Goal: Task Accomplishment & Management: Manage account settings

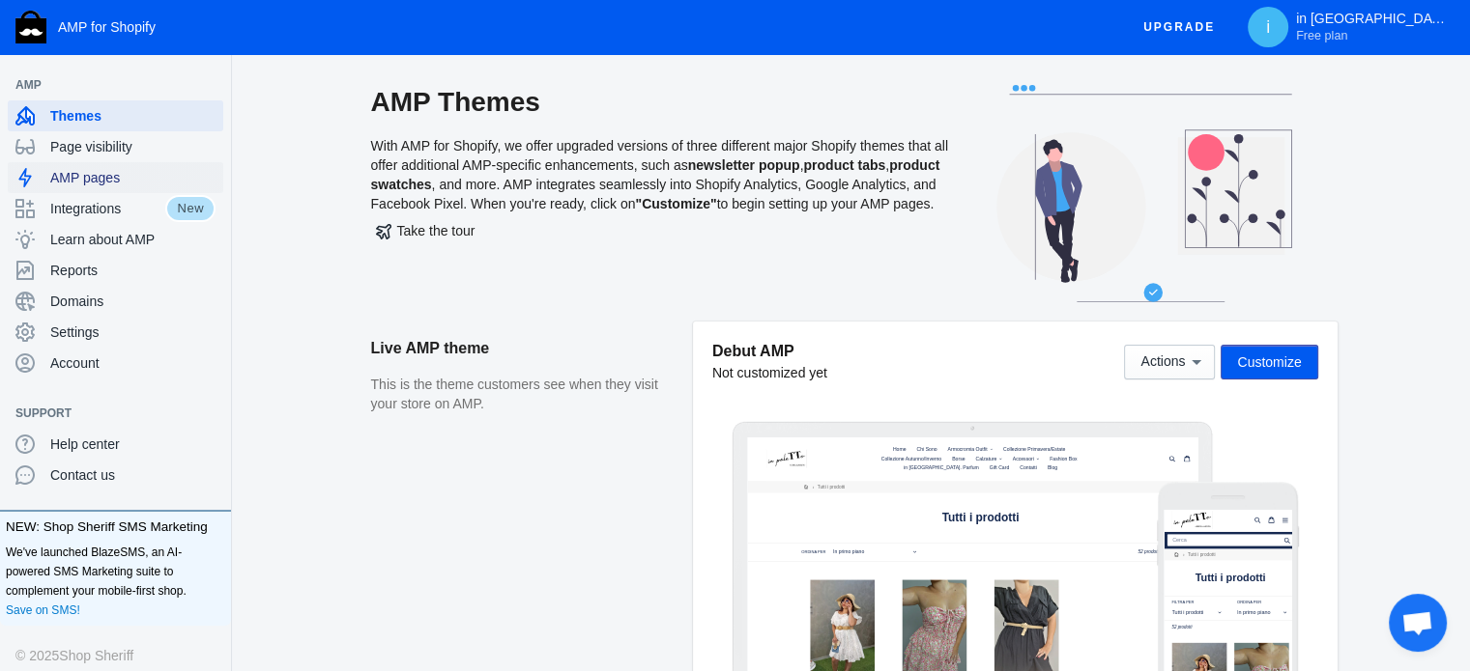
click at [105, 181] on span "AMP pages" at bounding box center [132, 177] width 165 height 19
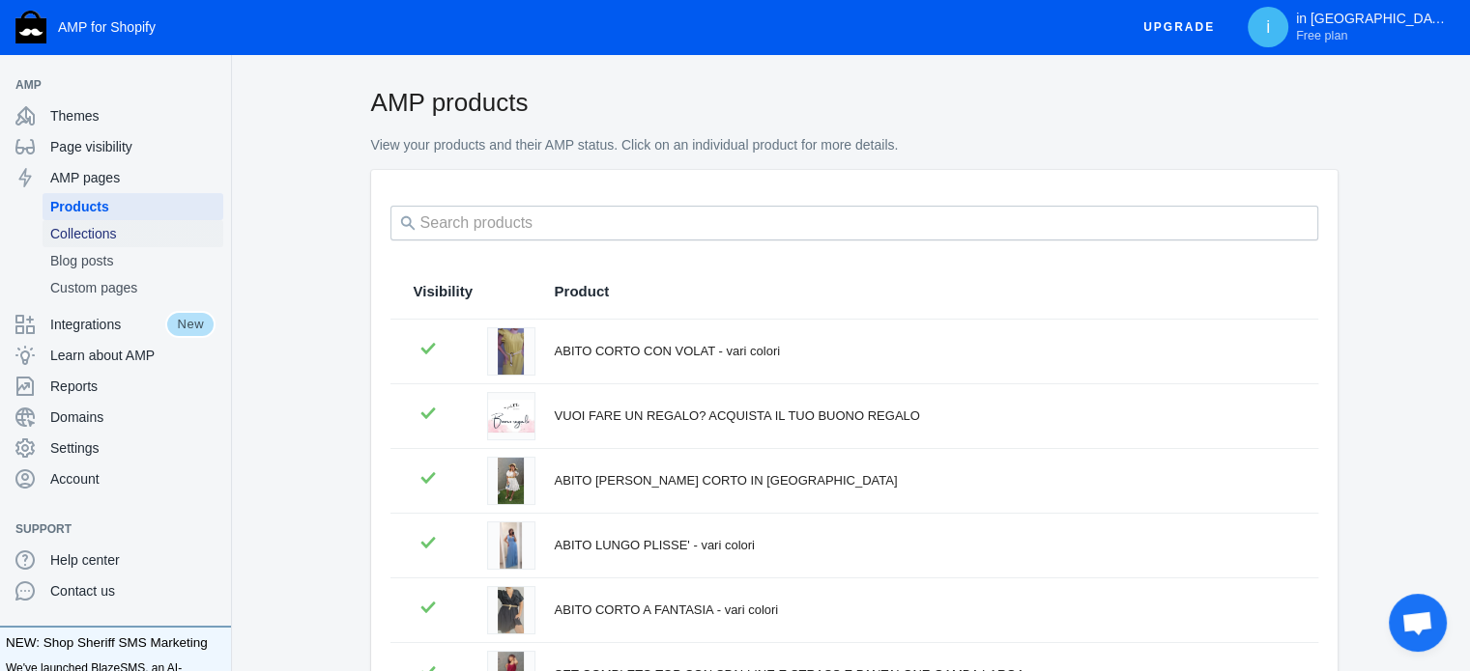
click at [114, 237] on span "Collections" at bounding box center [132, 233] width 165 height 19
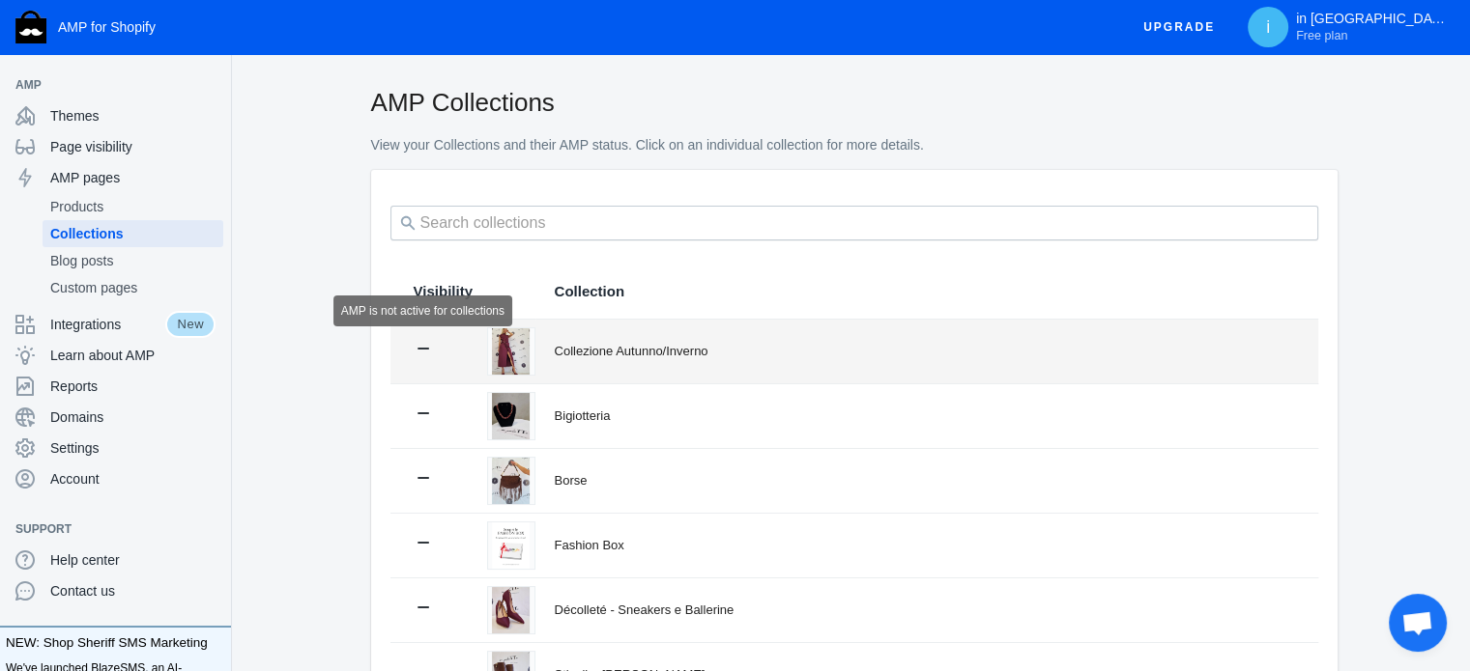
click at [417, 346] on icon at bounding box center [423, 348] width 19 height 19
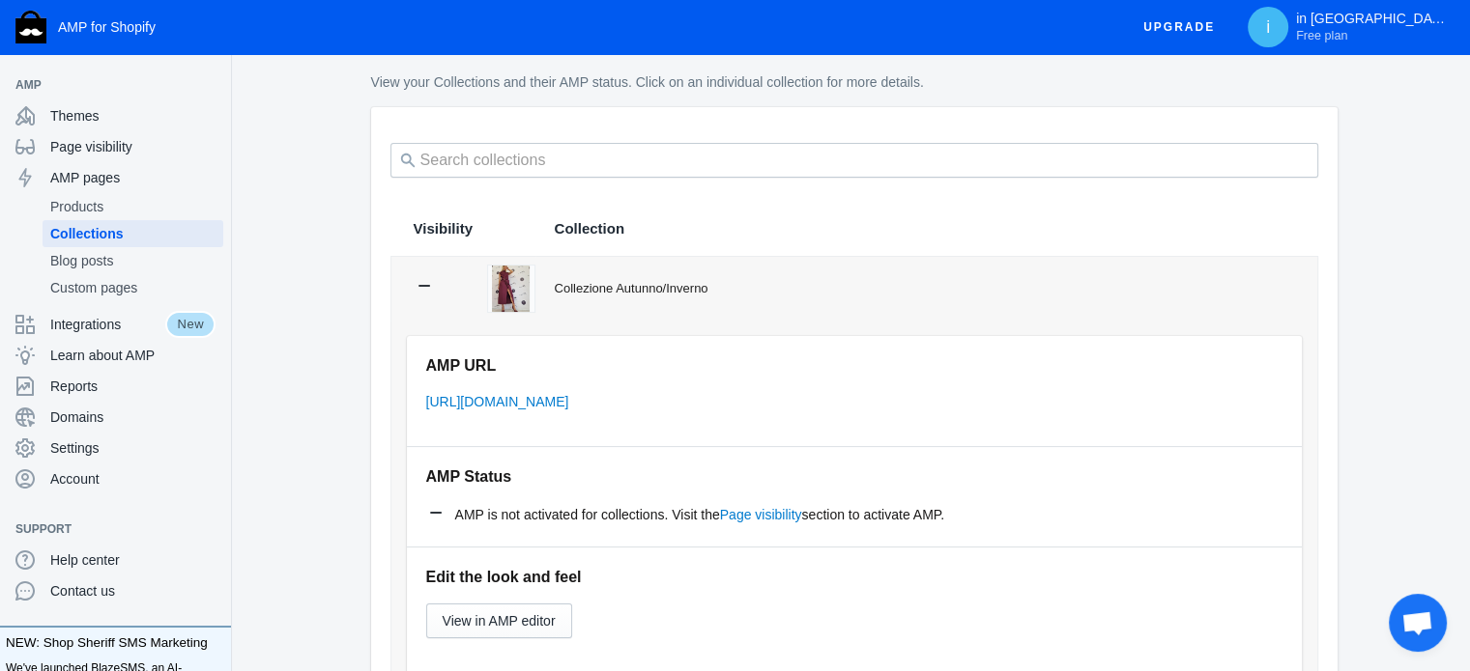
scroll to position [97, 0]
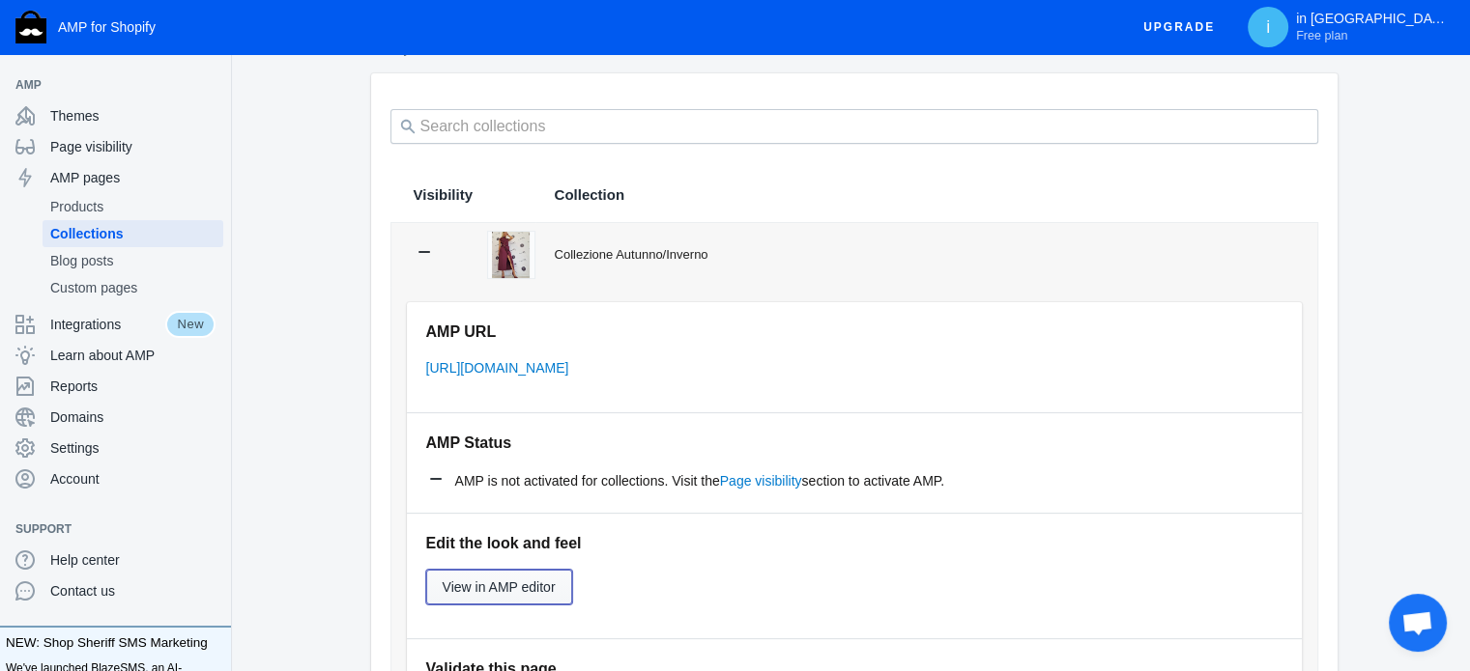
click at [516, 592] on span "View in AMP editor" at bounding box center [499, 587] width 113 height 15
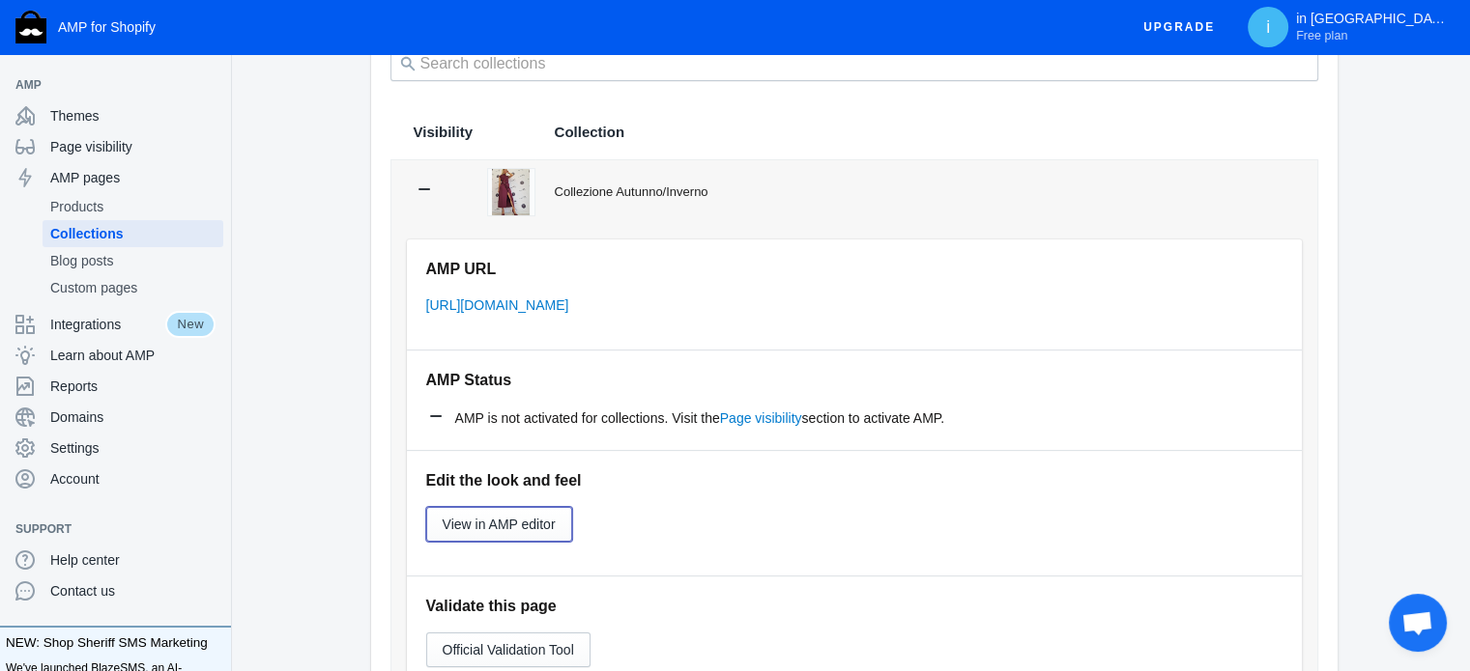
scroll to position [193, 0]
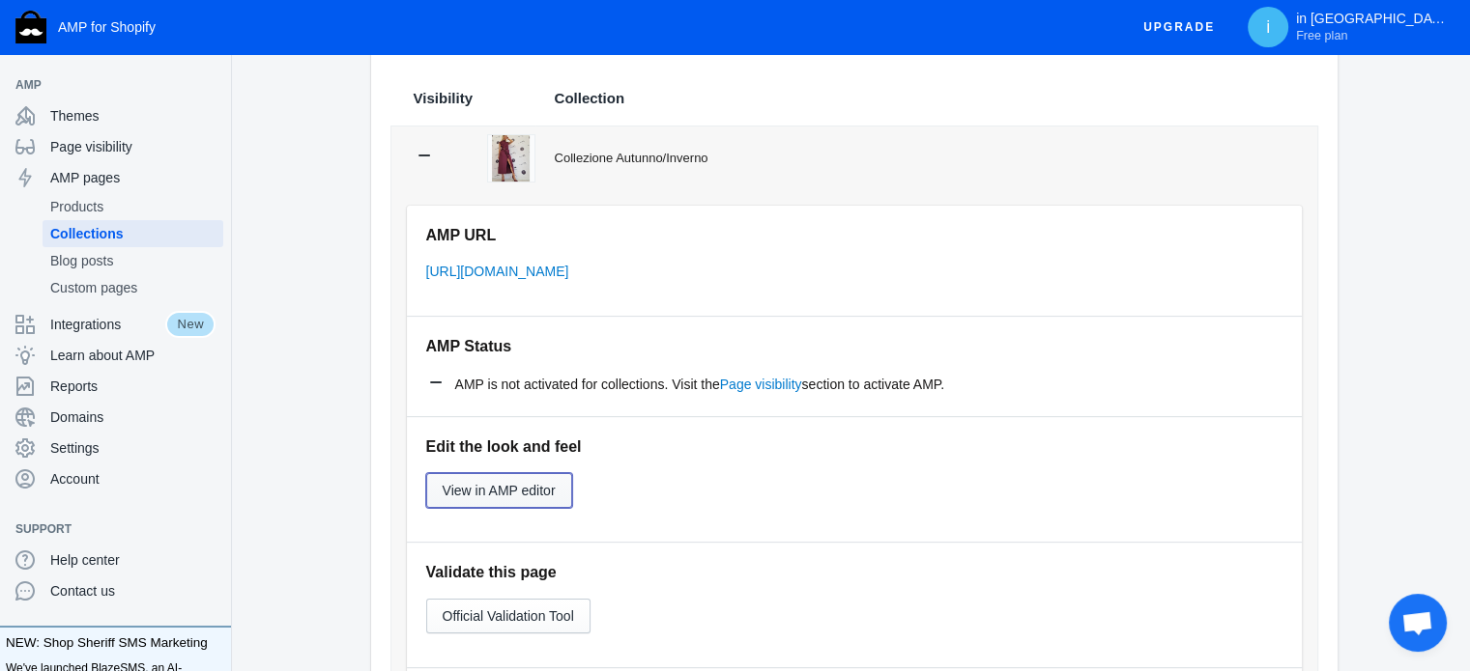
click at [533, 483] on span "View in AMP editor" at bounding box center [499, 490] width 113 height 15
click at [97, 153] on span "Page visibility" at bounding box center [132, 146] width 165 height 19
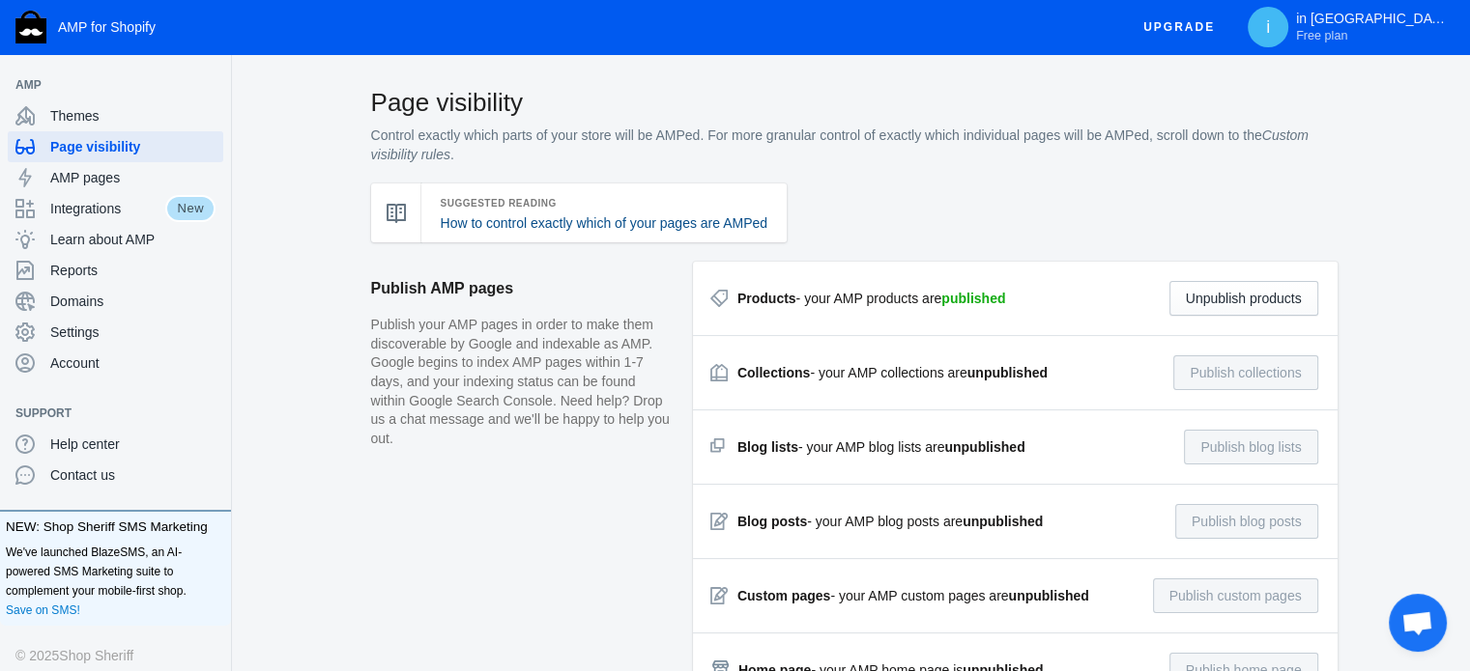
click at [569, 222] on link "How to control exactly which of your pages are AMPed" at bounding box center [605, 222] width 328 height 15
click at [110, 249] on div "Learn about AMP" at bounding box center [115, 239] width 200 height 31
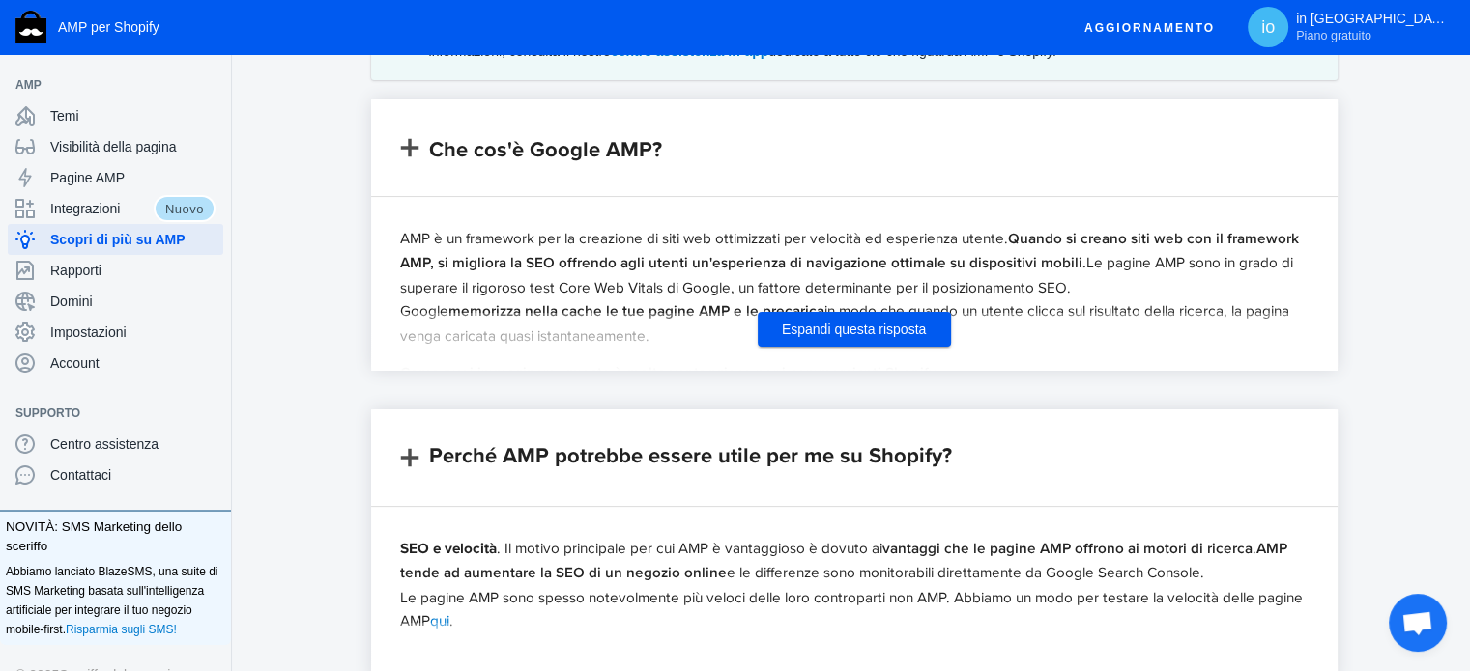
scroll to position [386, 0]
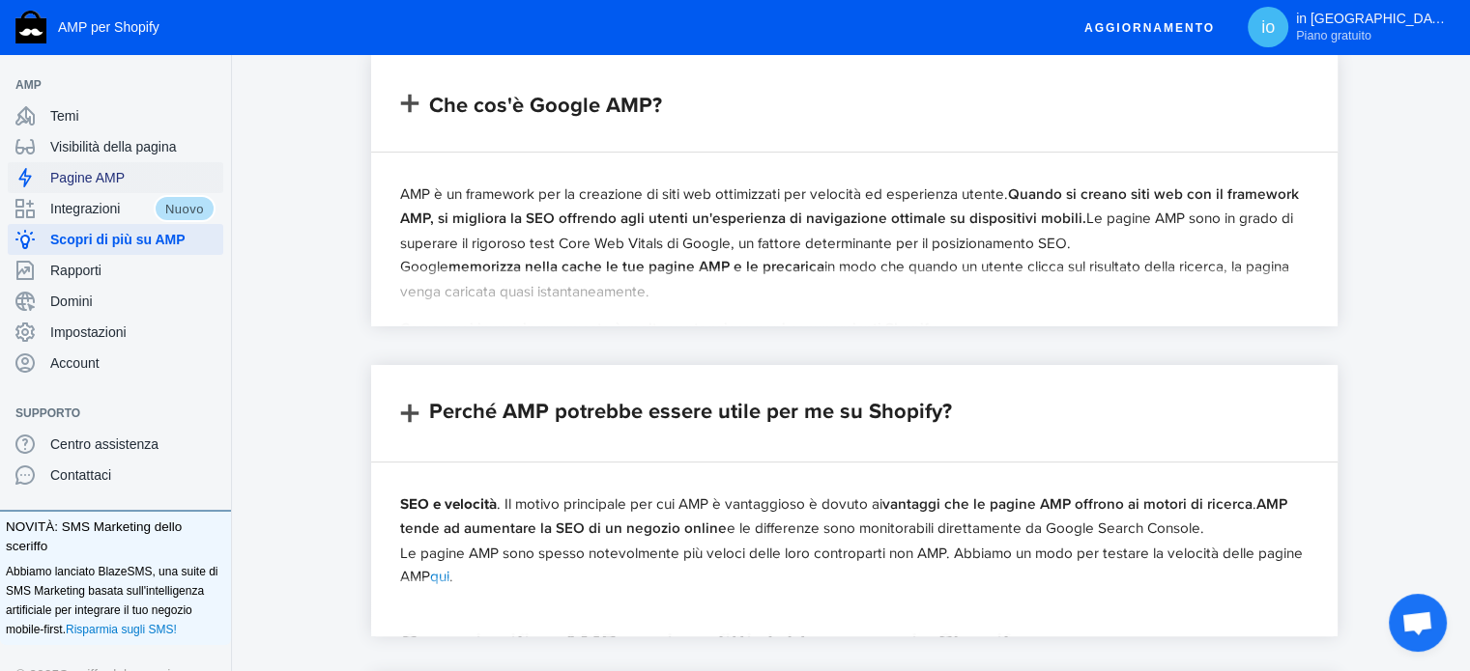
click at [120, 178] on font "Pagine AMP" at bounding box center [87, 177] width 74 height 15
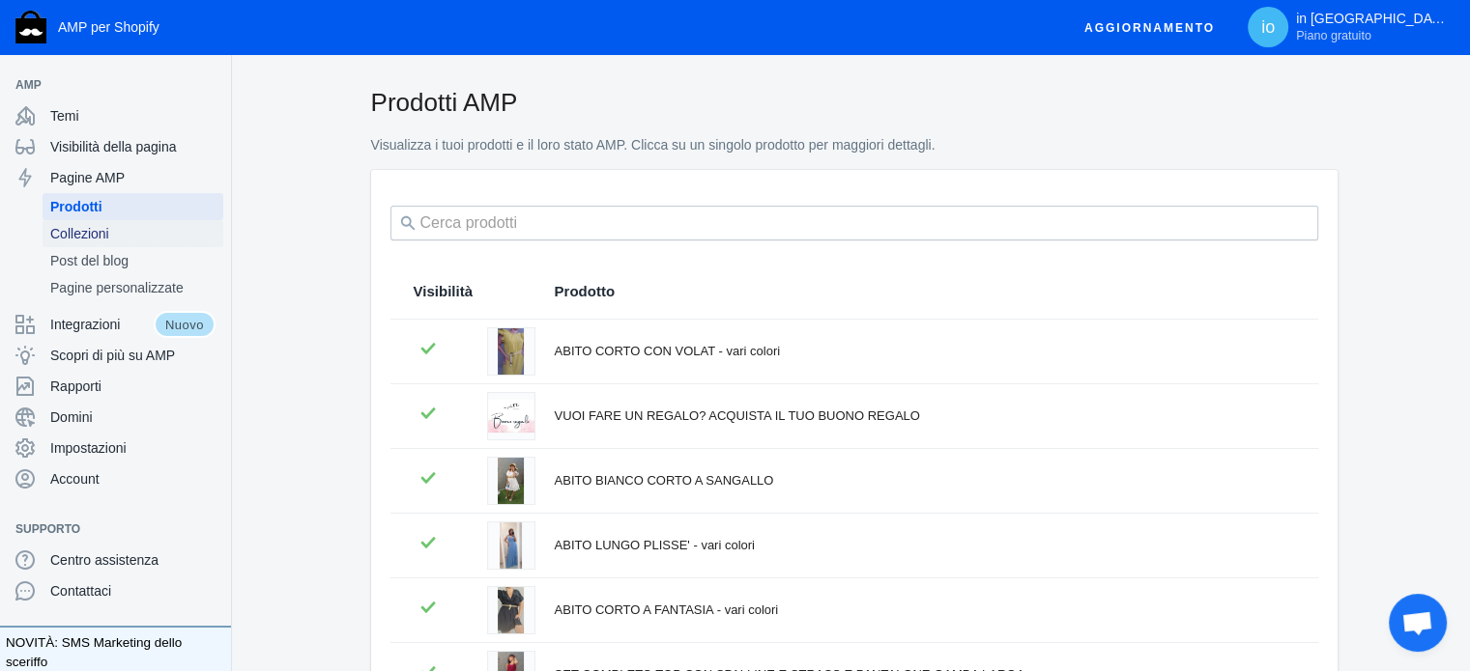
click at [108, 231] on span "Collezioni" at bounding box center [132, 233] width 165 height 19
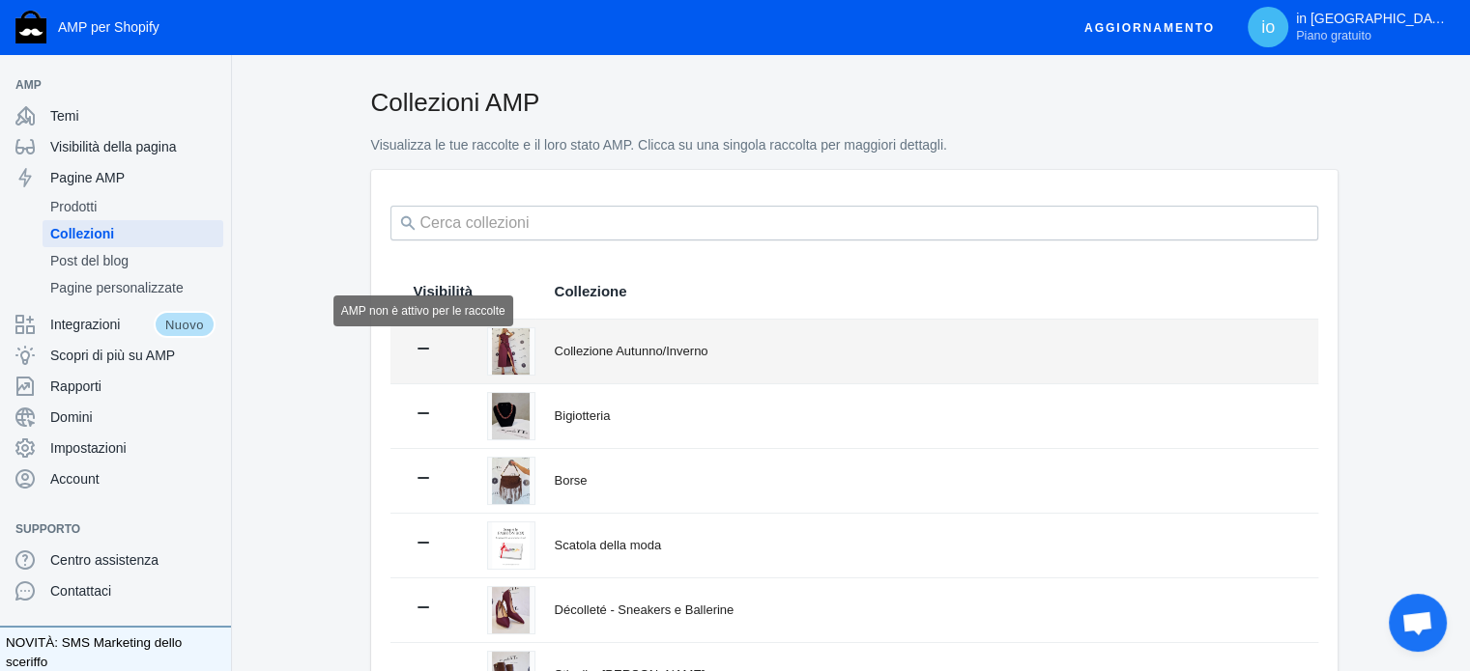
click at [415, 345] on icon at bounding box center [423, 348] width 19 height 19
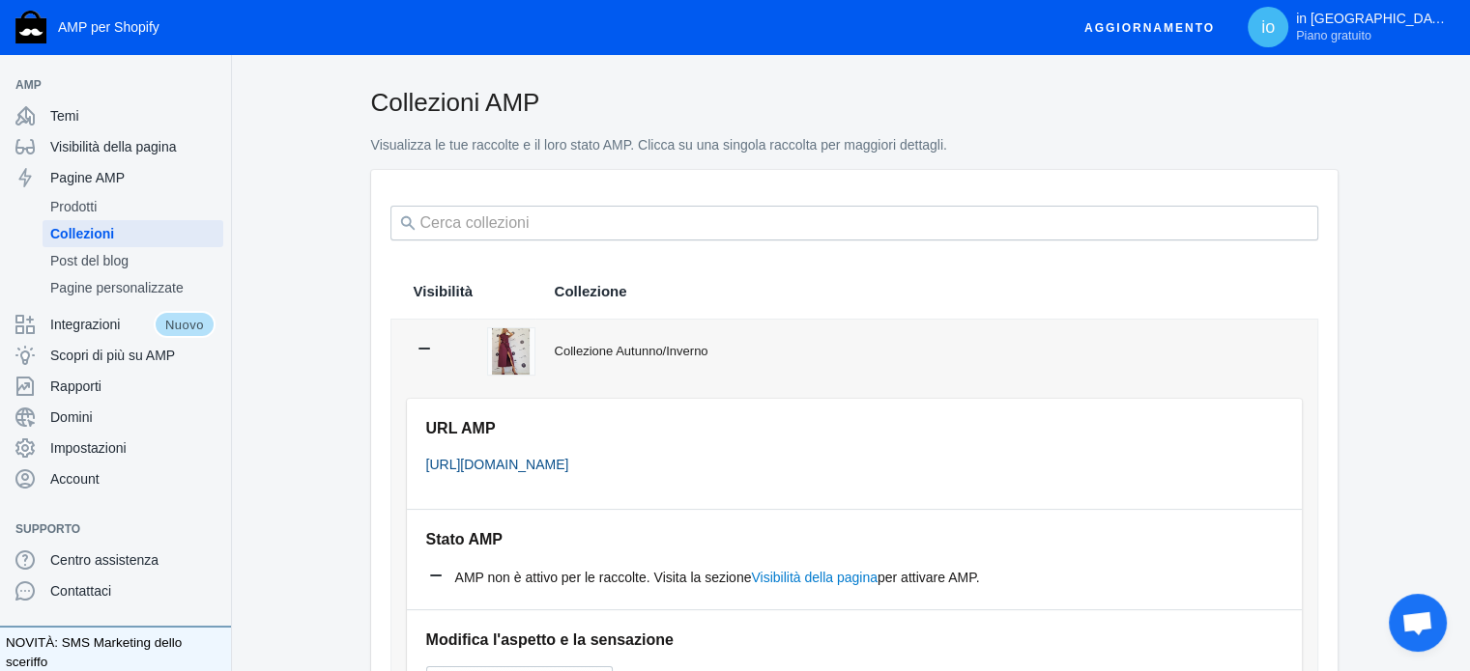
click at [569, 470] on font "https://inpaletteabbigliamento.com/a/s/collections/abbigliamento-autunno-invern…" at bounding box center [497, 464] width 143 height 15
click at [101, 319] on font "Integrazioni" at bounding box center [85, 324] width 70 height 15
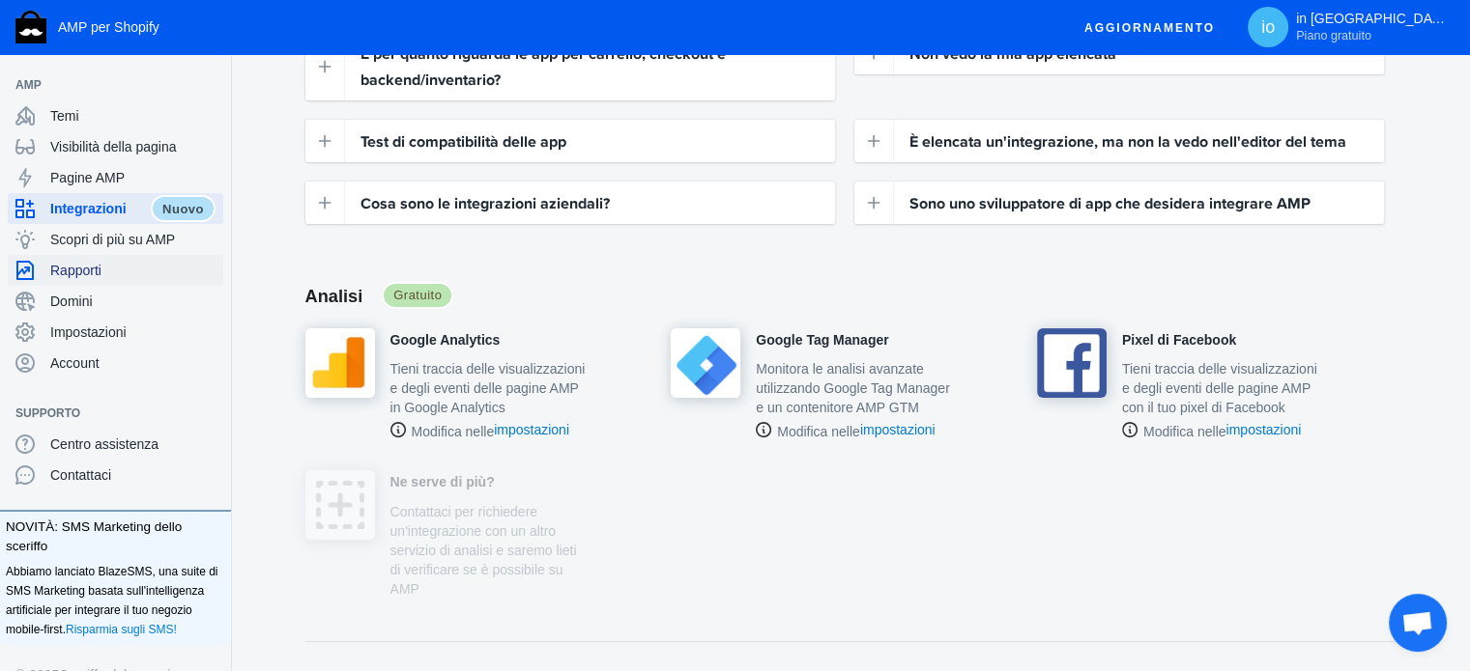
click at [144, 272] on span "Rapporti" at bounding box center [132, 270] width 165 height 19
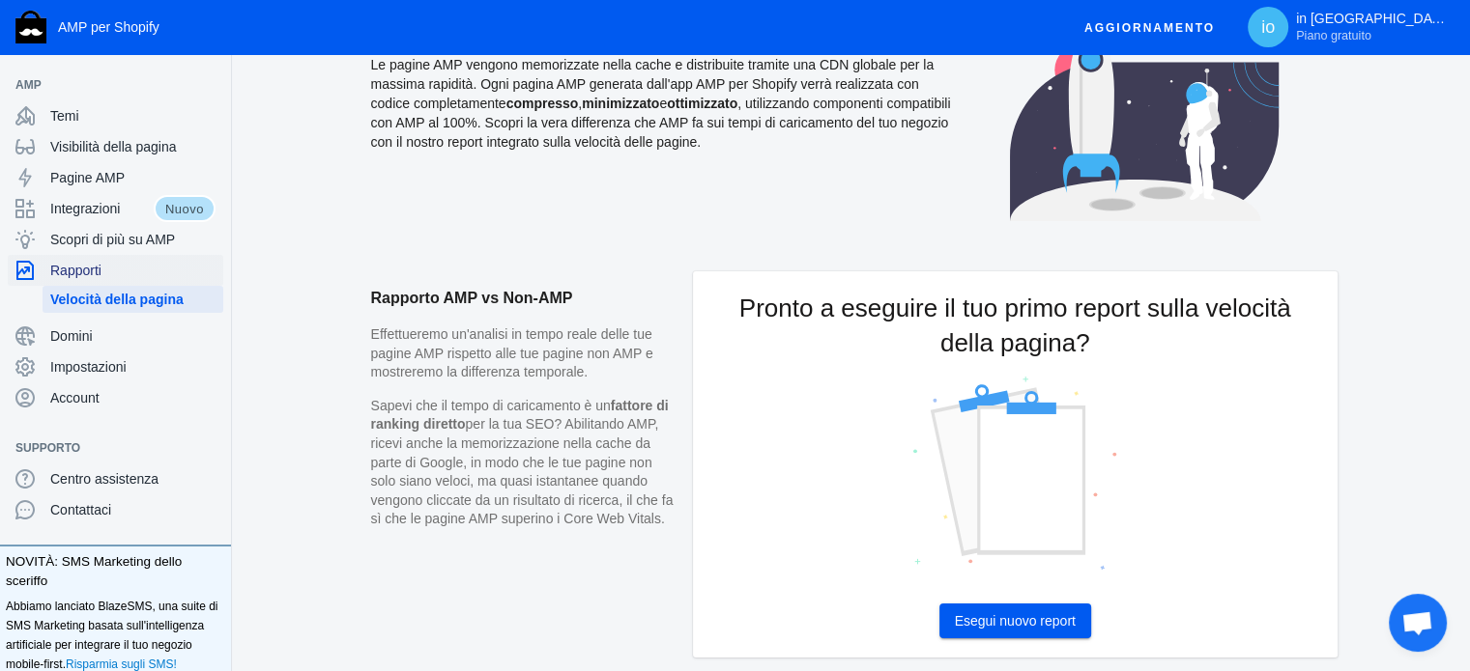
scroll to position [162, 0]
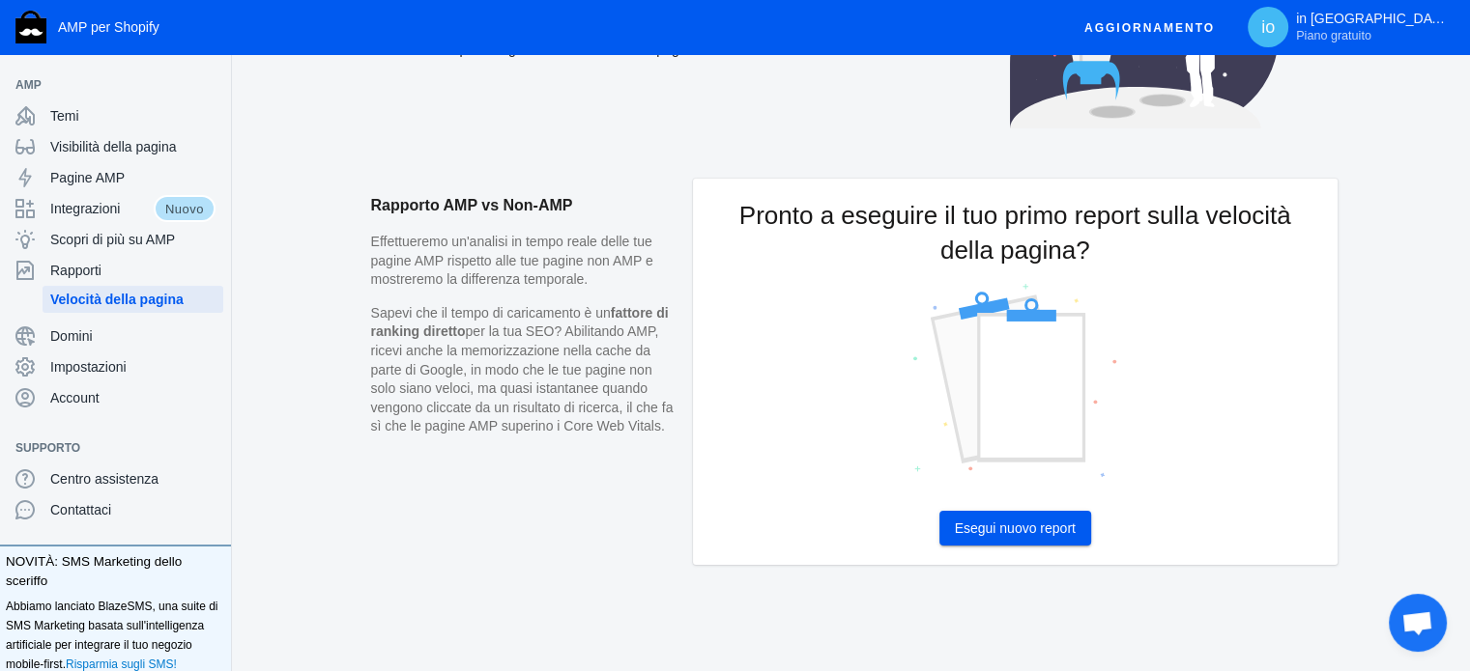
click at [990, 521] on font "Esegui nuovo report" at bounding box center [1015, 528] width 121 height 15
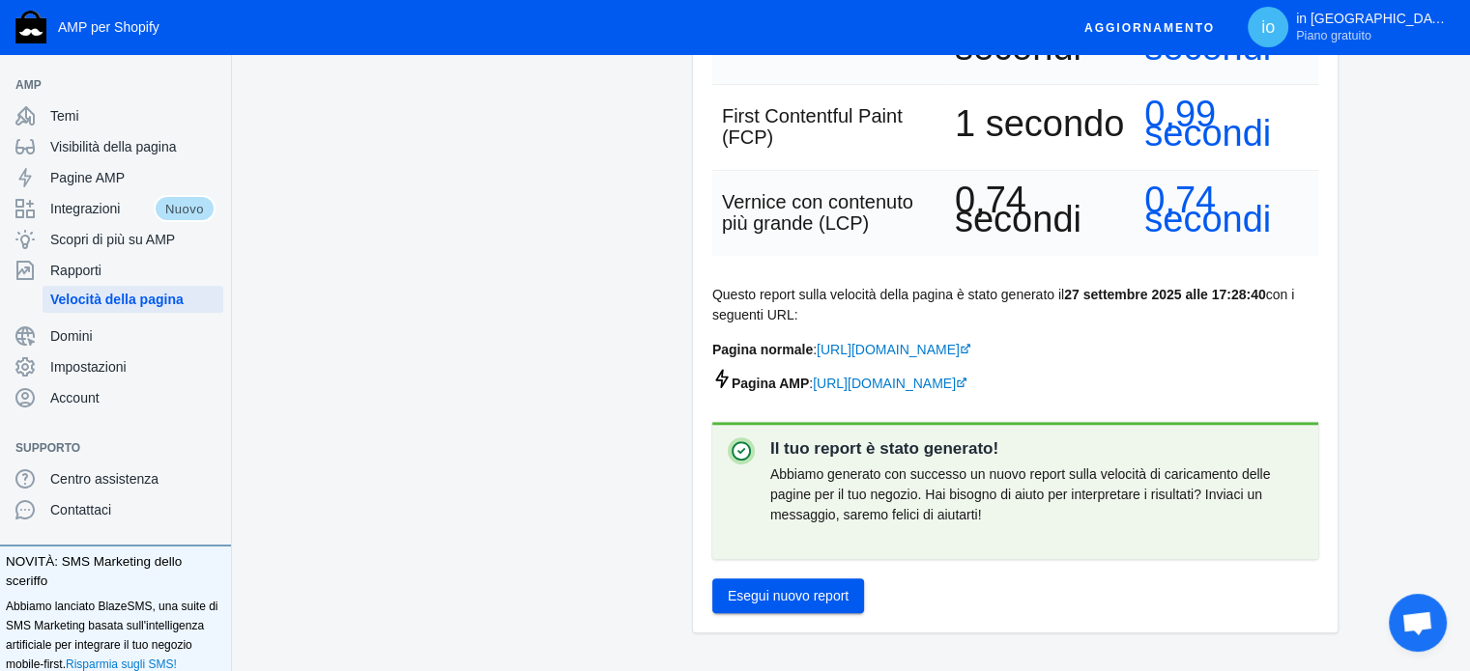
scroll to position [683, 0]
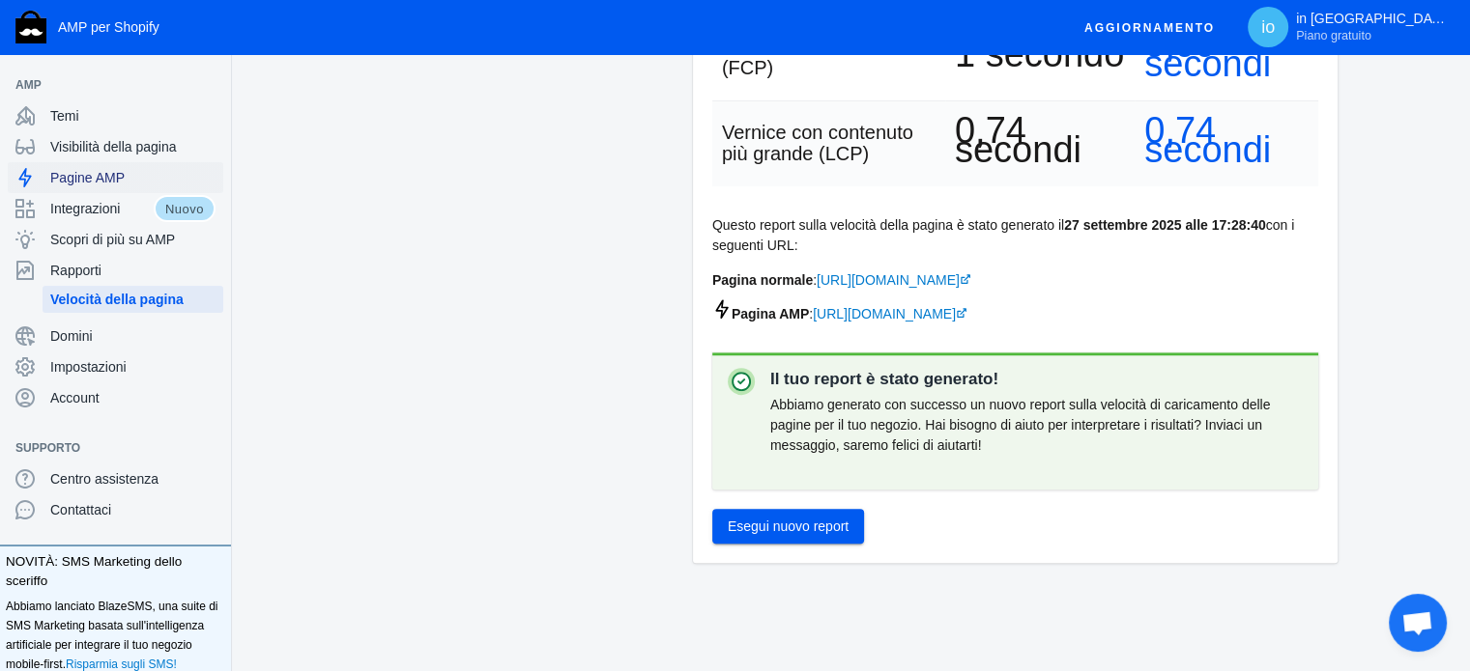
click at [104, 186] on font "Pagine AMP" at bounding box center [87, 177] width 74 height 15
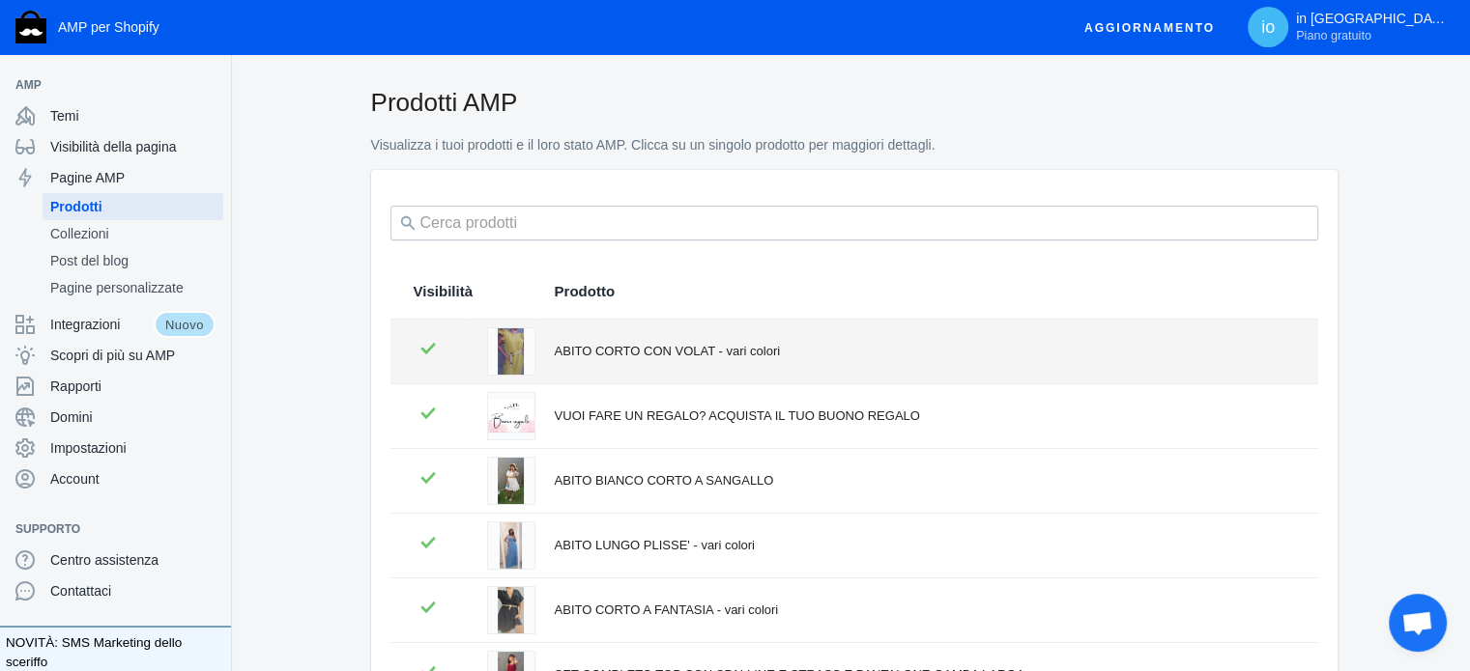
click at [676, 362] on td "ABITO CORTO CON VOLAT - vari colori" at bounding box center [926, 352] width 783 height 64
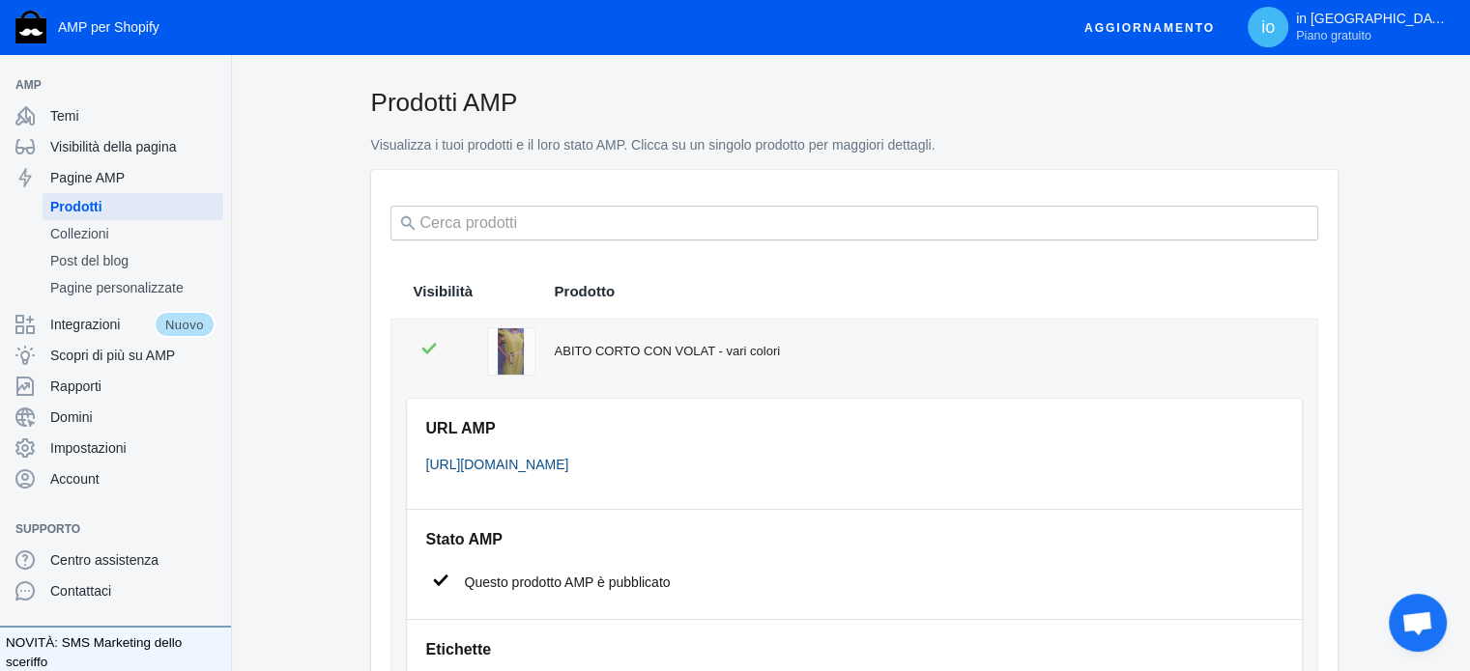
click at [569, 465] on font "https://inpaletteabbigliamento.com/a/s/products/abito-corto-con-volant-e-cintur…" at bounding box center [497, 464] width 143 height 15
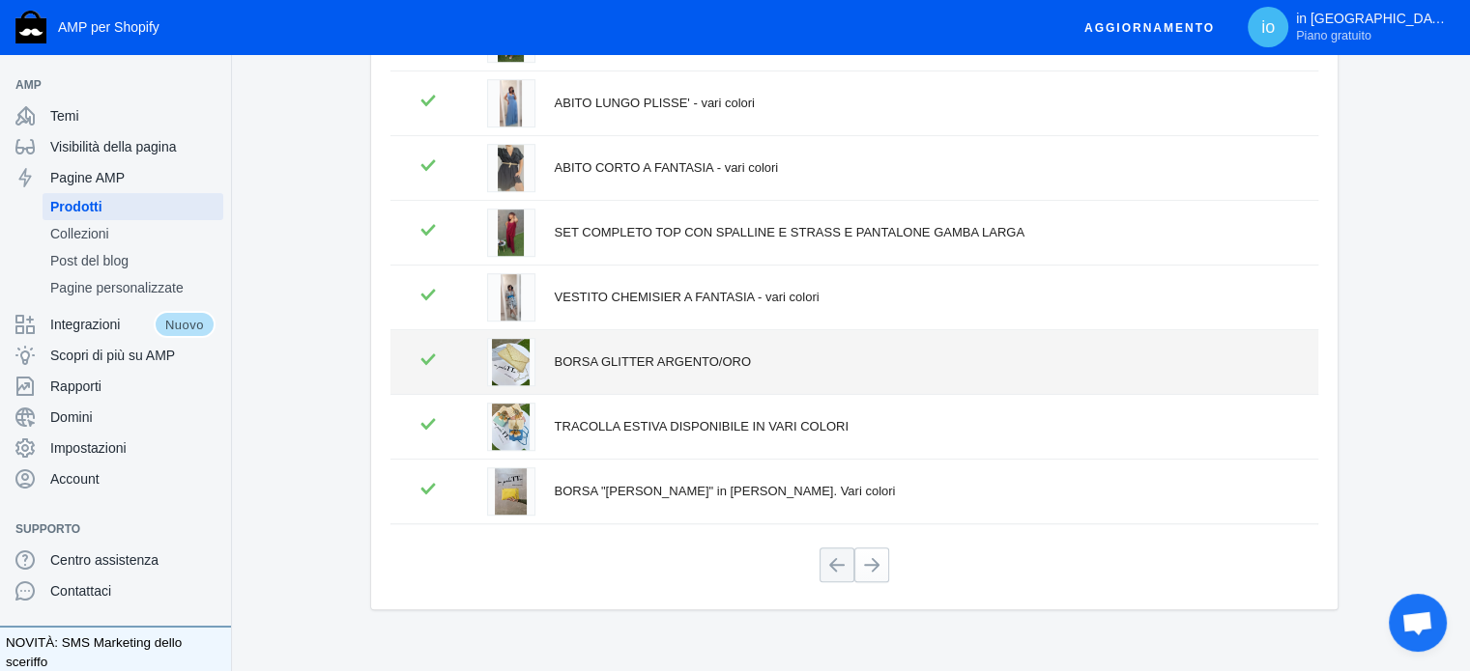
scroll to position [1194, 0]
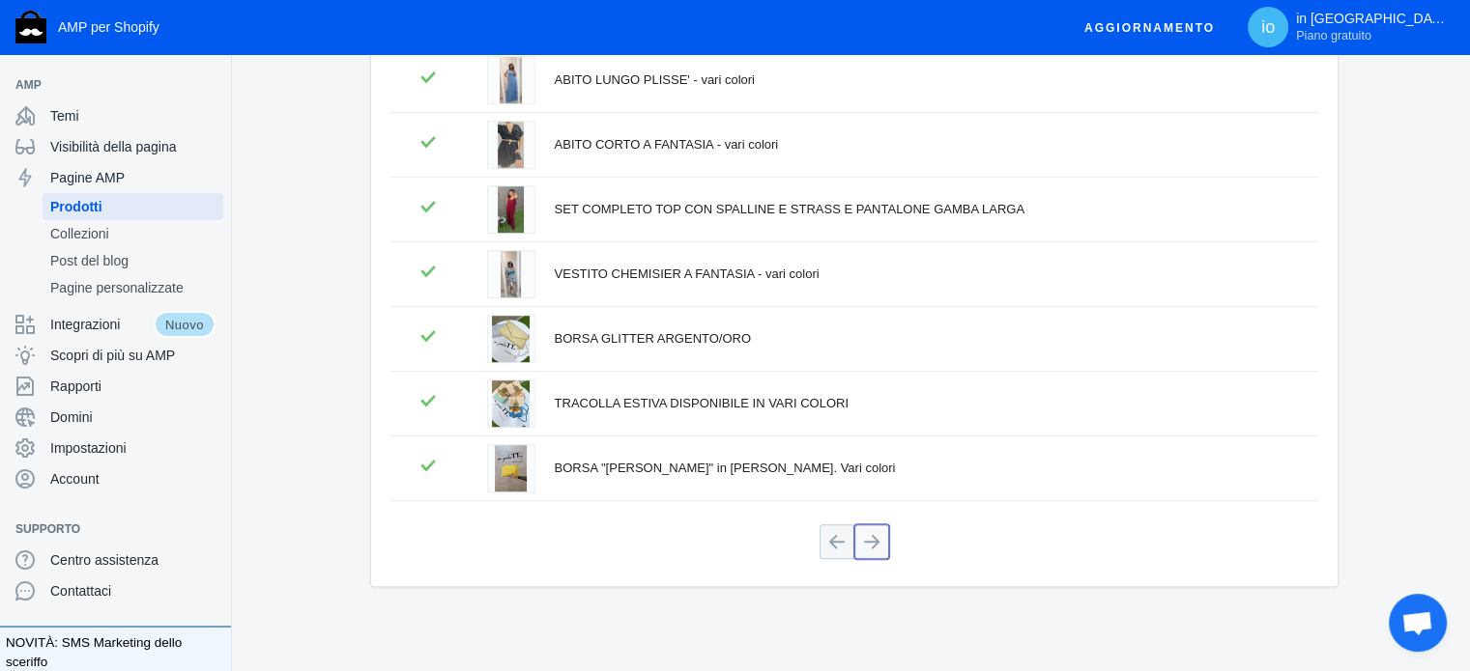
click at [857, 525] on button at bounding box center [871, 542] width 35 height 35
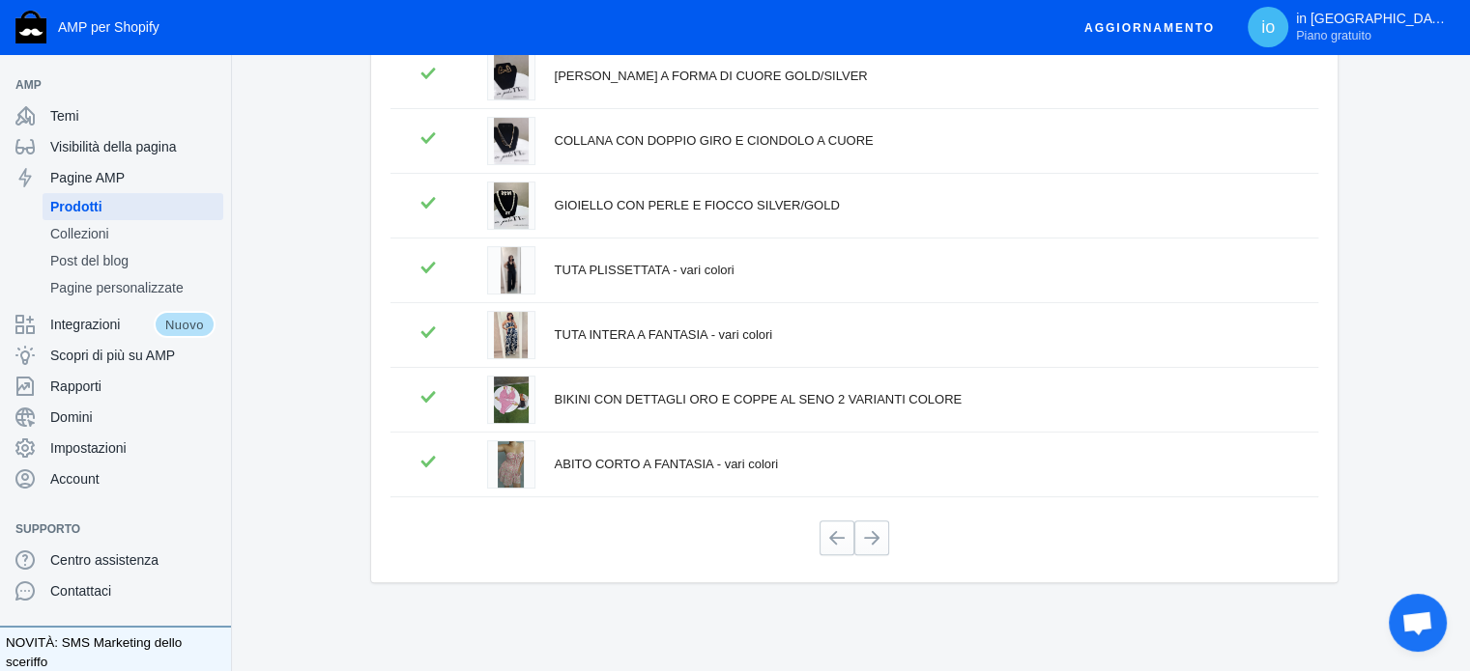
scroll to position [467, 0]
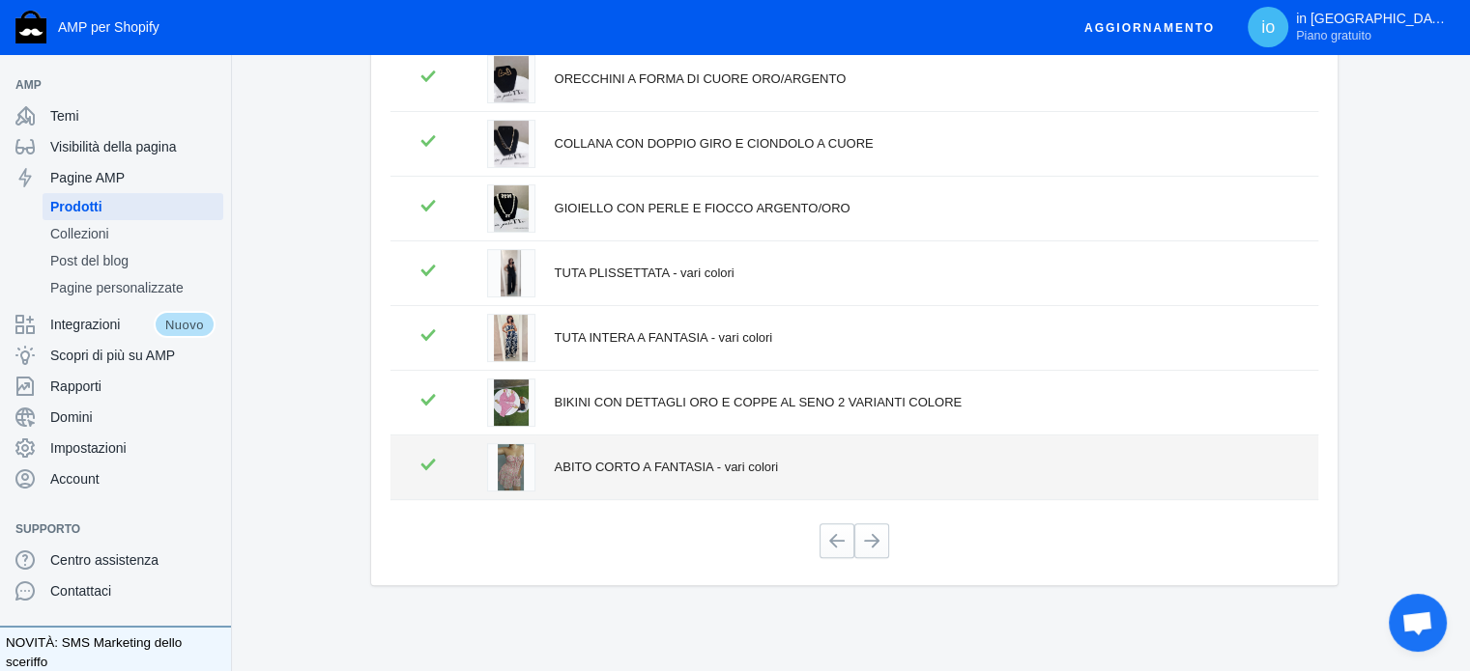
click at [589, 453] on td "ABITO CORTO A FANTASIA - vari colori" at bounding box center [926, 468] width 783 height 64
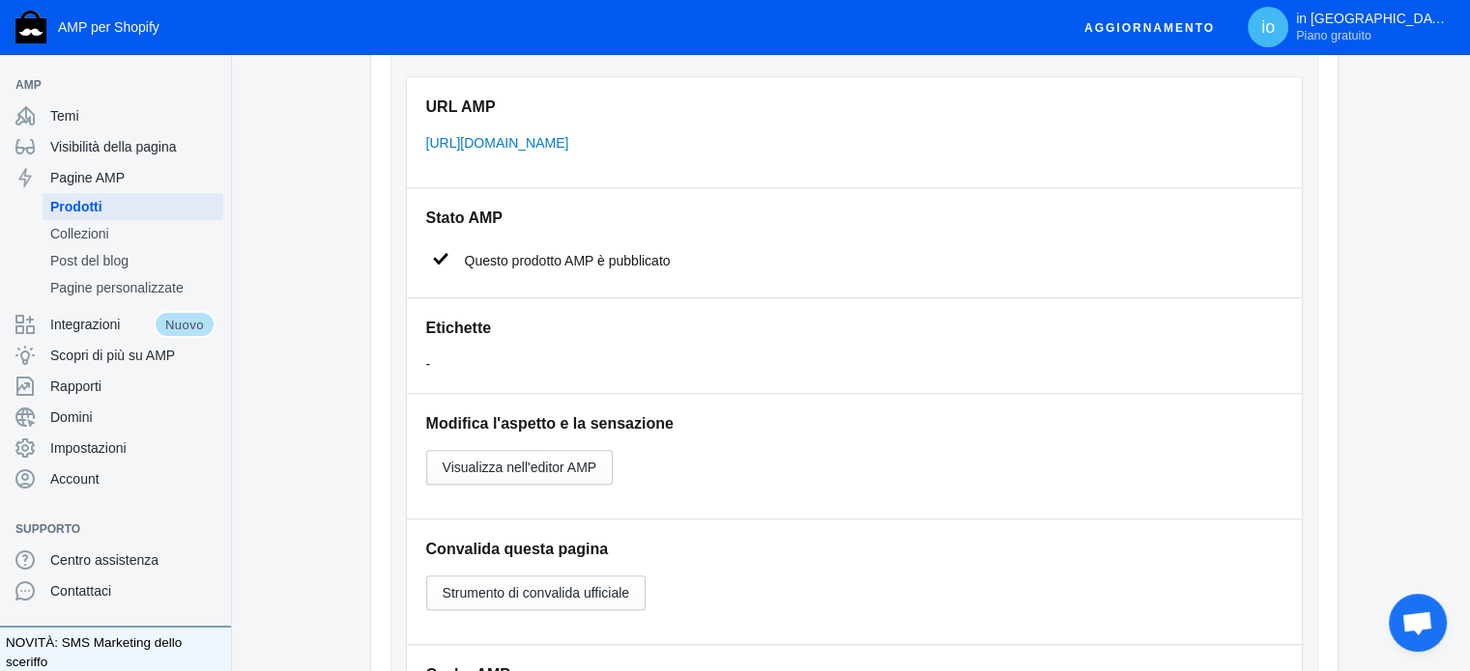
scroll to position [1194, 0]
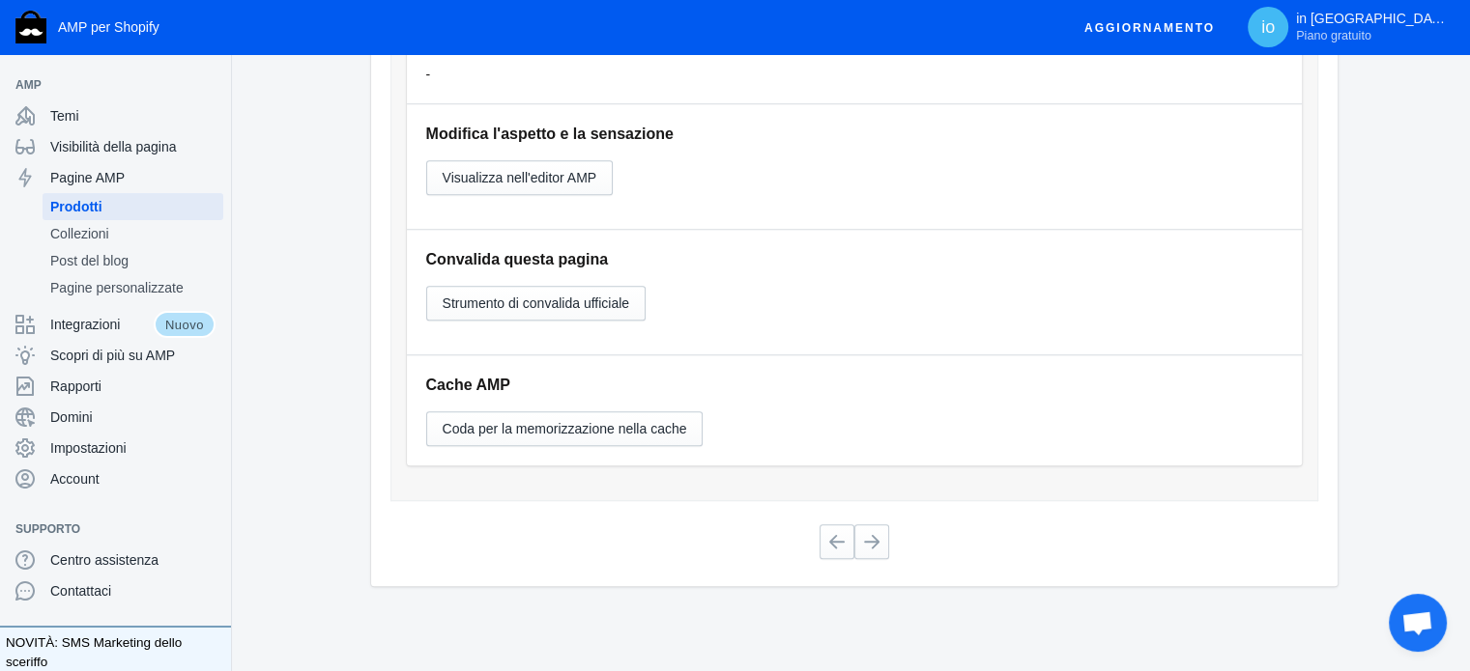
click at [889, 557] on div at bounding box center [854, 542] width 928 height 50
click at [881, 532] on button at bounding box center [871, 542] width 35 height 35
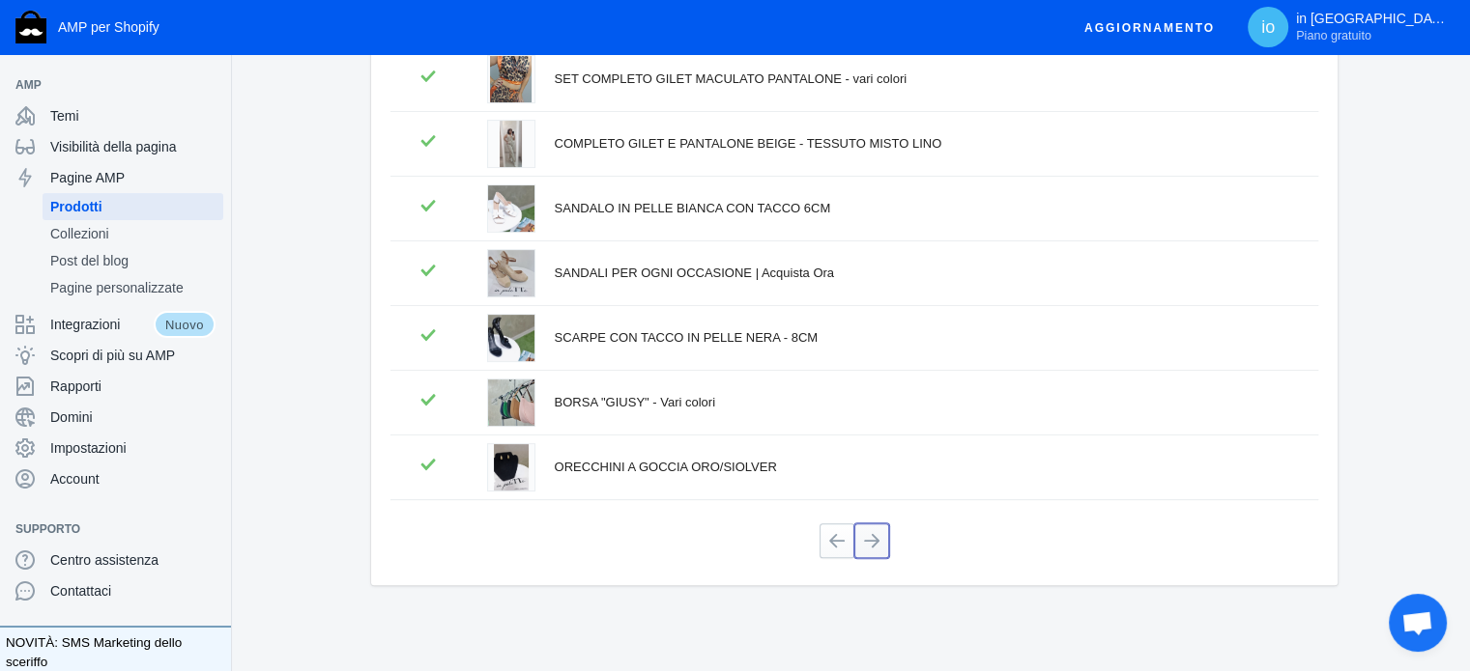
click at [877, 545] on button at bounding box center [871, 541] width 35 height 35
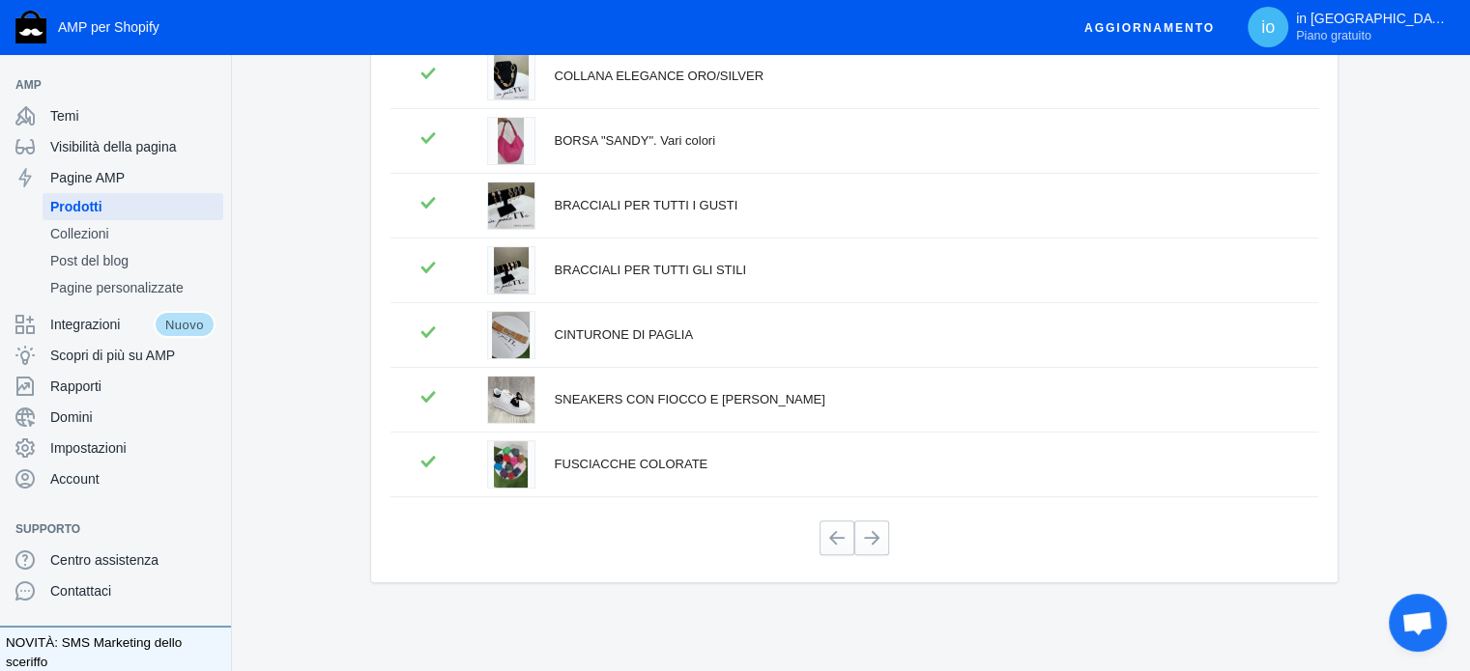
scroll to position [467, 0]
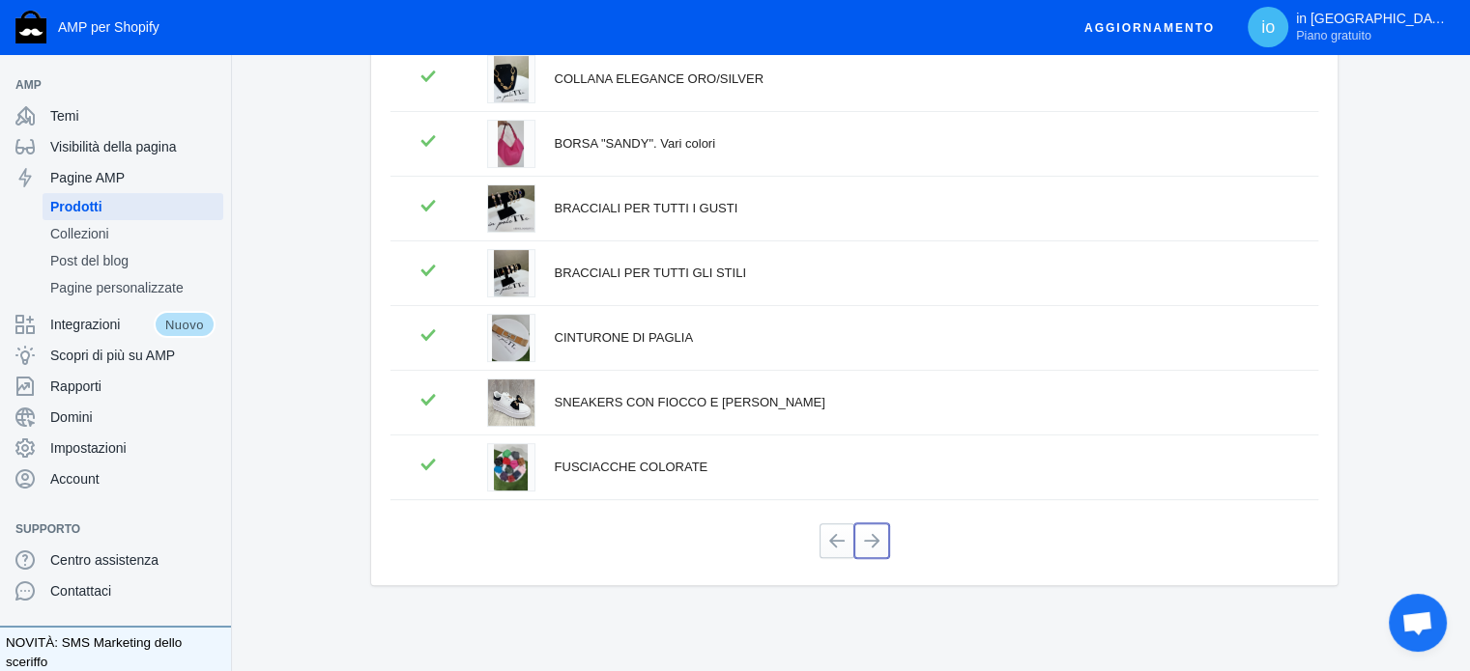
click at [877, 545] on button at bounding box center [871, 541] width 35 height 35
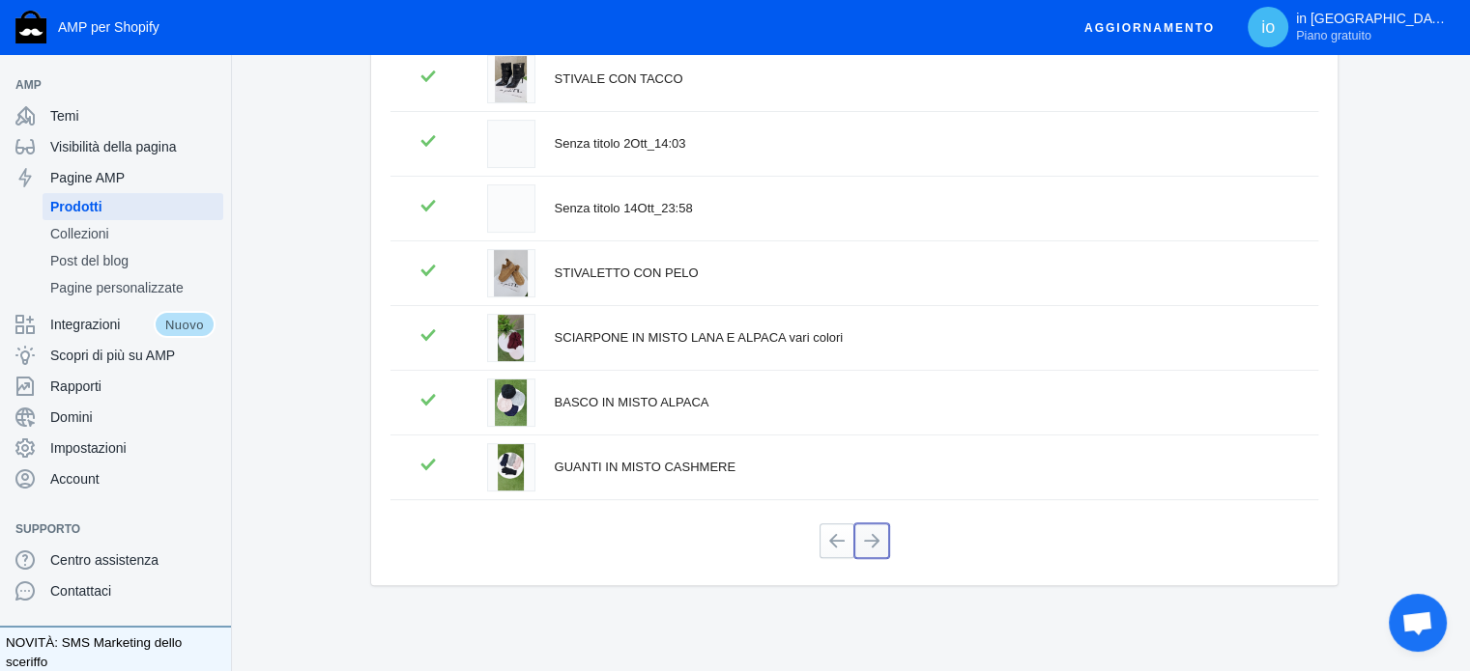
click at [877, 547] on button at bounding box center [871, 541] width 35 height 35
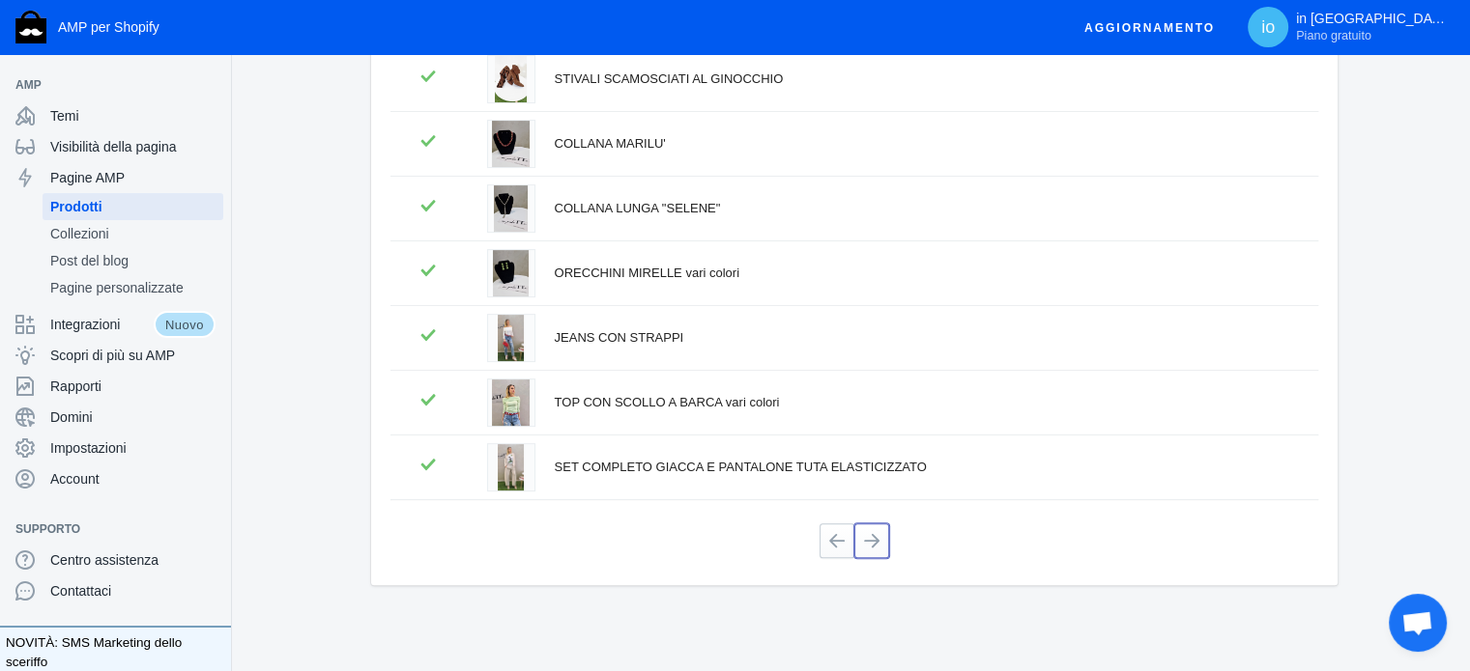
click at [877, 547] on button at bounding box center [871, 541] width 35 height 35
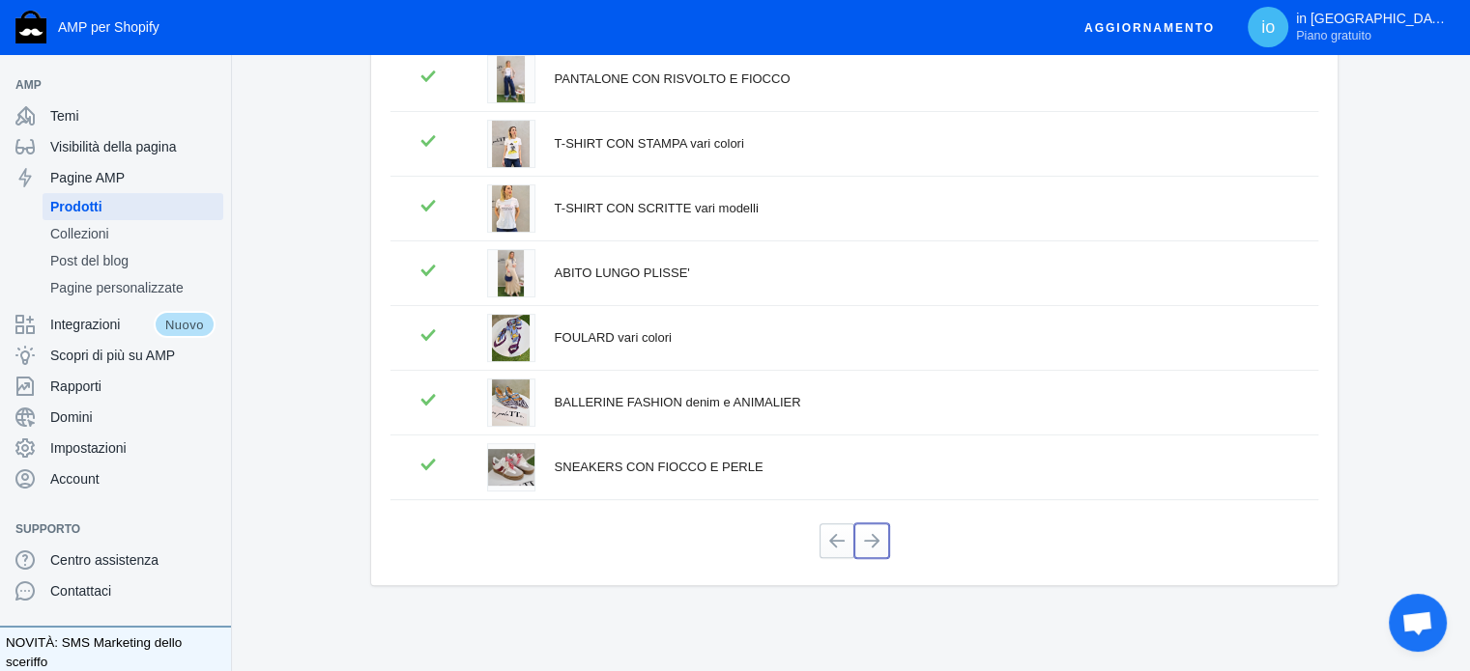
click at [878, 547] on button at bounding box center [871, 541] width 35 height 35
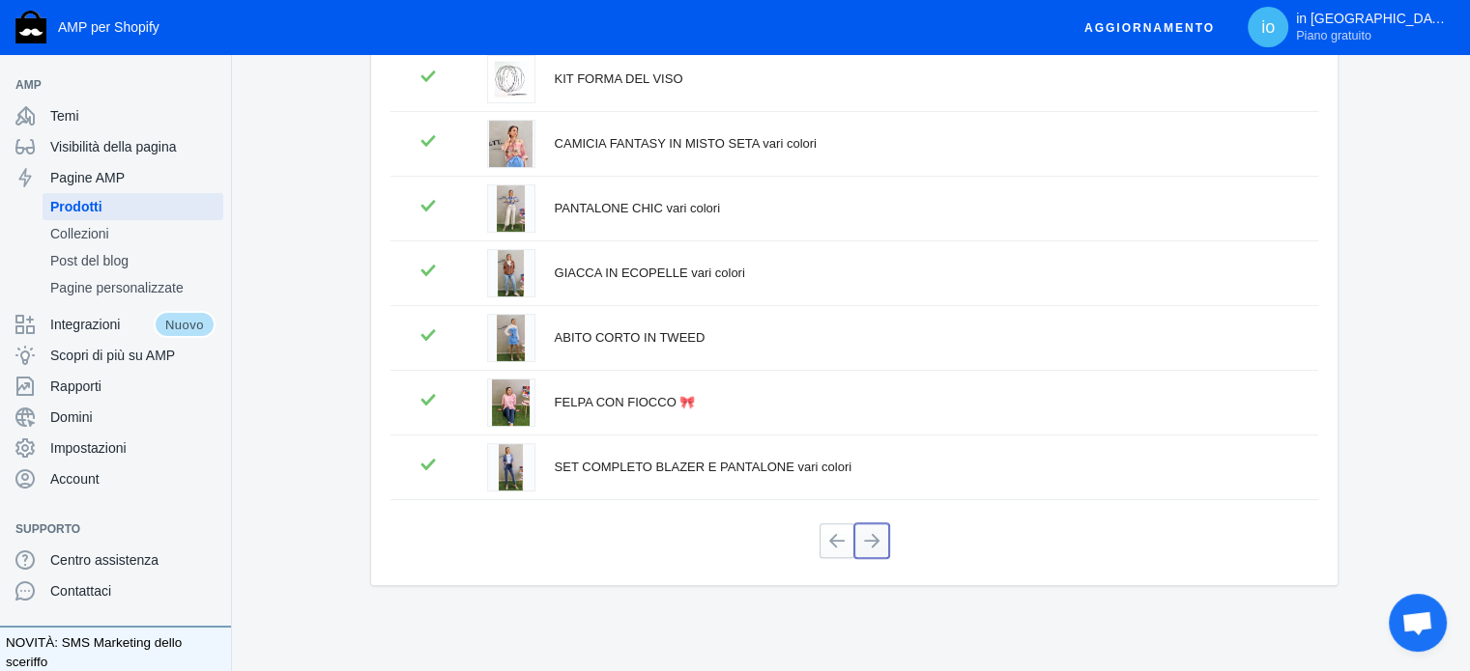
click at [879, 548] on button at bounding box center [871, 541] width 35 height 35
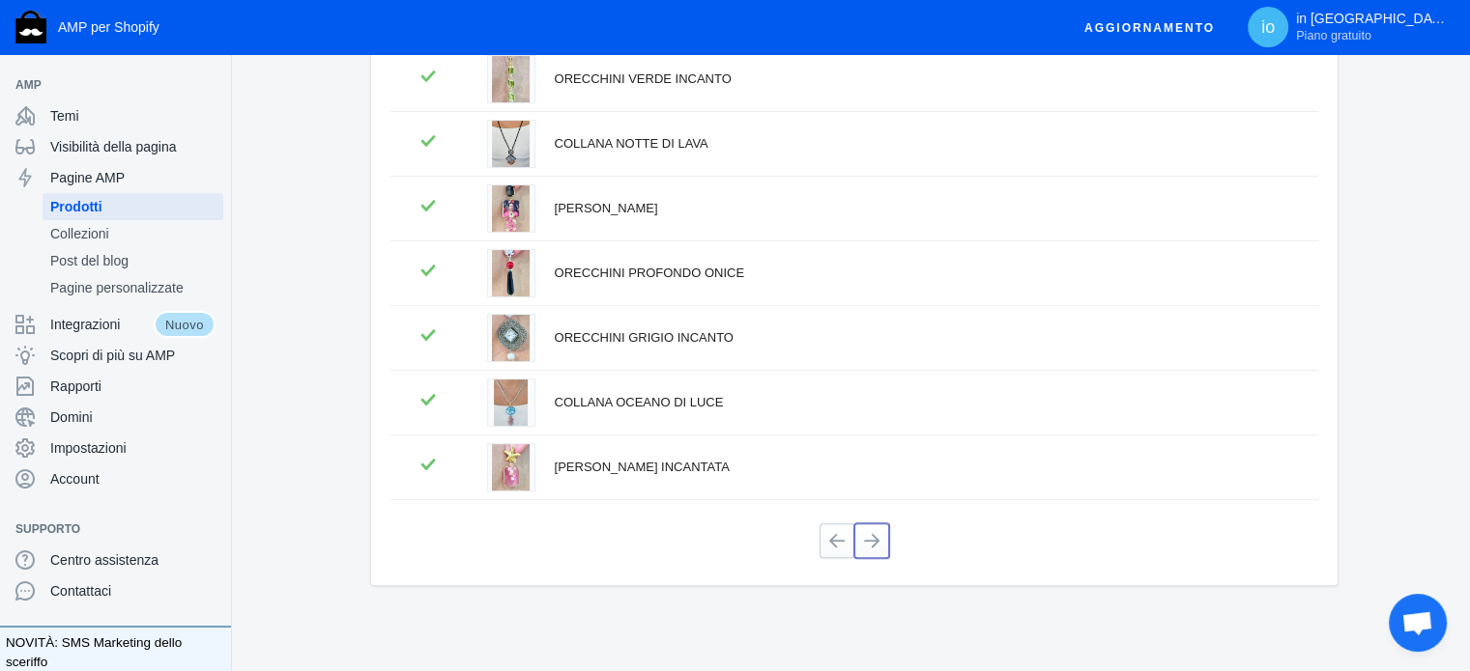
click at [879, 548] on button at bounding box center [871, 541] width 35 height 35
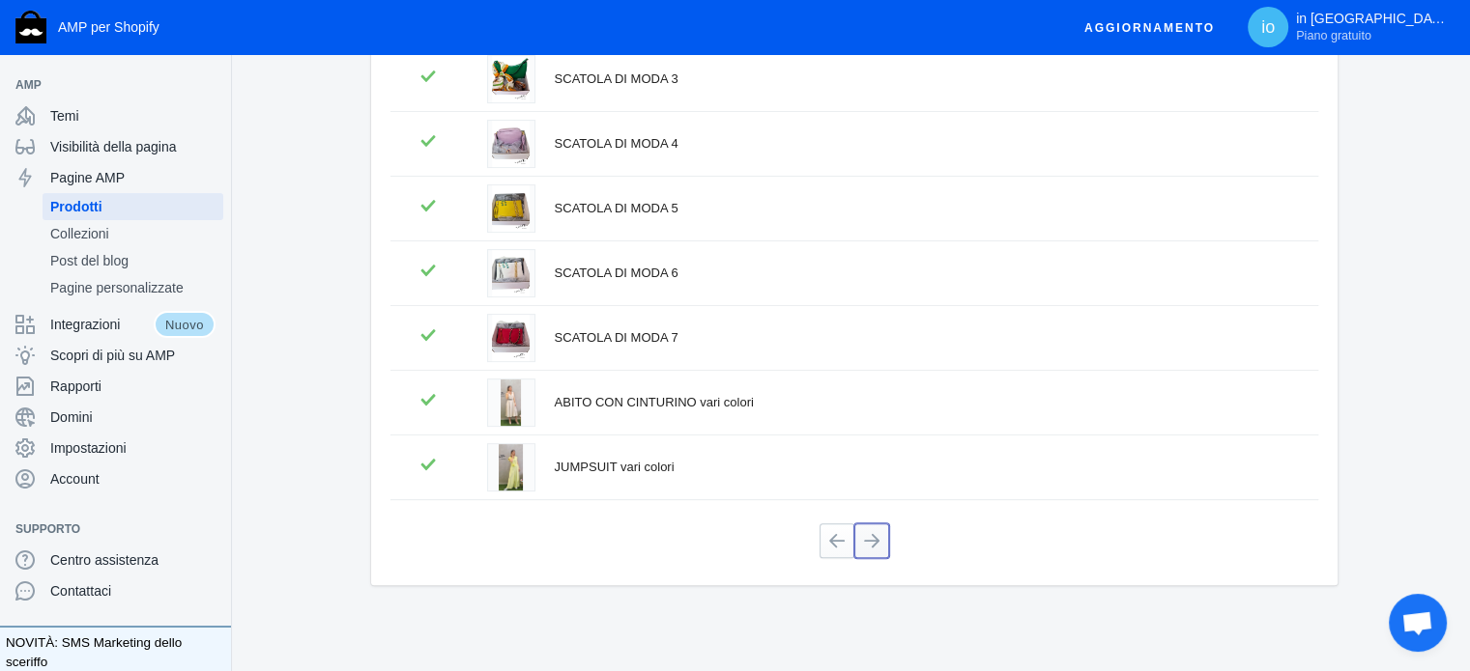
click at [873, 544] on button at bounding box center [871, 541] width 35 height 35
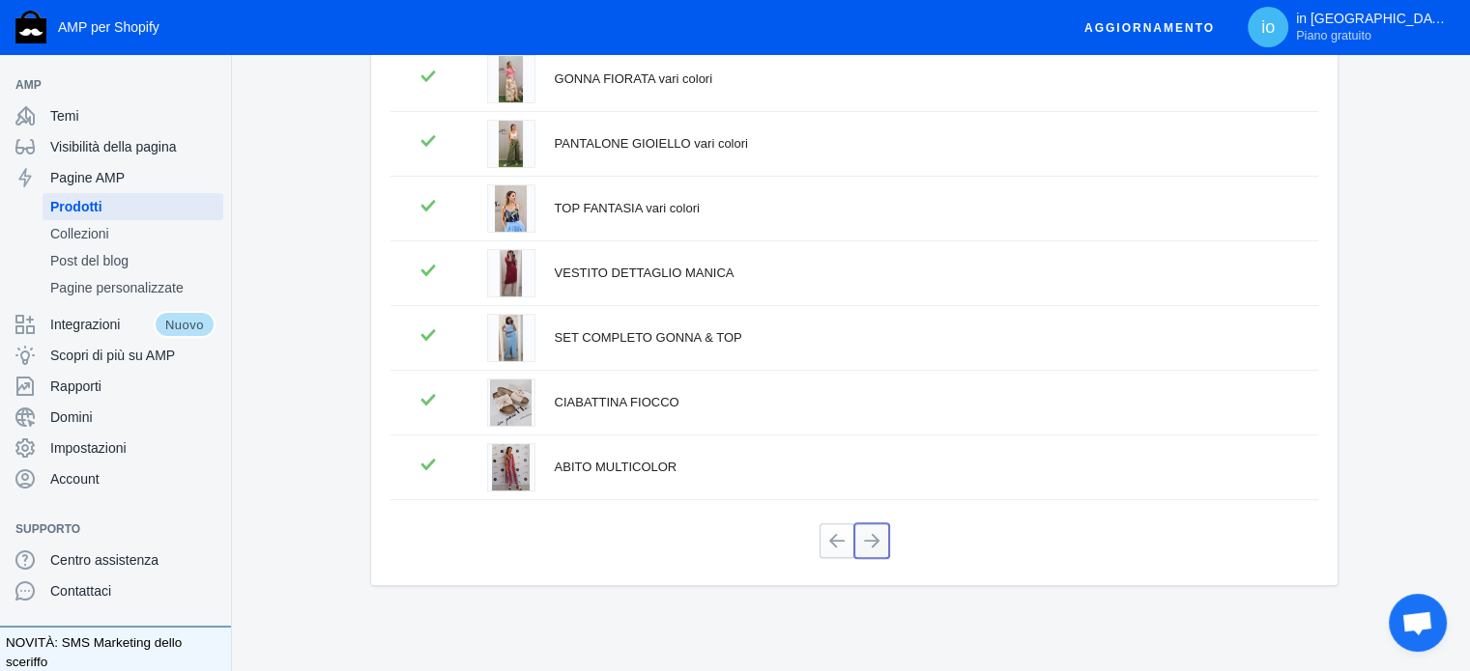
click at [877, 541] on button at bounding box center [871, 541] width 35 height 35
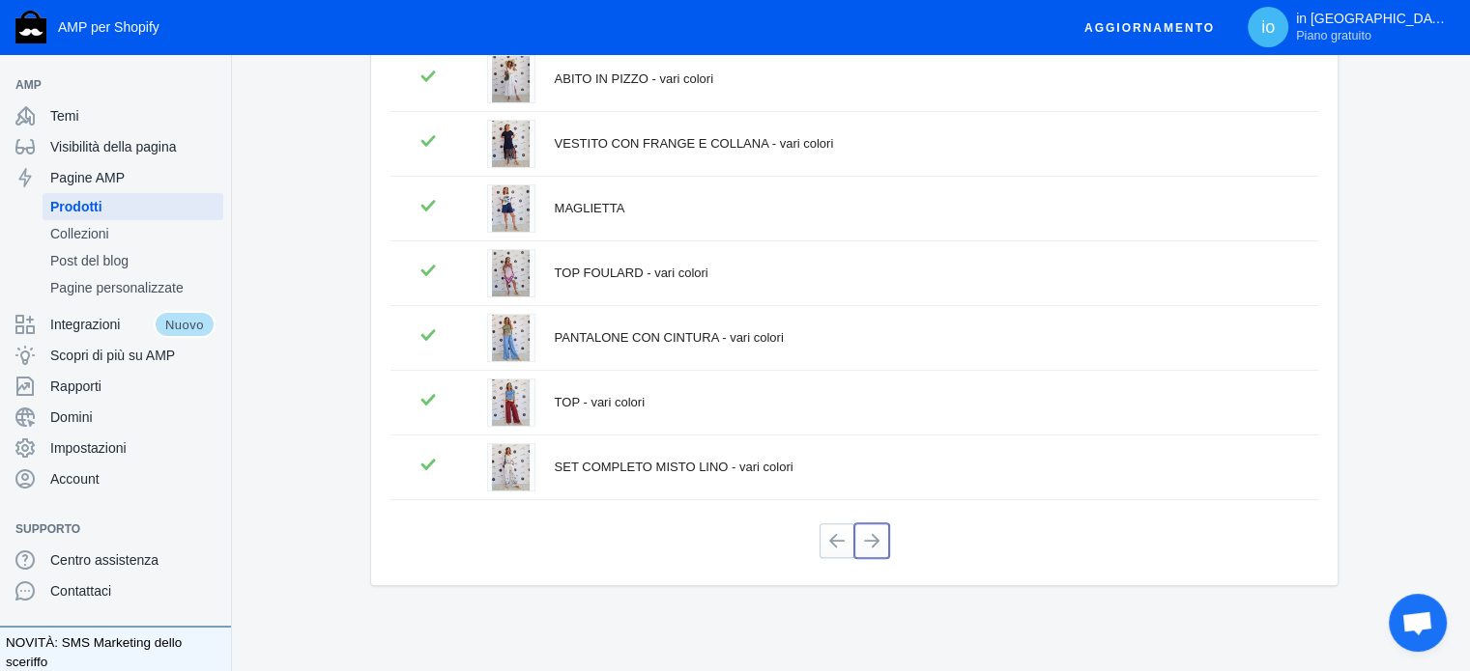
click at [877, 541] on button at bounding box center [871, 541] width 35 height 35
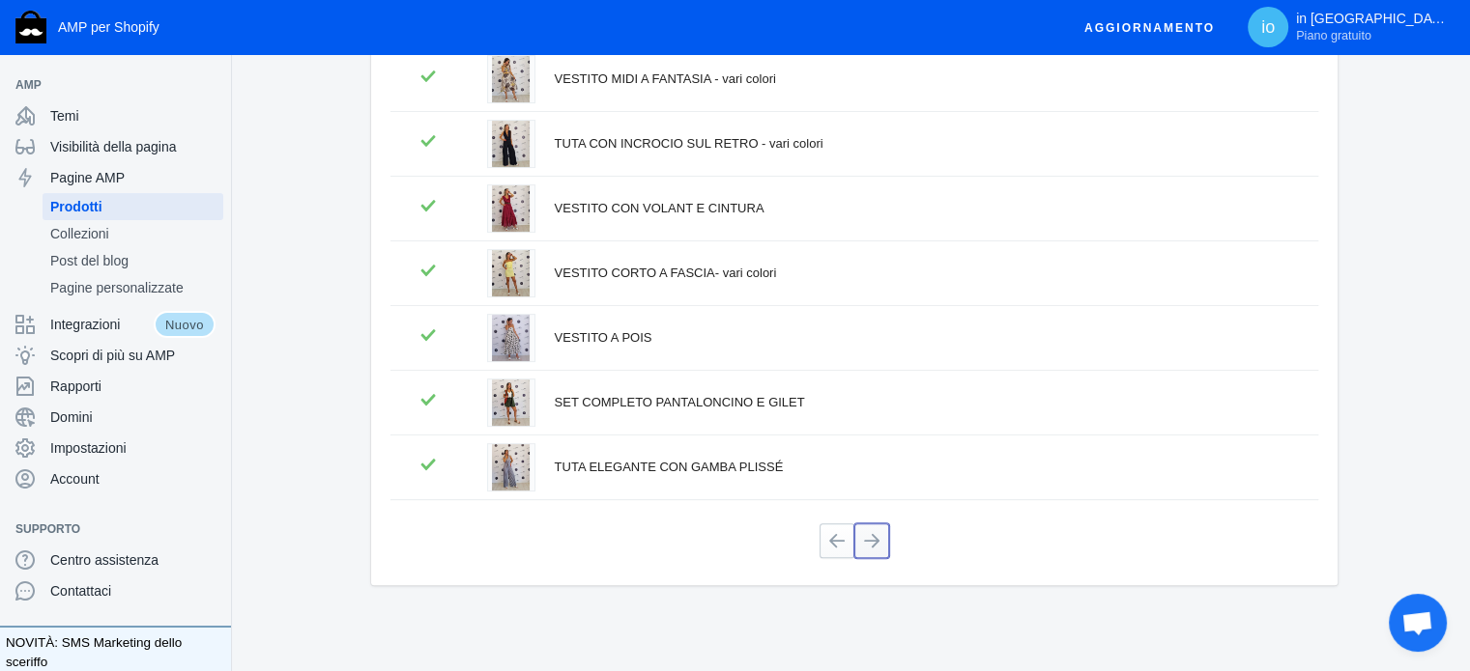
click at [866, 540] on button at bounding box center [871, 541] width 35 height 35
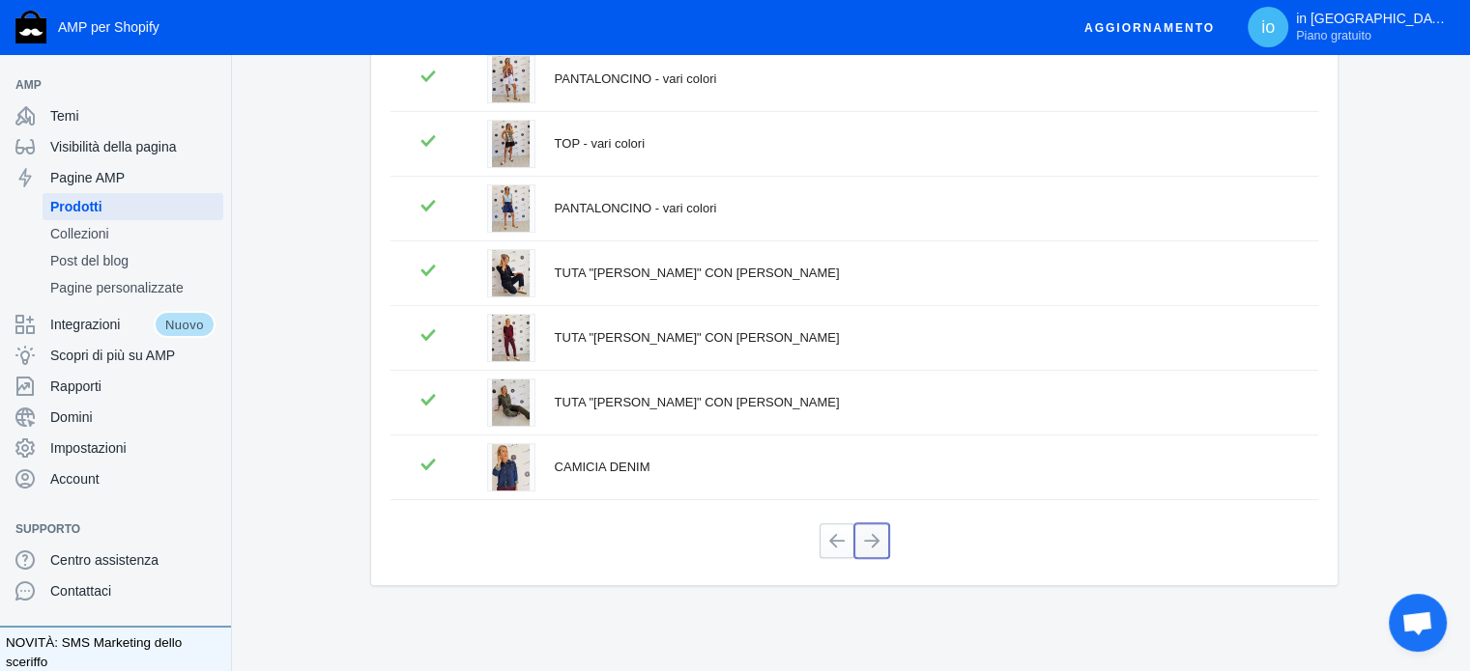
click at [872, 540] on button at bounding box center [871, 541] width 35 height 35
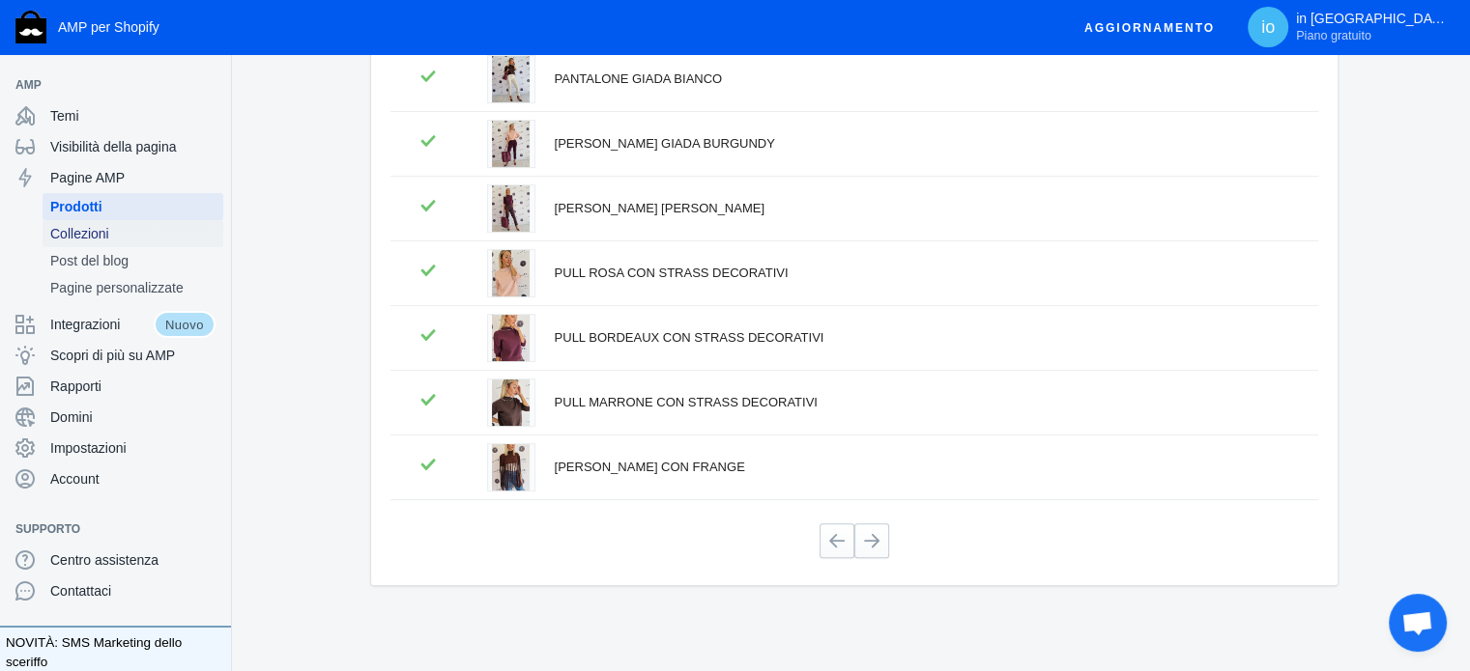
click at [132, 228] on span "Collezioni" at bounding box center [132, 233] width 165 height 19
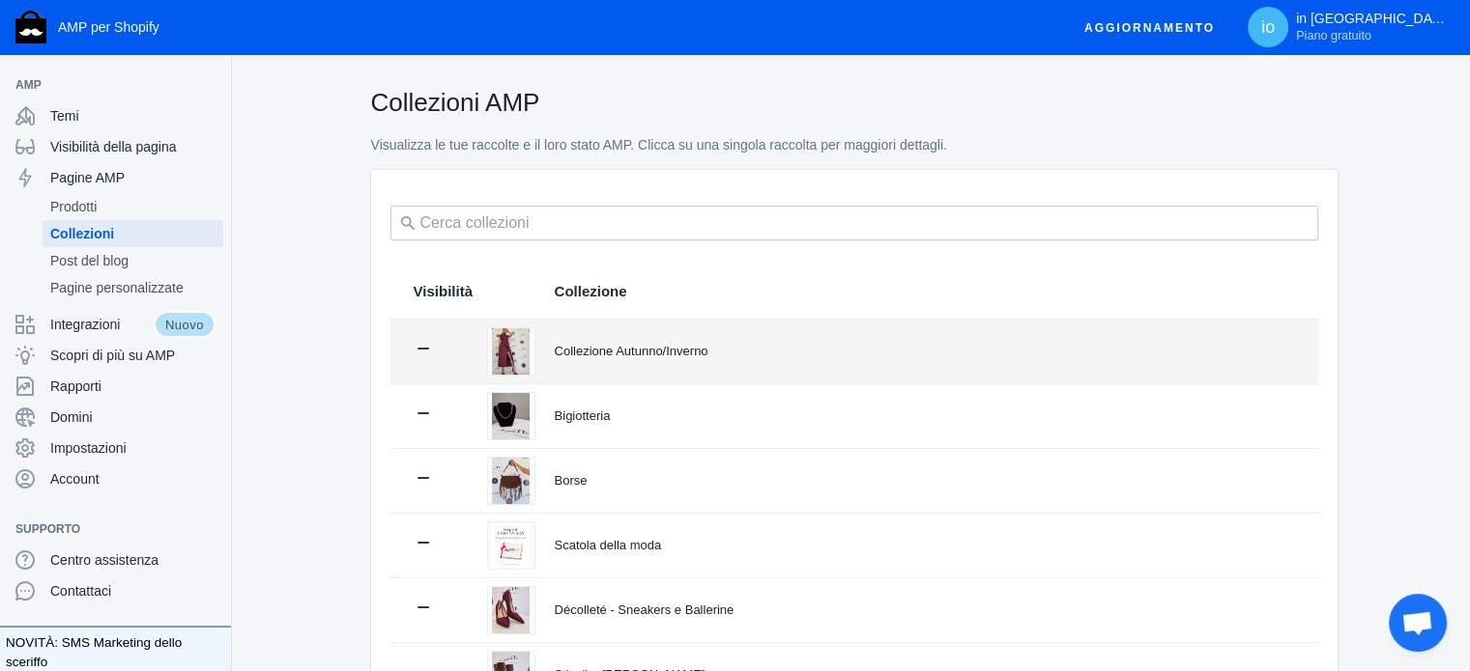
click at [581, 344] on font "Collezione Autunno/Inverno" at bounding box center [632, 351] width 154 height 14
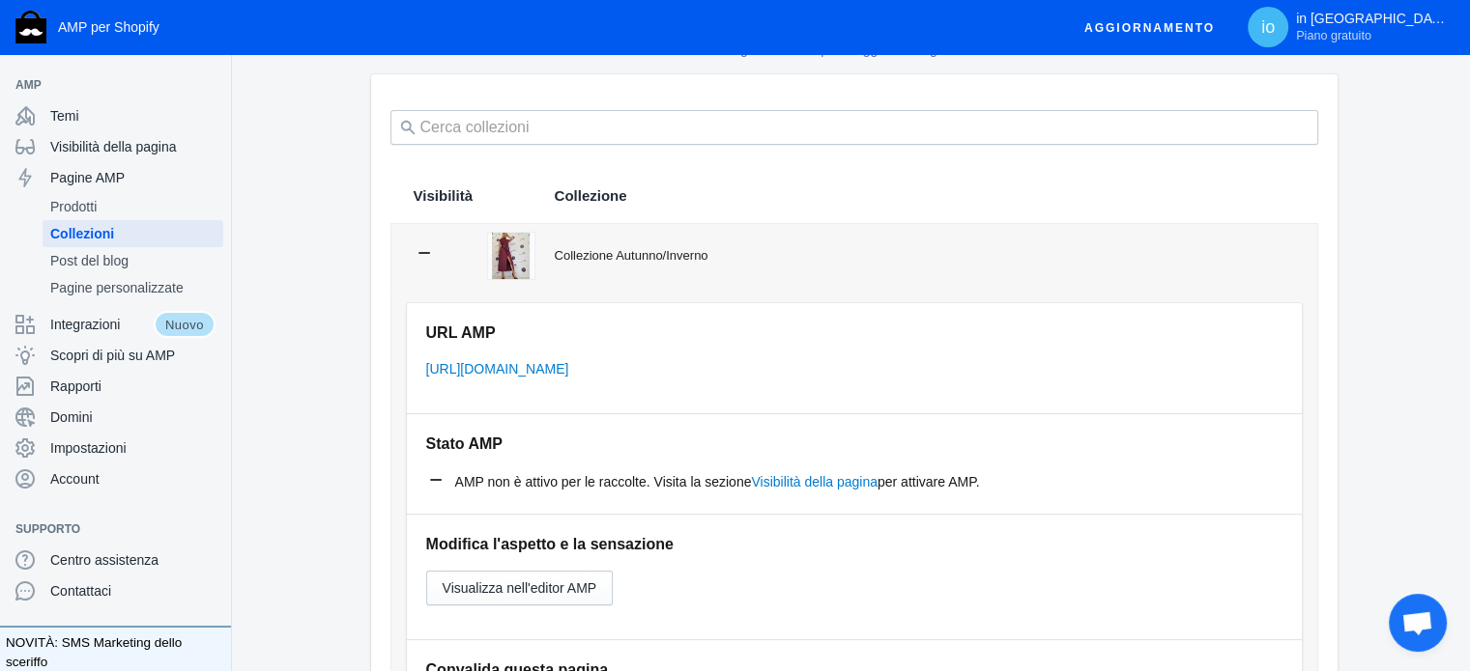
scroll to position [97, 0]
click at [803, 476] on font "Visibilità della pagina" at bounding box center [814, 480] width 127 height 15
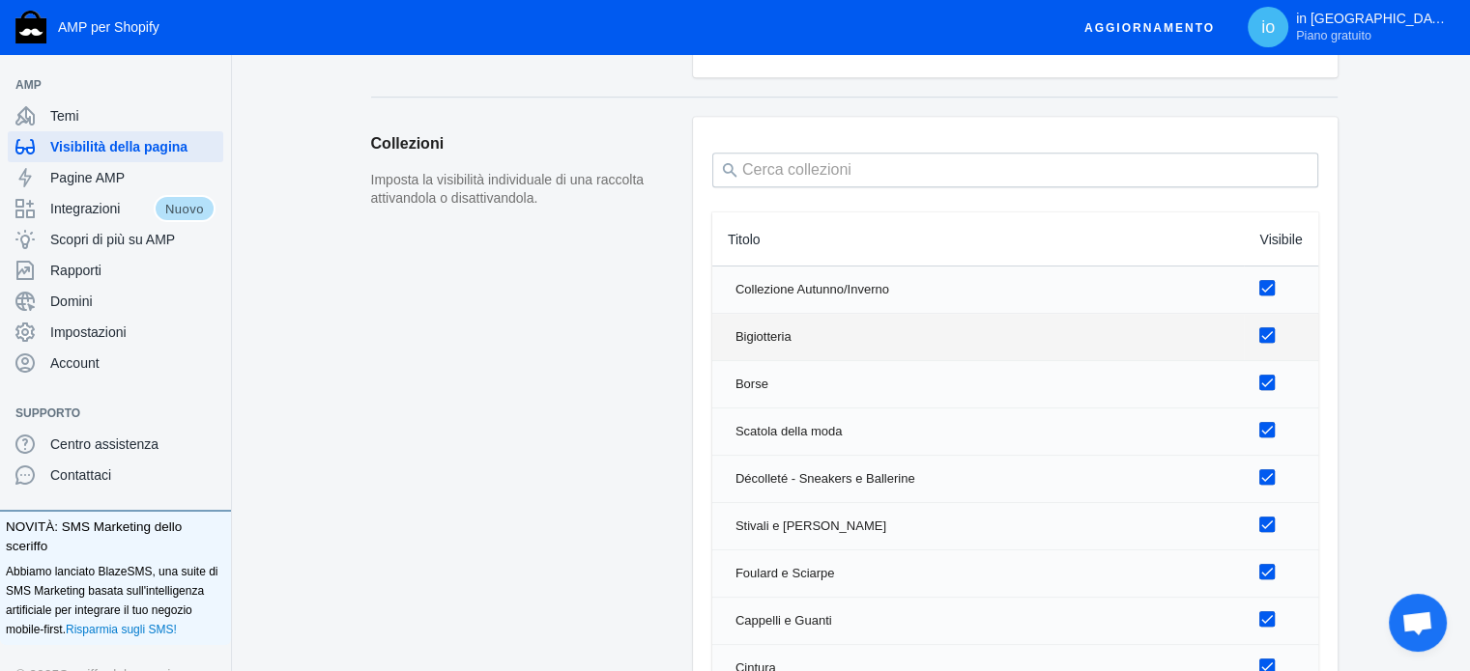
scroll to position [1353, 0]
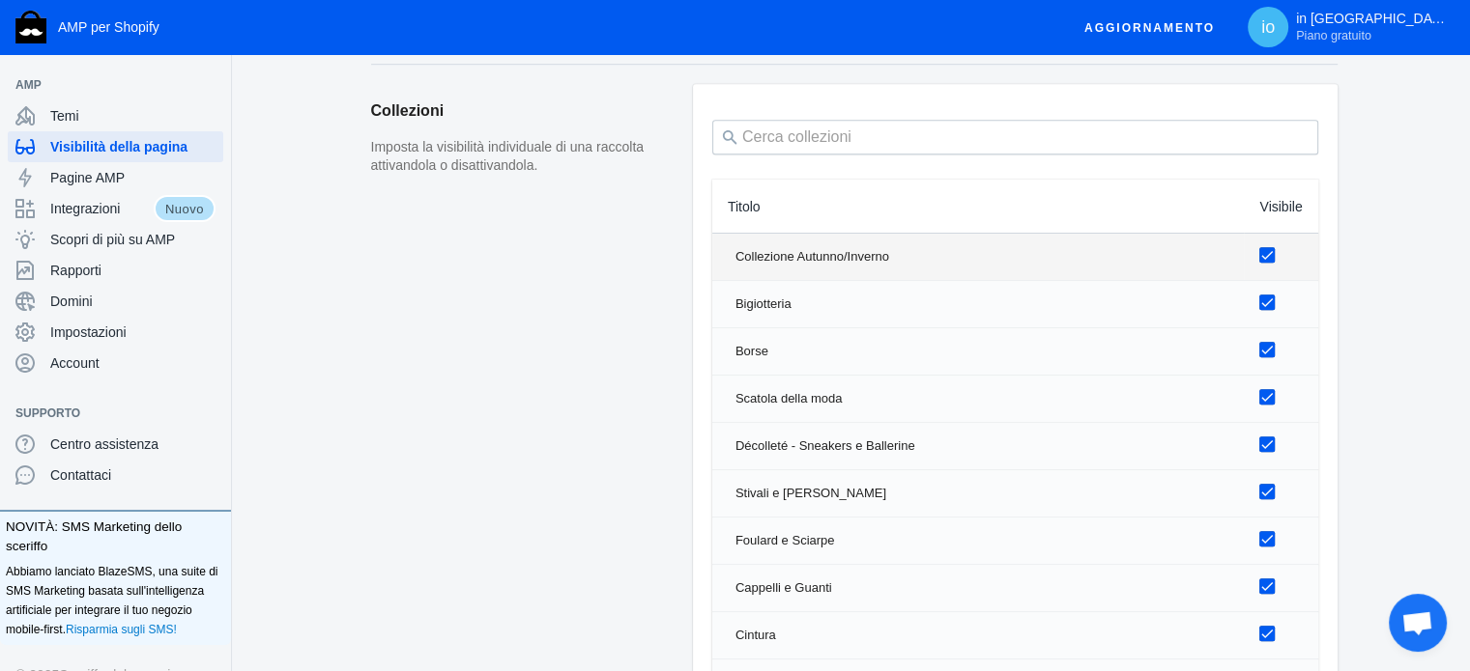
click at [777, 264] on font "Collezione Autunno/Inverno" at bounding box center [812, 256] width 154 height 14
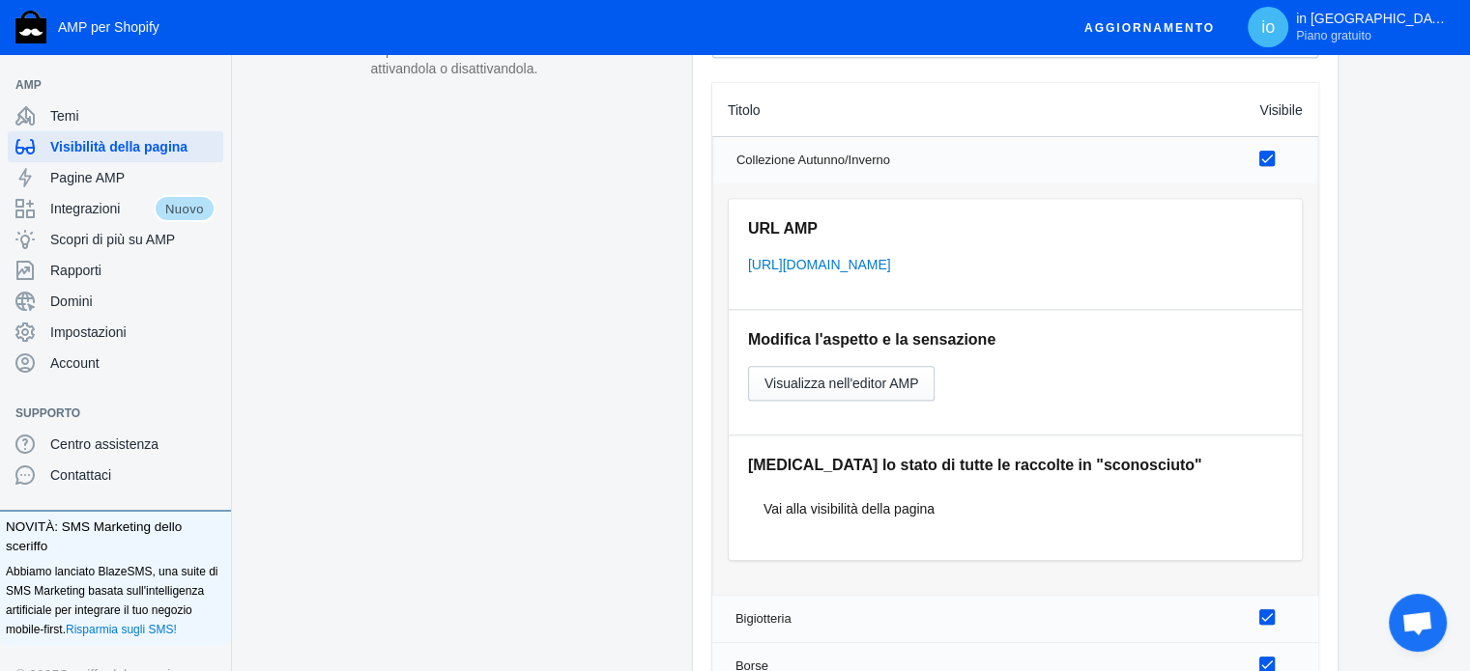
scroll to position [1546, 0]
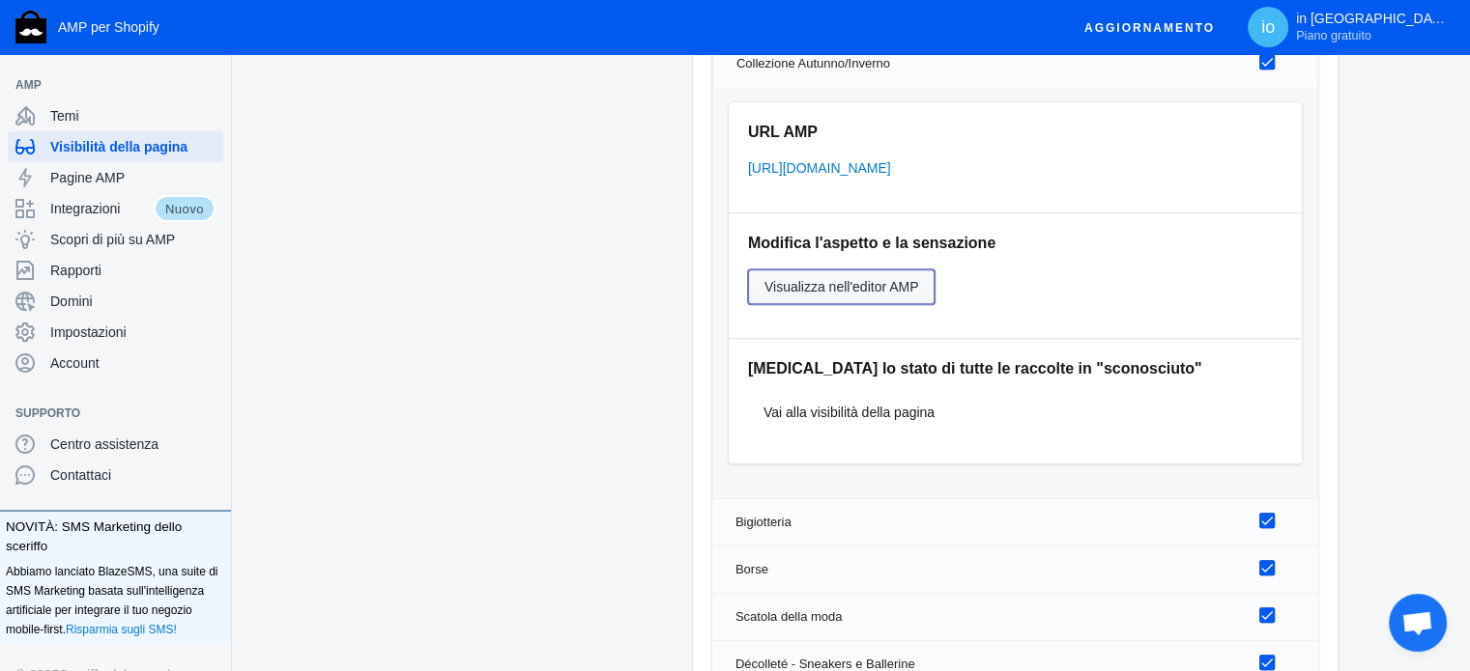
click at [854, 295] on font "Visualizza nell'editor AMP" at bounding box center [841, 286] width 155 height 15
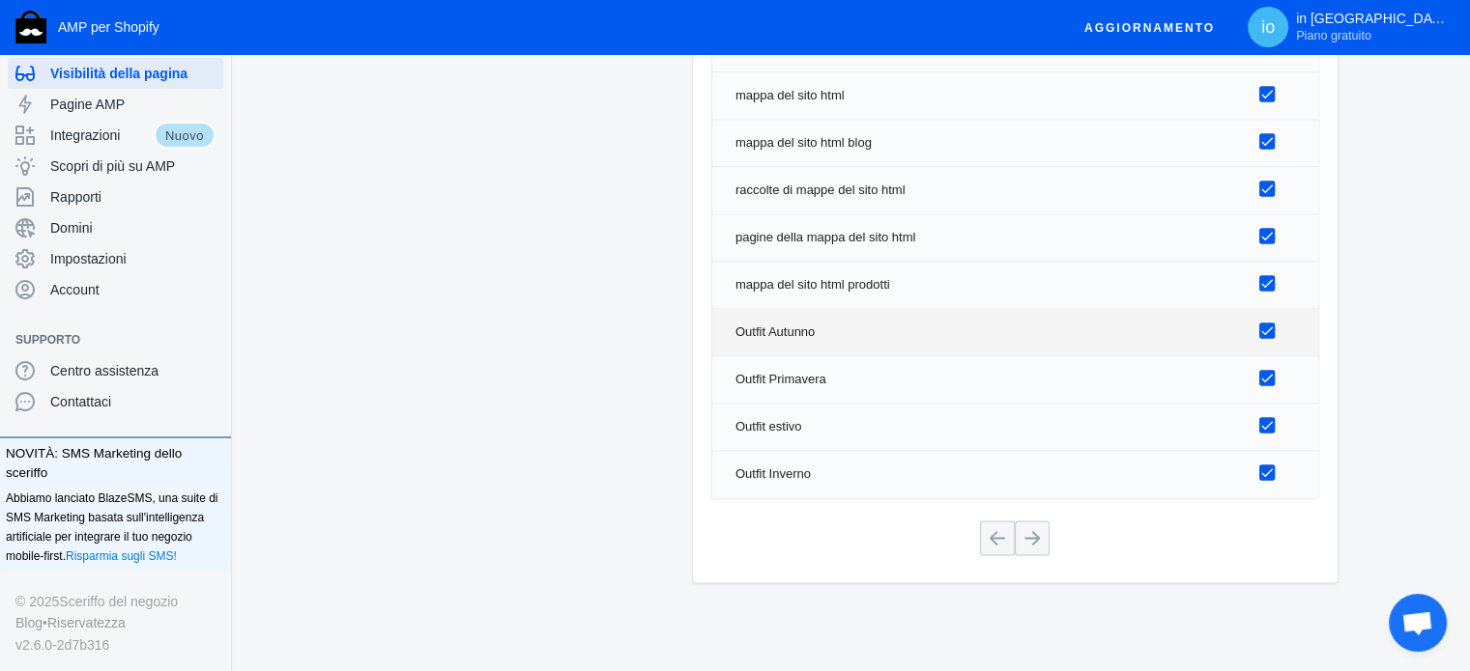
scroll to position [3134, 0]
click at [1384, 38] on p "in paleTTe. abbigliamento Piano gratuito" at bounding box center [1373, 27] width 155 height 33
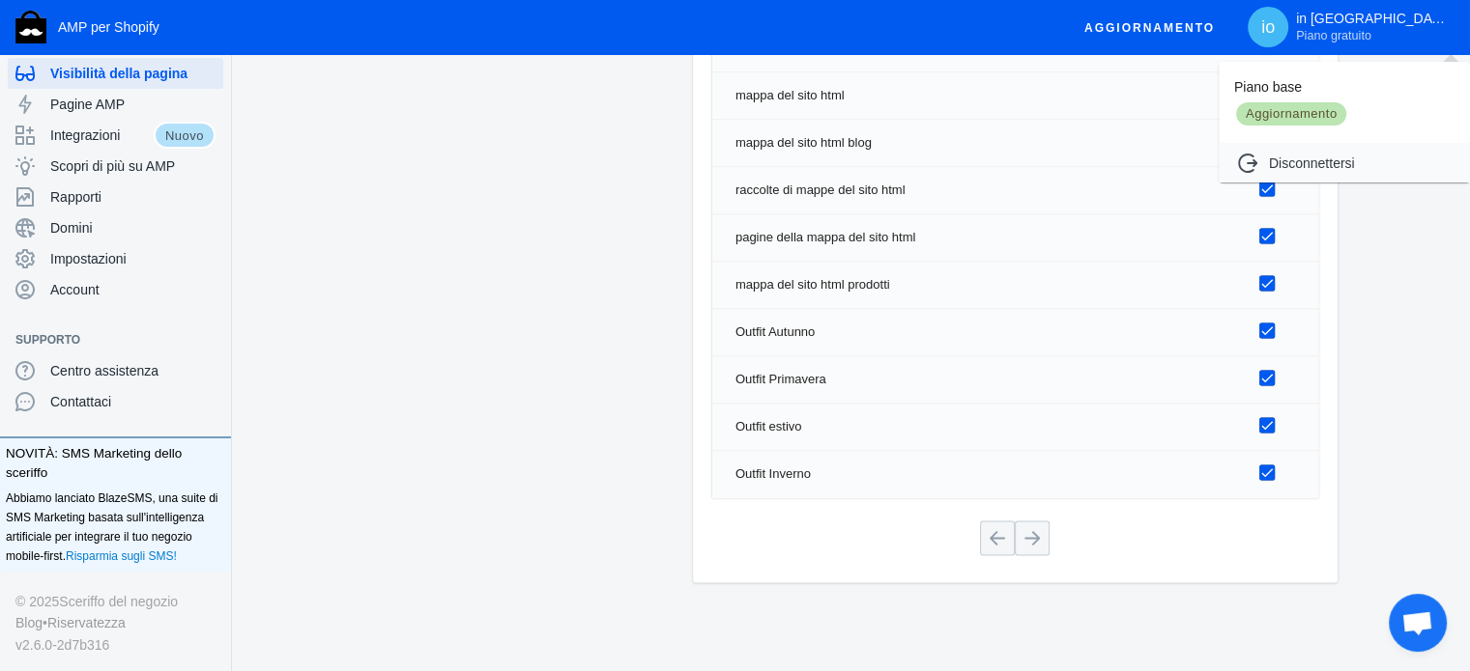
click at [1295, 114] on font "Aggiornamento" at bounding box center [1291, 113] width 92 height 14
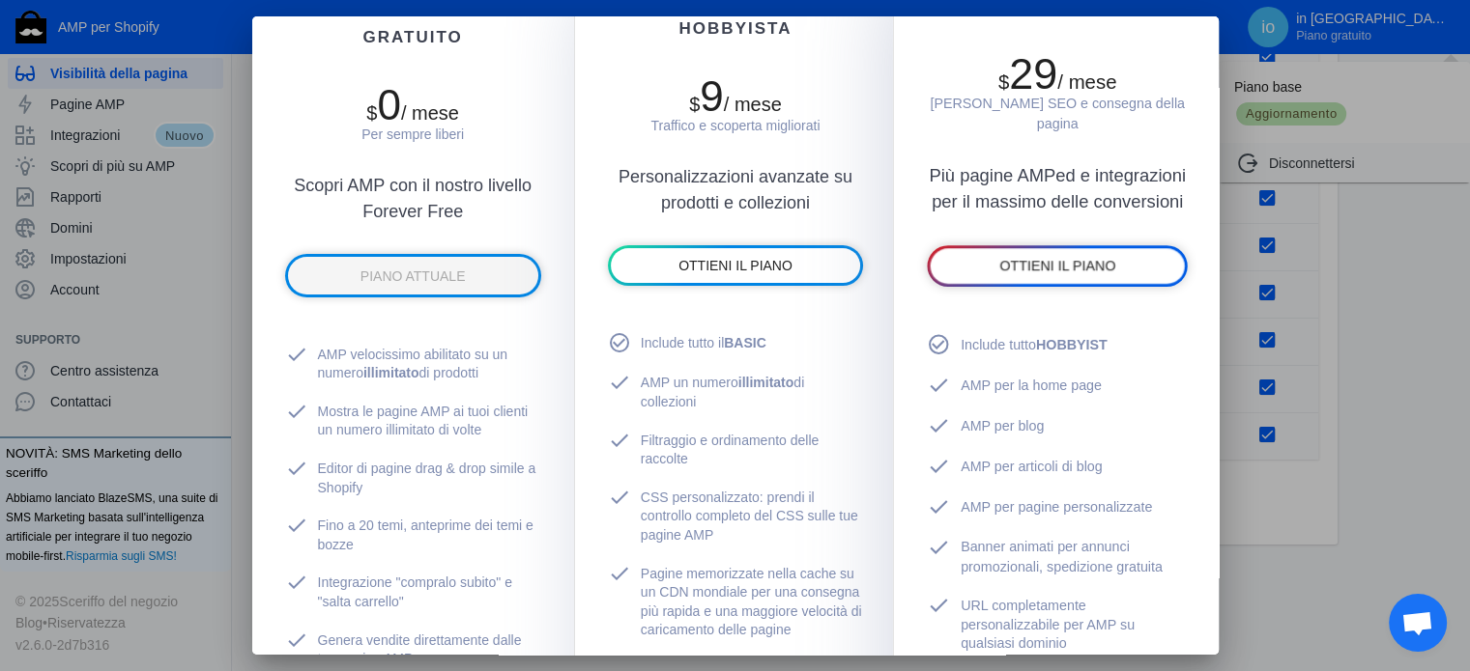
scroll to position [290, 0]
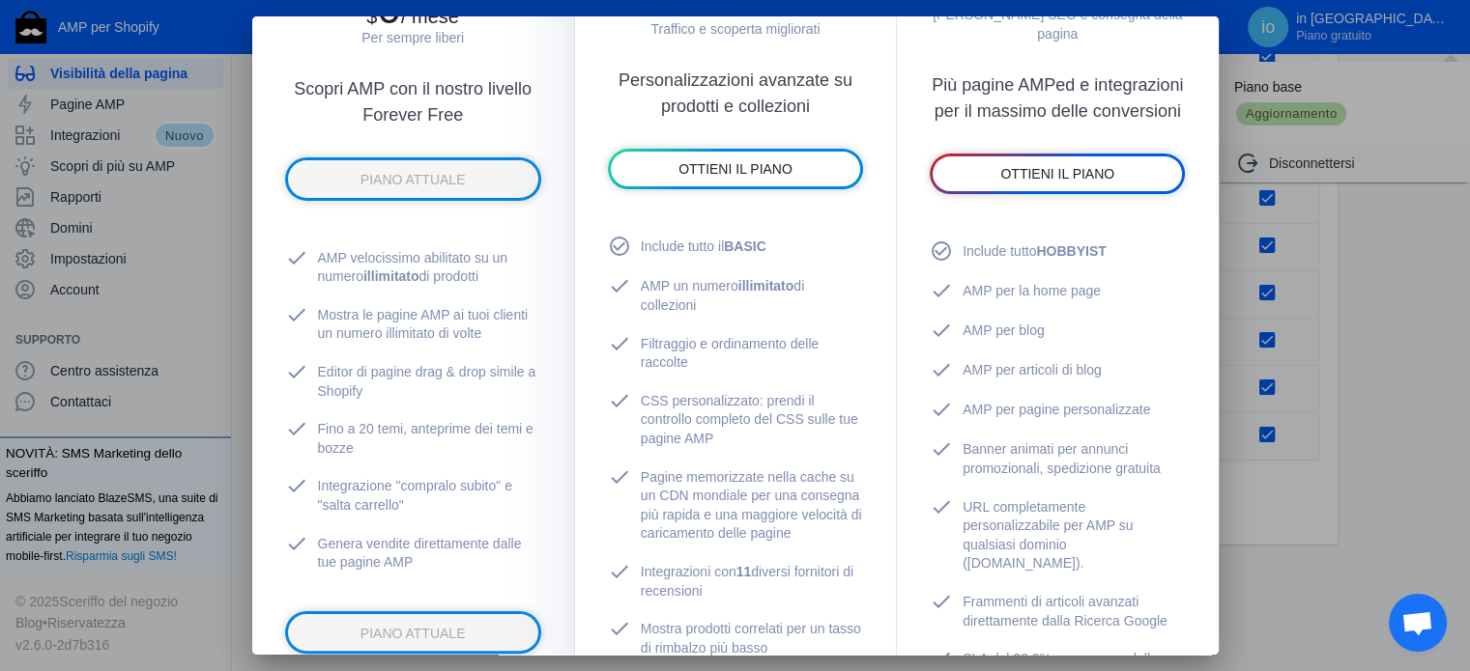
click at [1465, 216] on div at bounding box center [735, 335] width 1470 height 671
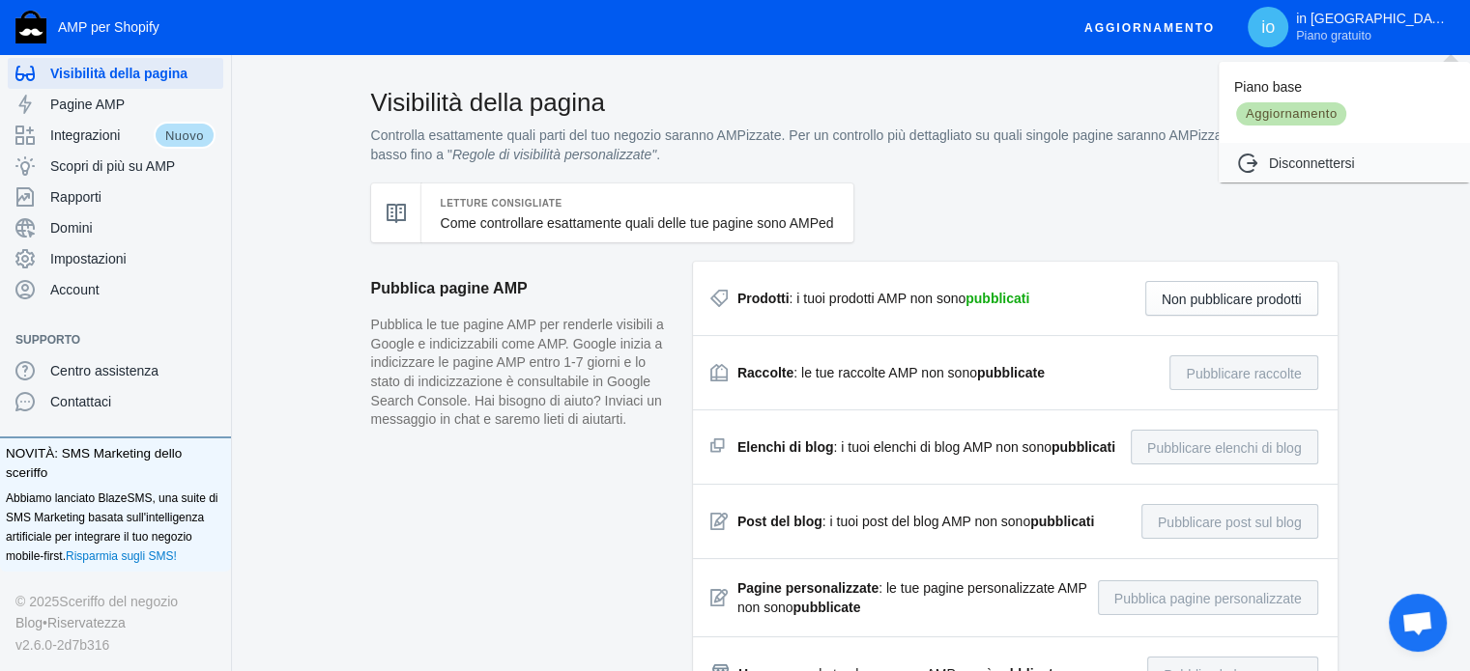
scroll to position [3134, 0]
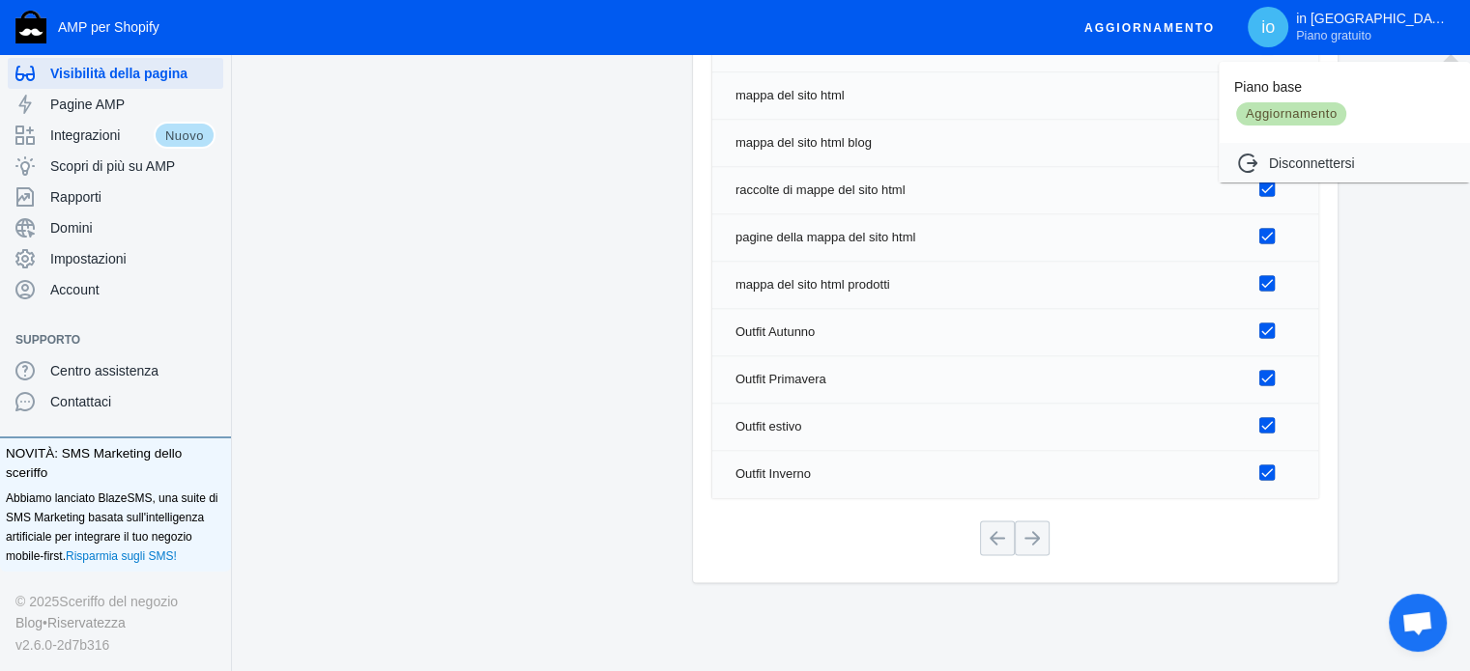
click at [115, 259] on div at bounding box center [735, 335] width 1470 height 671
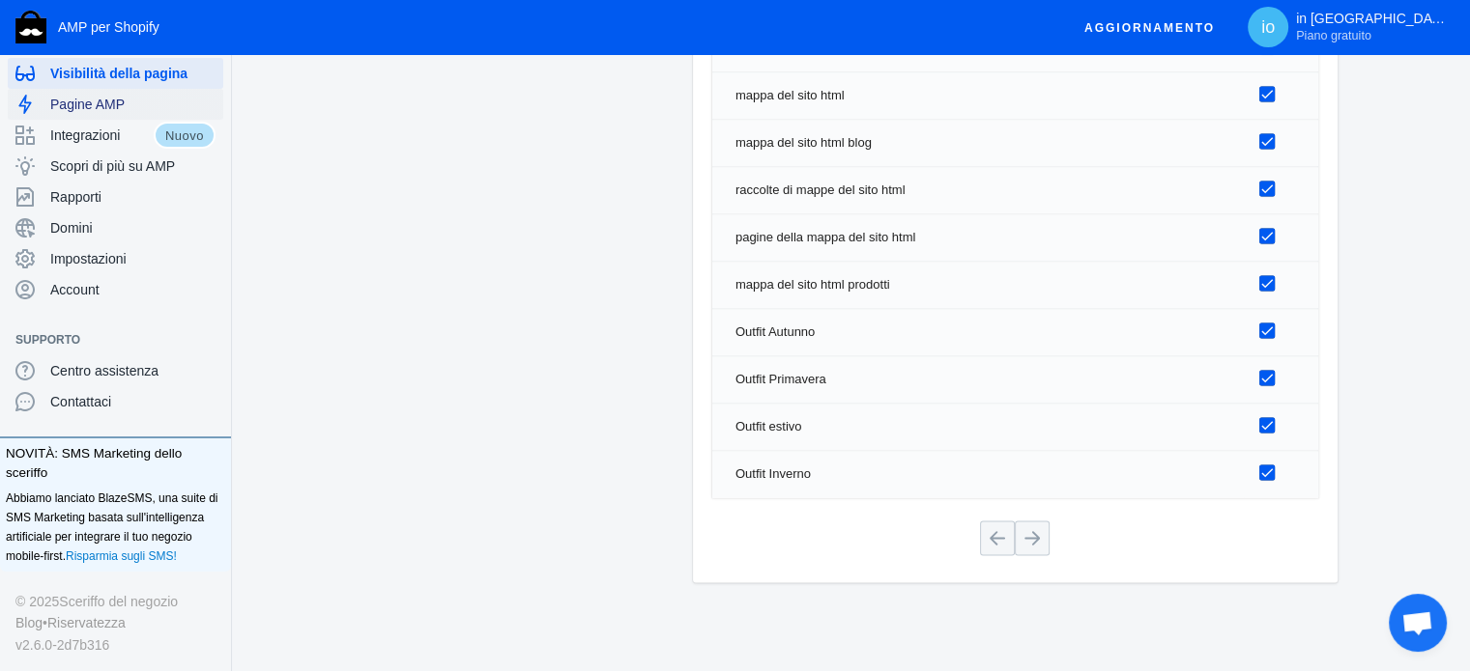
click at [126, 101] on span "Pagine AMP" at bounding box center [132, 104] width 165 height 19
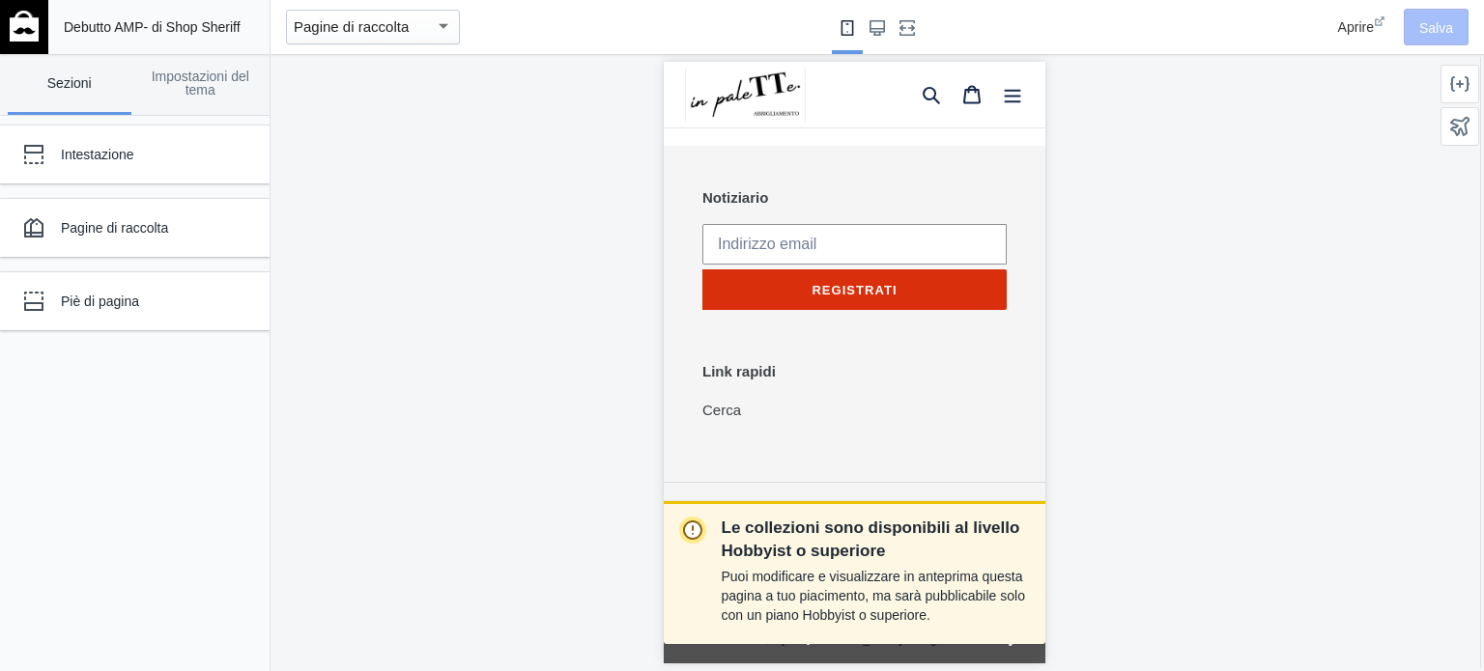
scroll to position [1899, 0]
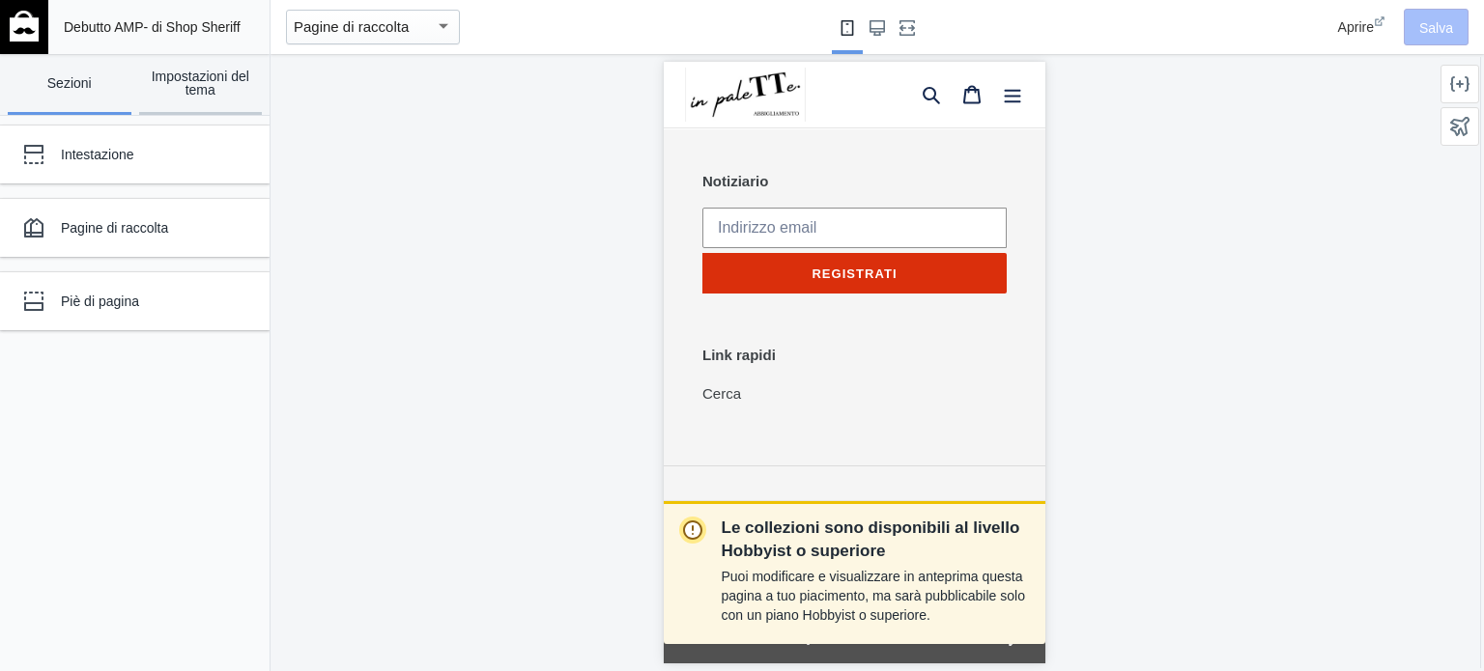
click at [166, 88] on font "Impostazioni del tema" at bounding box center [201, 83] width 124 height 27
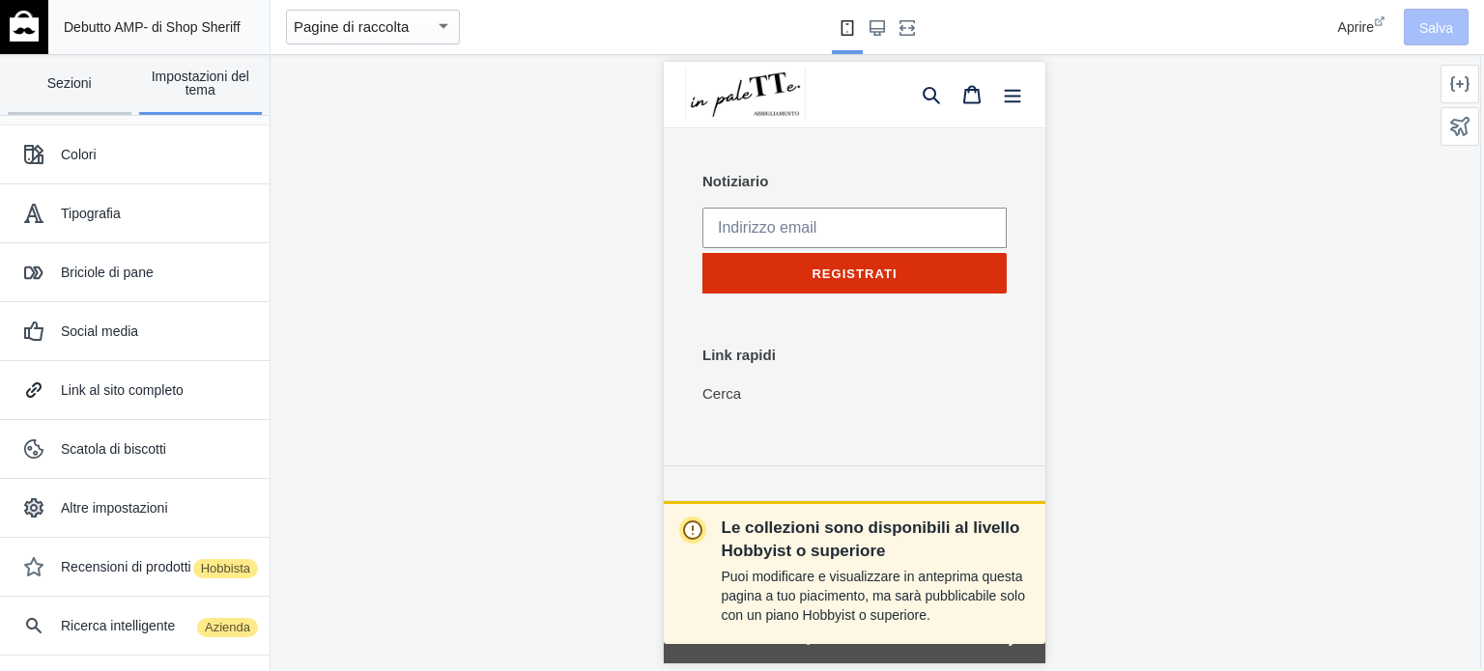
click at [73, 95] on link "Sezioni" at bounding box center [70, 84] width 124 height 61
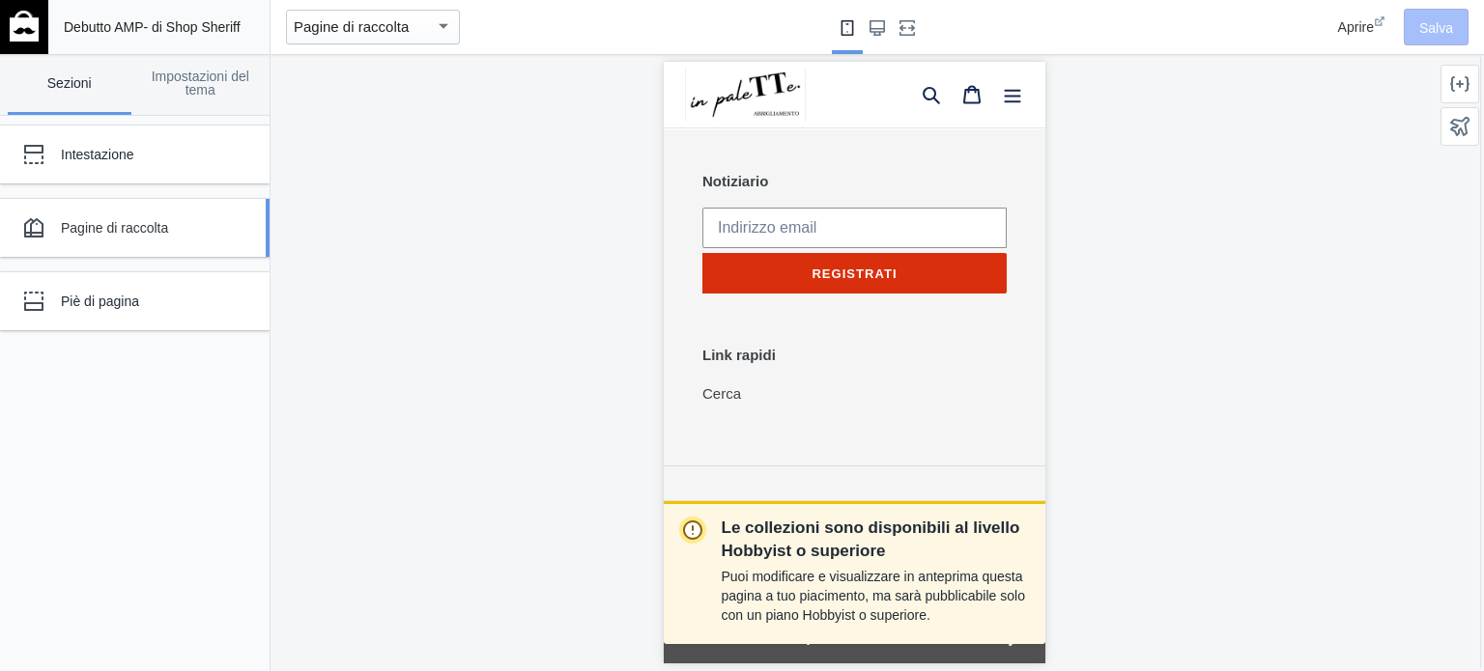
click at [109, 239] on div "Pagine di raccolta" at bounding box center [120, 228] width 213 height 39
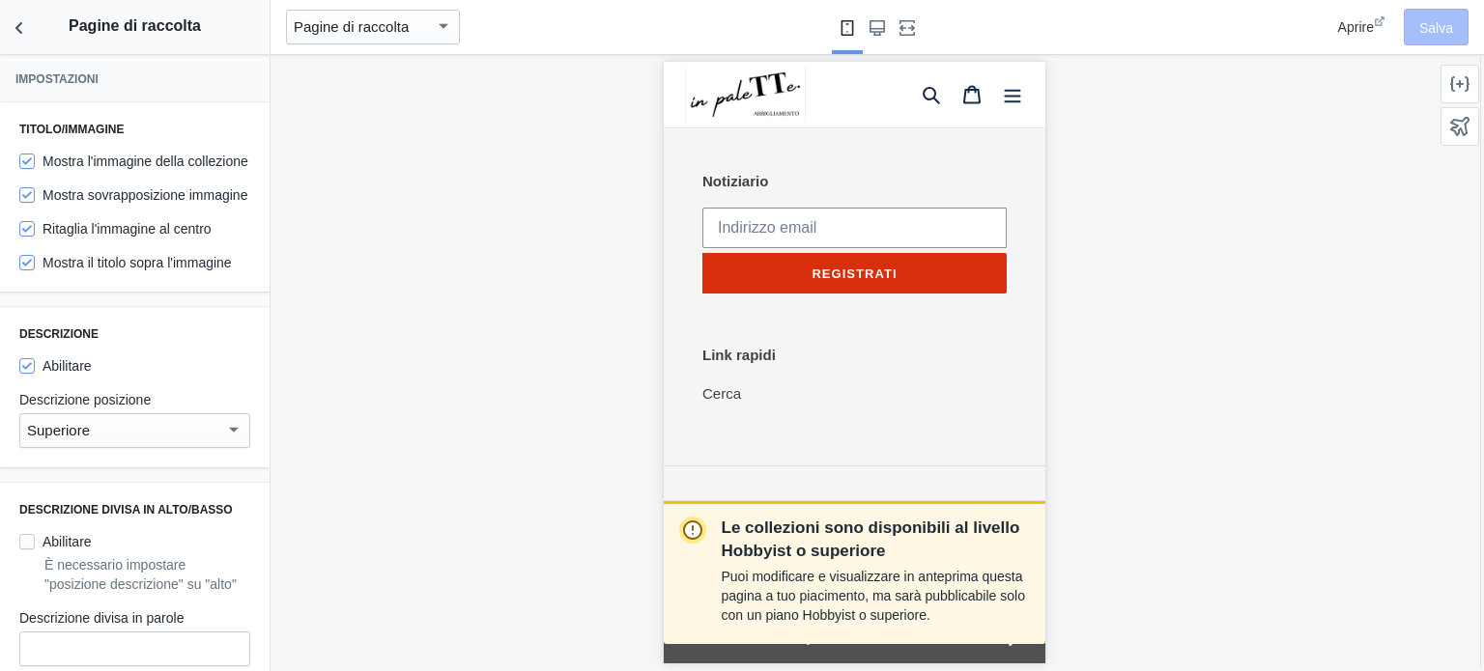
click at [553, 151] on div "Le collezioni sono disponibili al livello Hobbyist o superiore Puoi modificare …" at bounding box center [854, 362] width 1167 height 617
click at [1437, 22] on div "Aprire Salva" at bounding box center [1370, 27] width 213 height 54
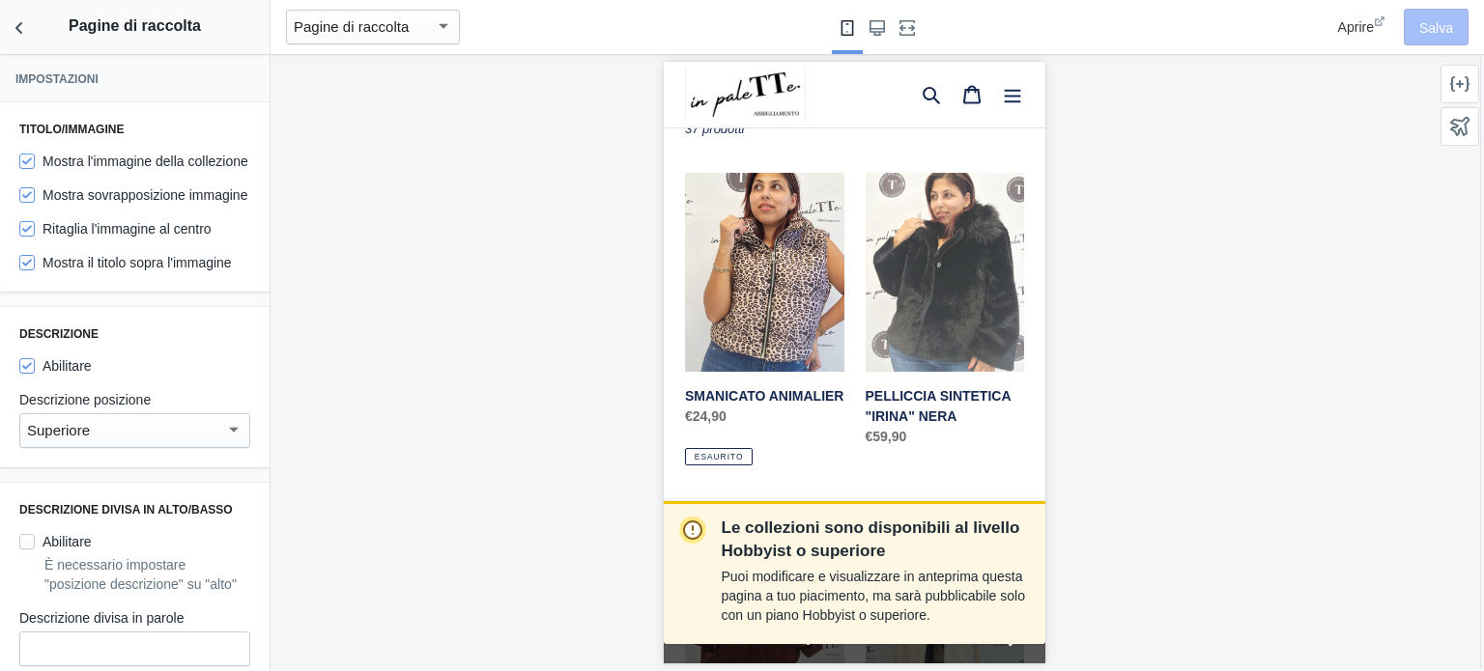
scroll to position [0, 0]
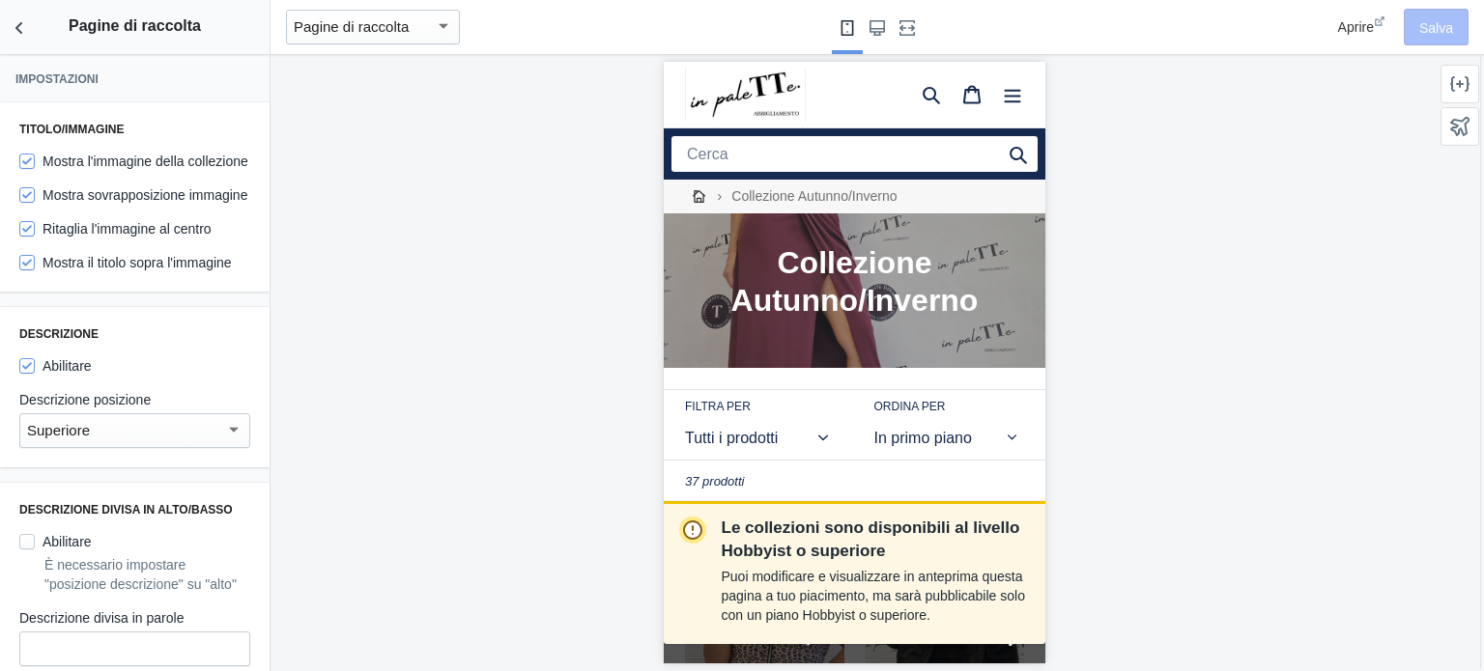
click at [1358, 19] on font "Aprire" at bounding box center [1356, 26] width 36 height 15
click at [872, 24] on use "Schermo grande" at bounding box center [877, 27] width 15 height 15
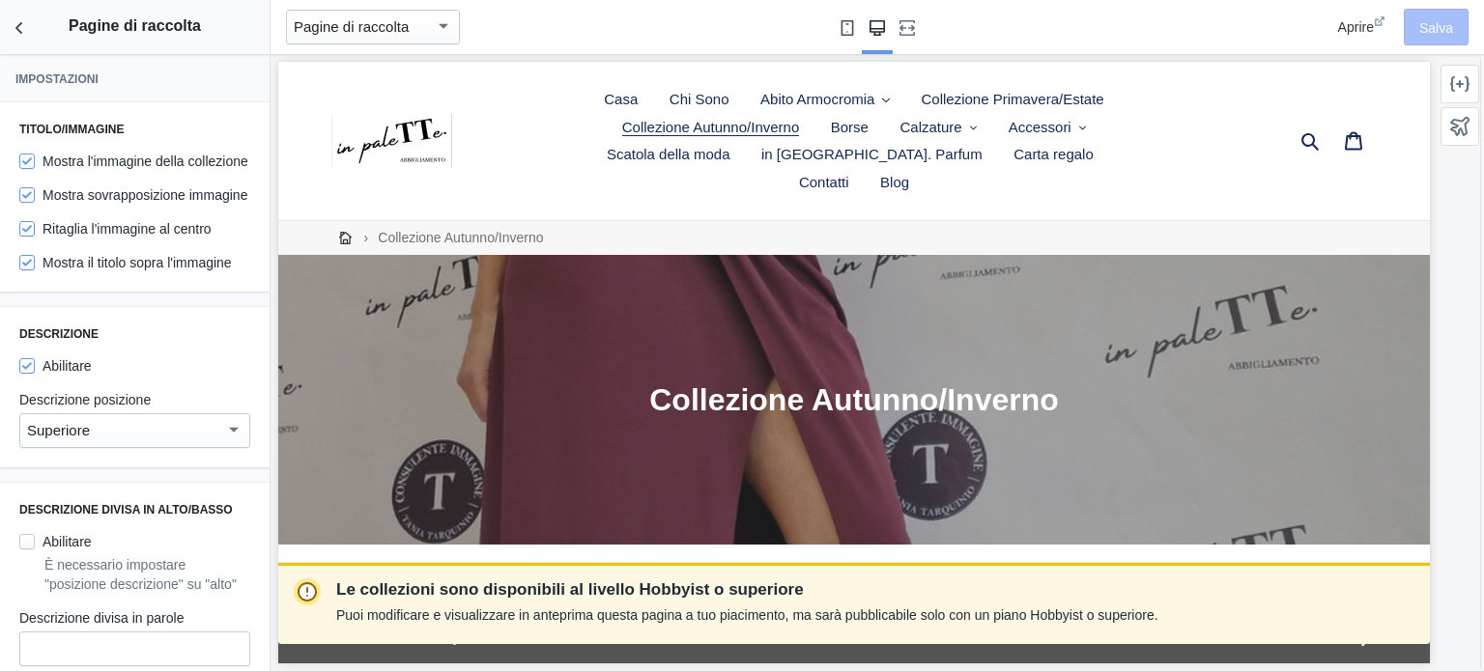
click at [837, 29] on button "Piccolo schermo" at bounding box center [847, 27] width 31 height 54
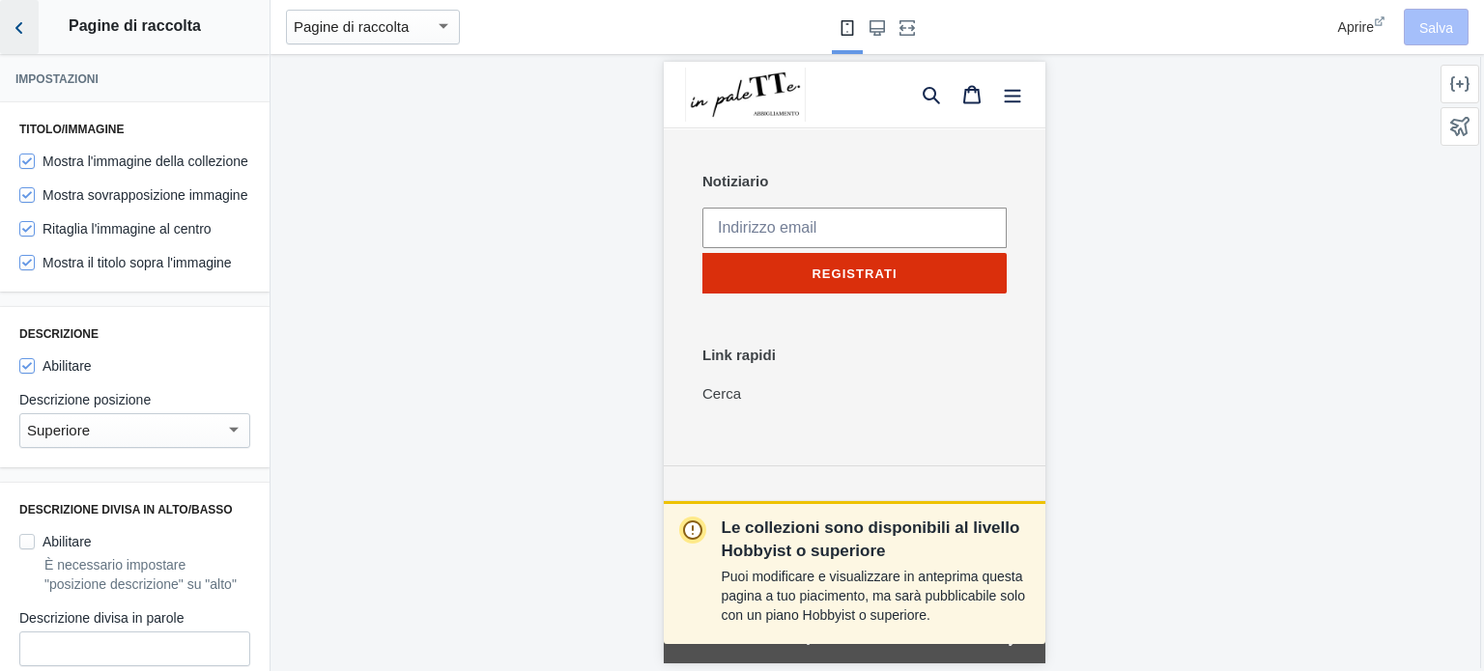
click at [28, 30] on icon "Torna alle sezioni" at bounding box center [19, 27] width 19 height 19
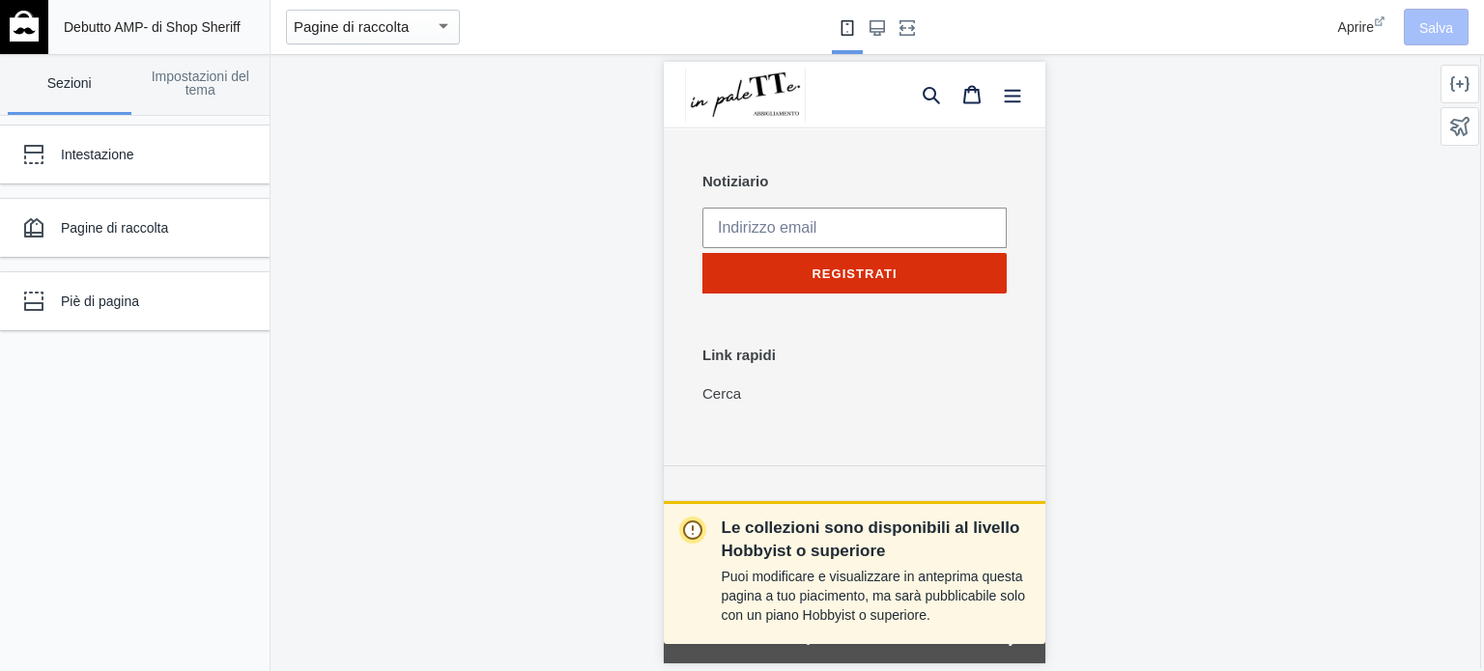
click at [369, 27] on font "Pagine di raccolta" at bounding box center [351, 26] width 115 height 16
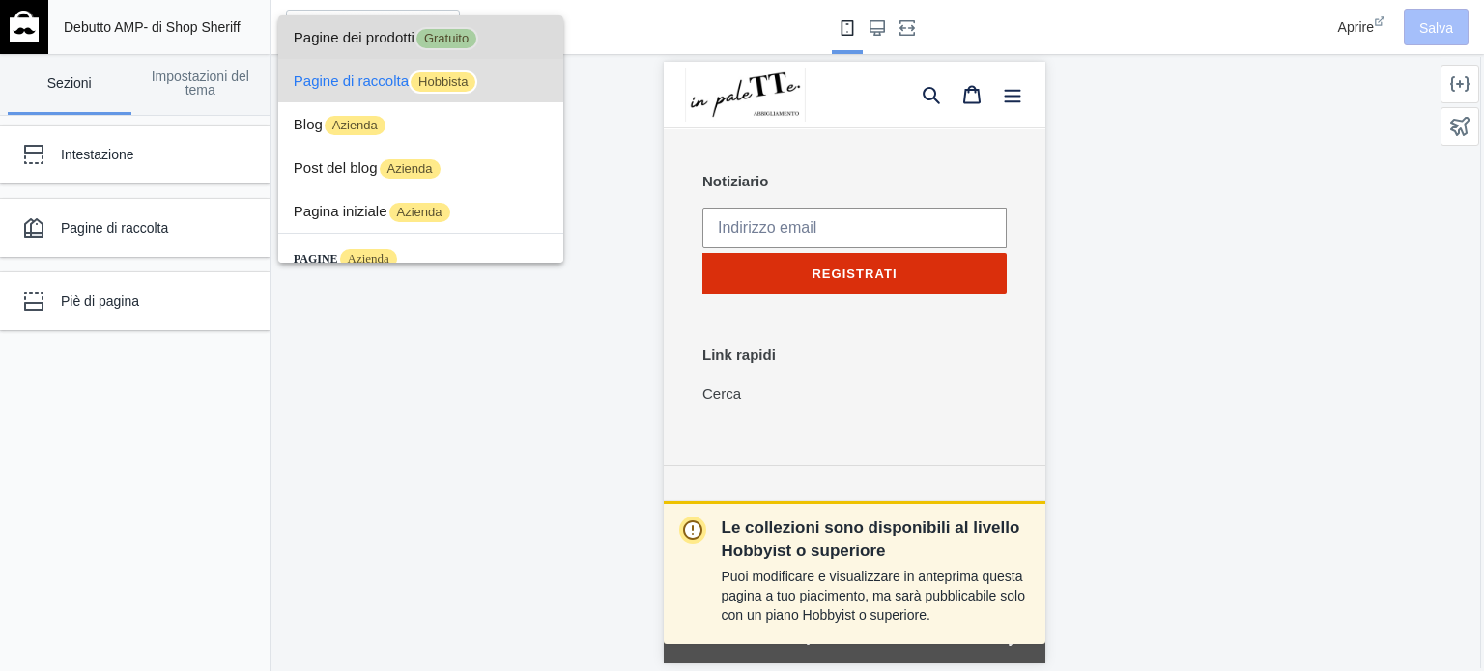
click at [357, 40] on font "Pagine dei prodotti" at bounding box center [354, 37] width 121 height 16
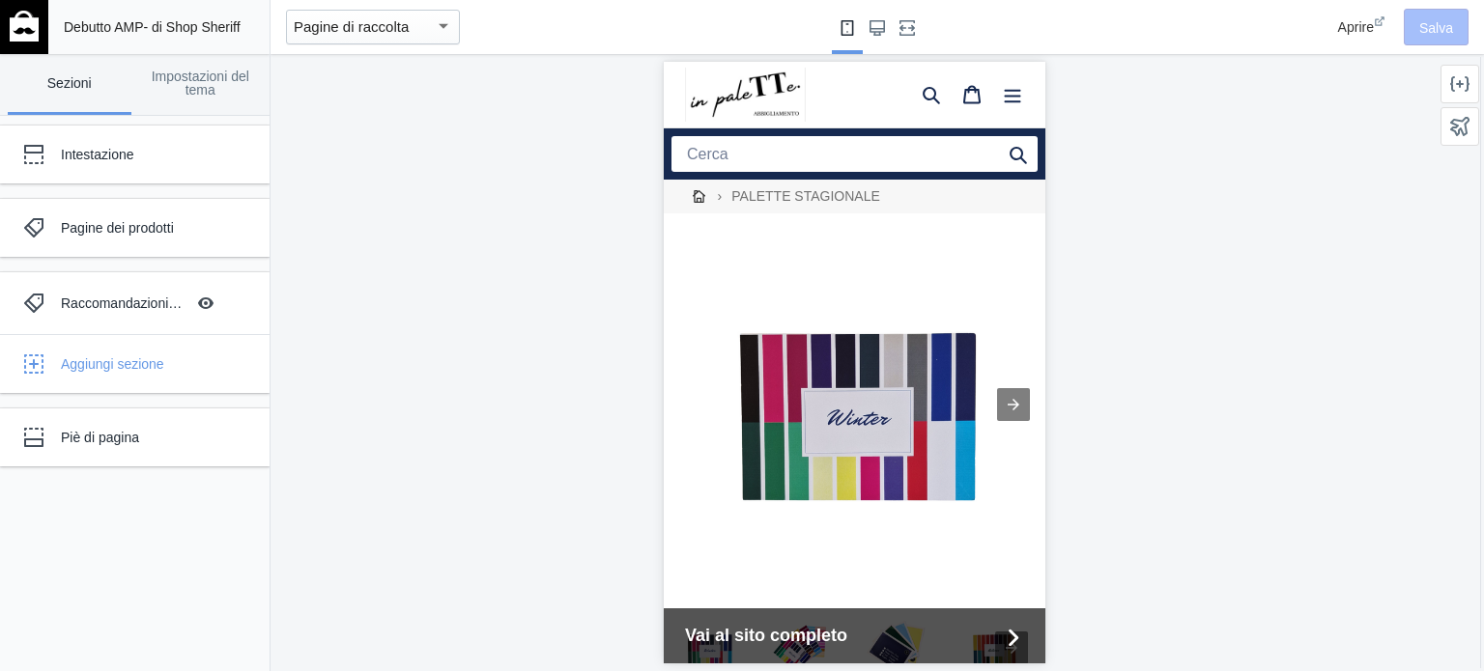
click at [317, 35] on font "Pagine di raccolta" at bounding box center [351, 26] width 115 height 16
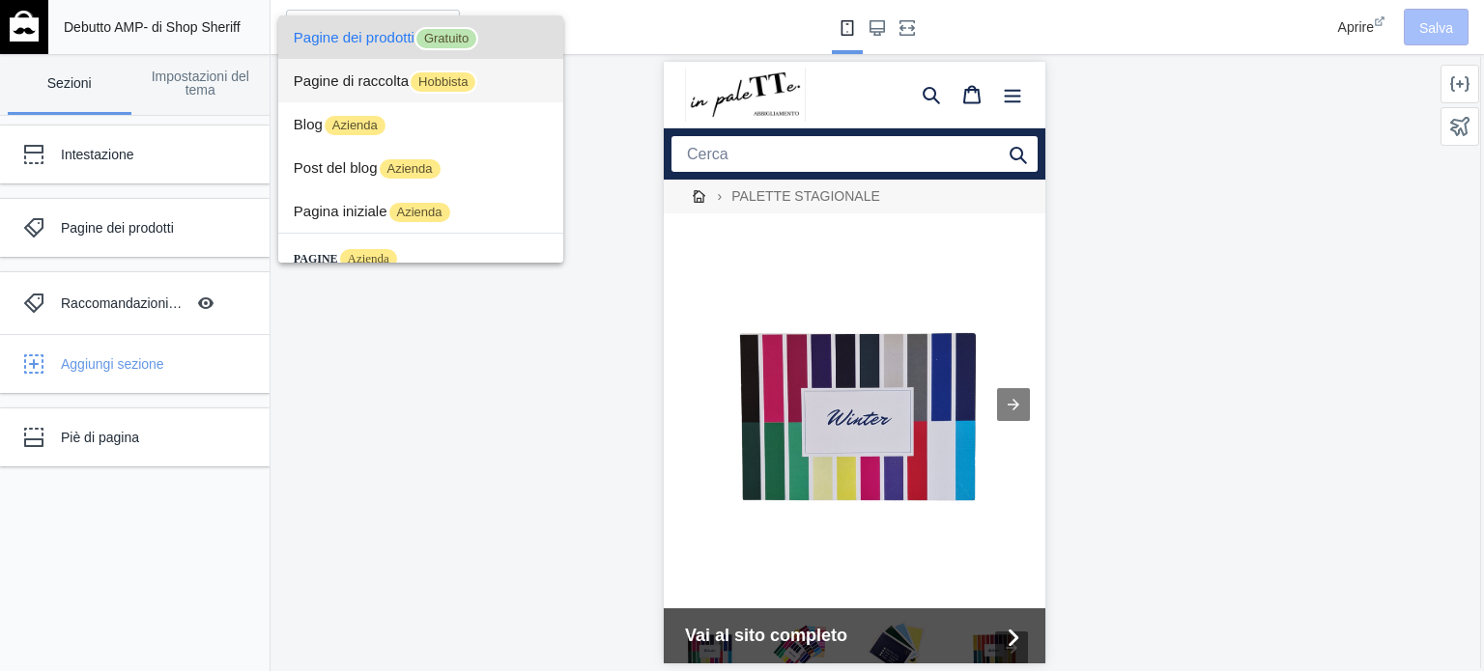
click at [363, 92] on span "Pagine di raccolta Hobbista" at bounding box center [421, 80] width 254 height 43
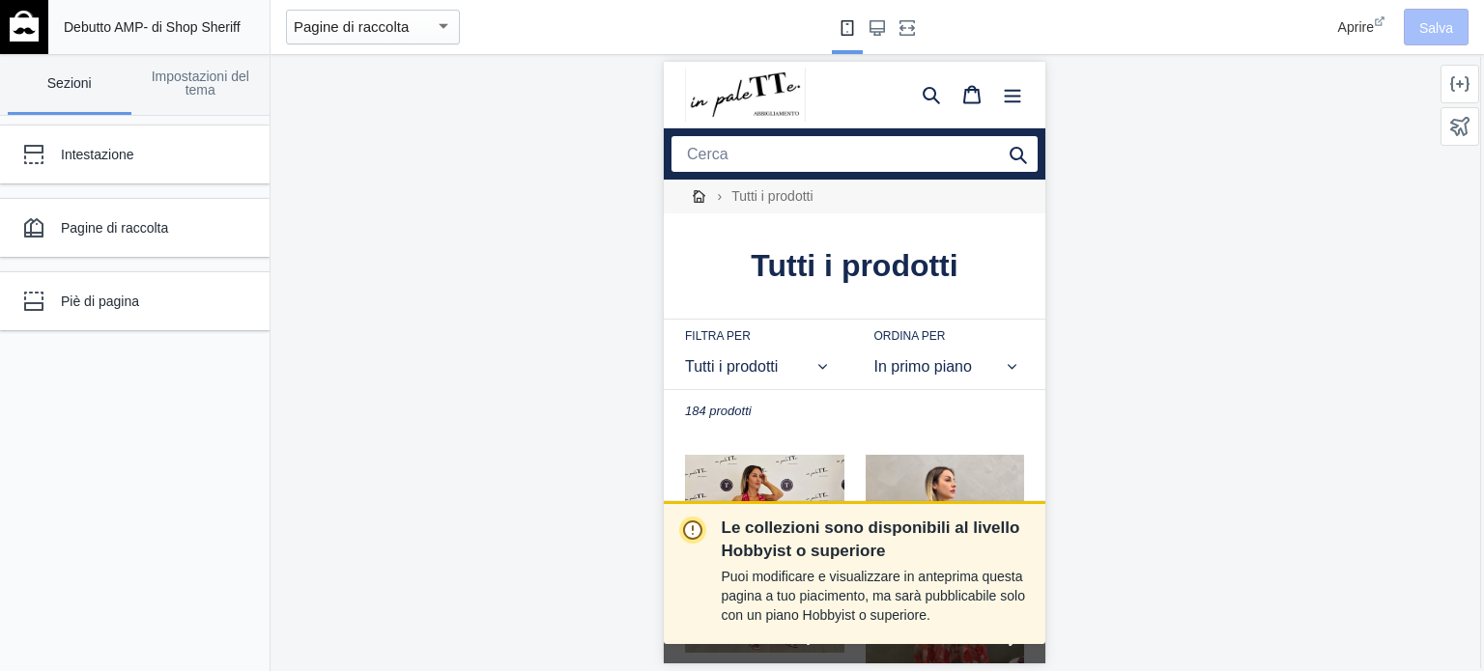
click at [1415, 26] on div "Aprire Salva" at bounding box center [1370, 27] width 213 height 54
click at [1441, 89] on div at bounding box center [1460, 84] width 39 height 39
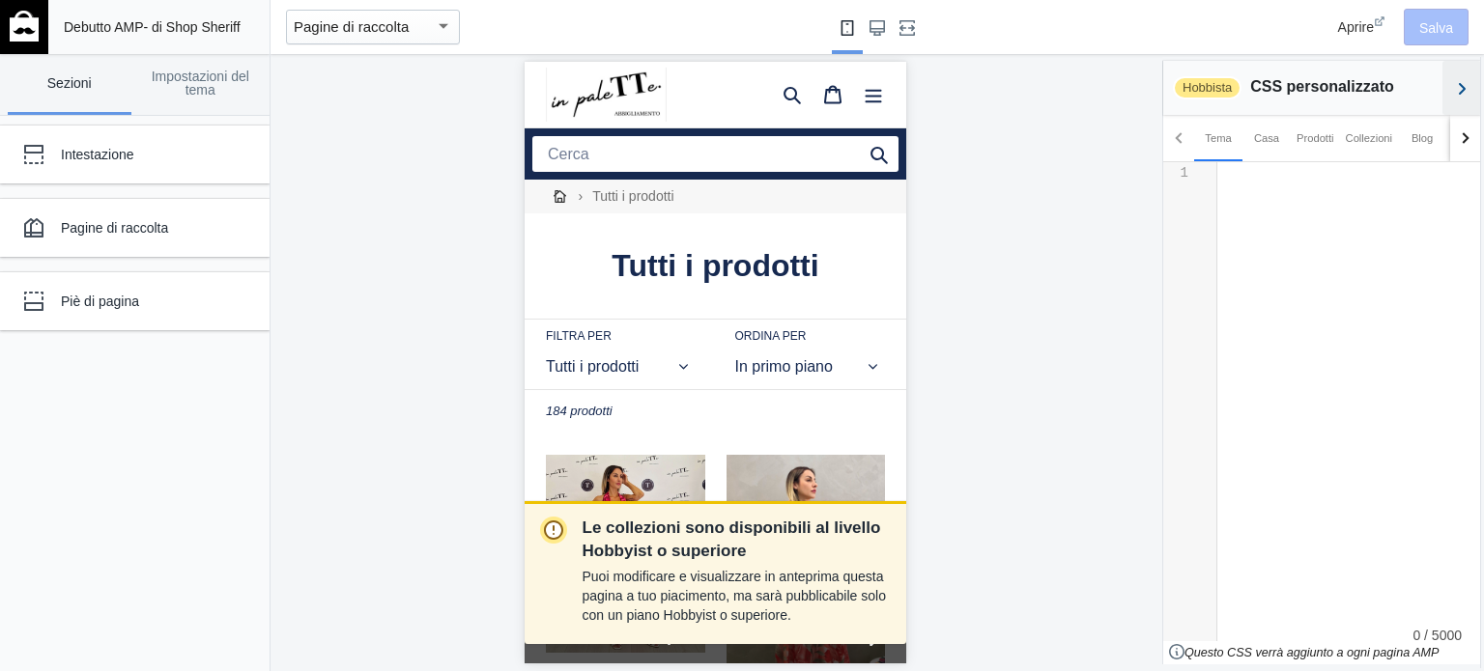
click at [1471, 86] on icon "Torna alle sezioni" at bounding box center [1461, 88] width 19 height 19
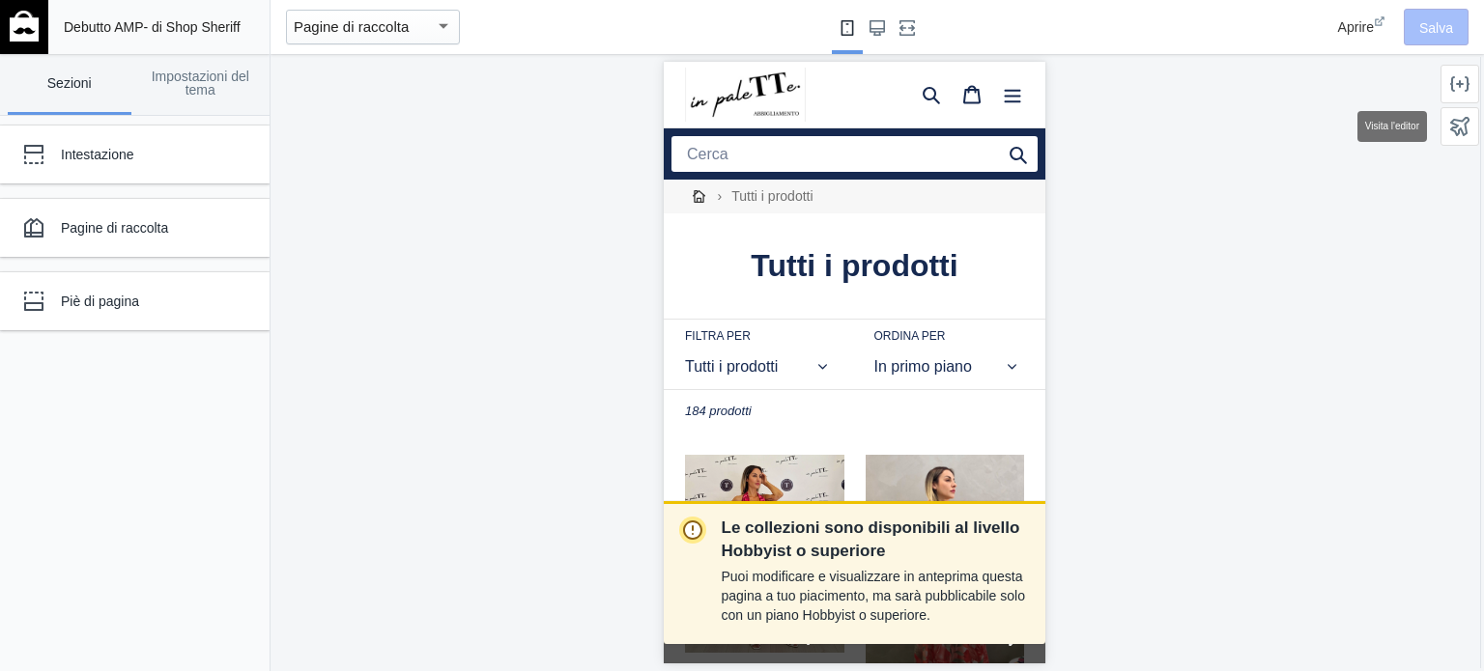
click at [1463, 132] on use at bounding box center [1459, 126] width 19 height 19
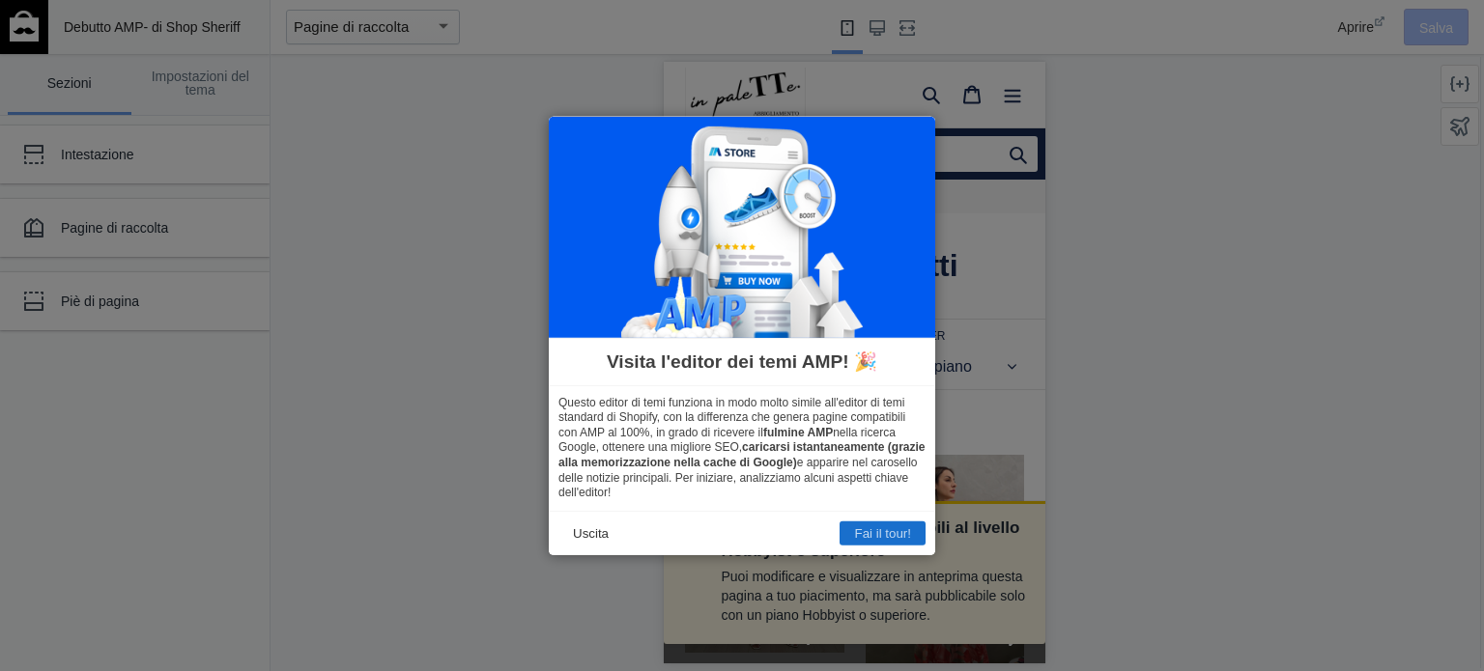
click at [897, 527] on font "Fai il tour!" at bounding box center [882, 534] width 57 height 14
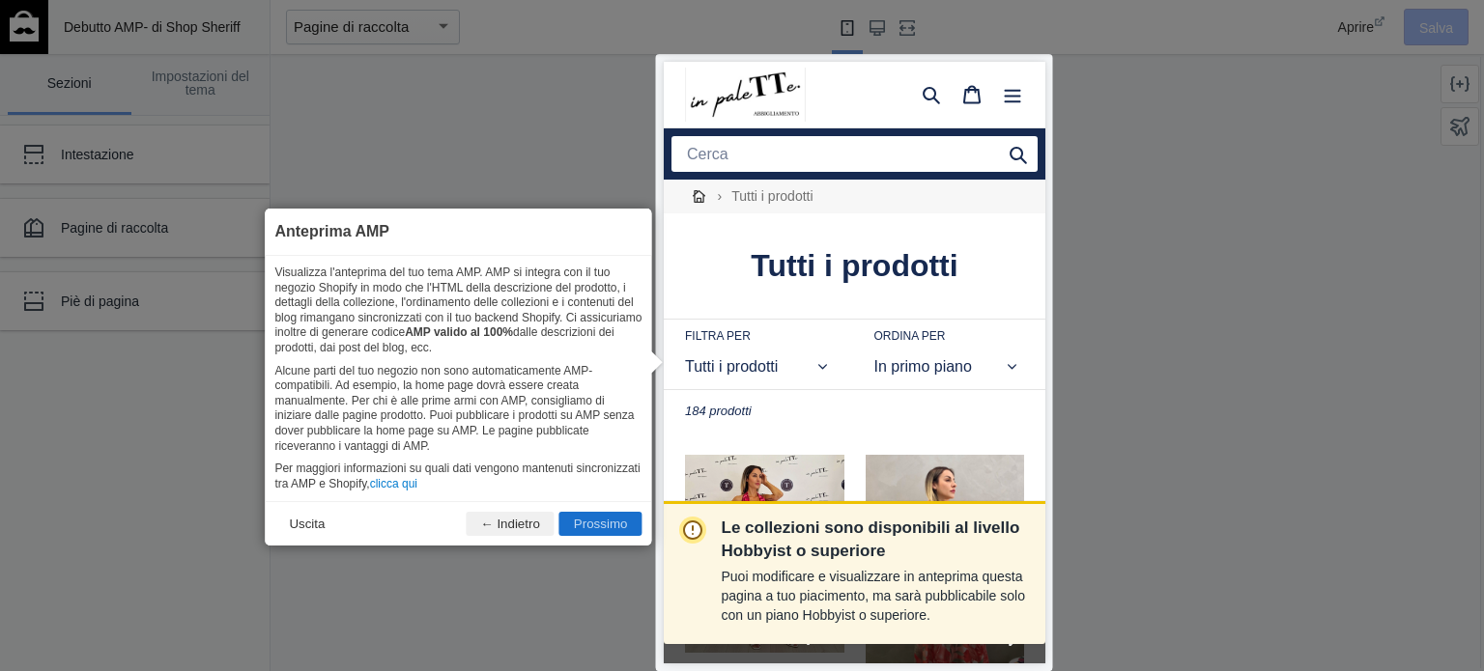
click at [607, 519] on font "Prossimo" at bounding box center [601, 524] width 54 height 14
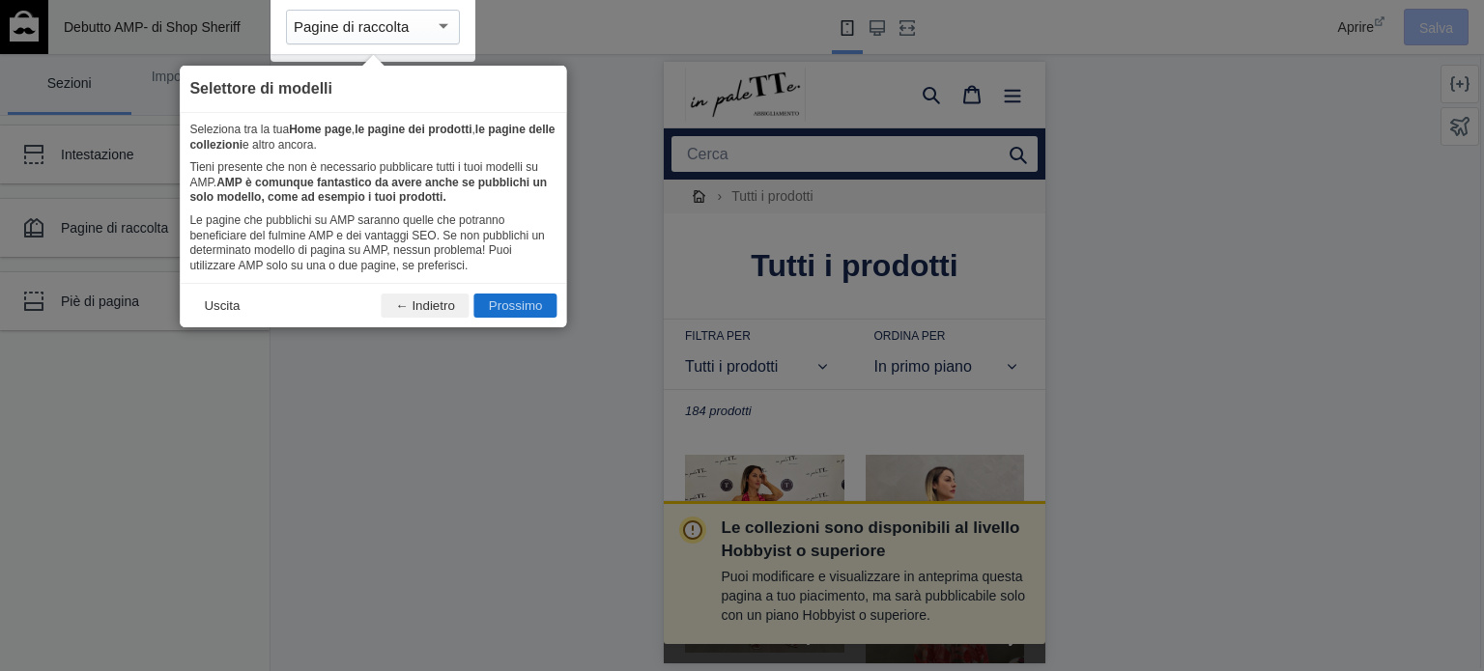
click at [522, 301] on font "Prossimo" at bounding box center [516, 306] width 54 height 14
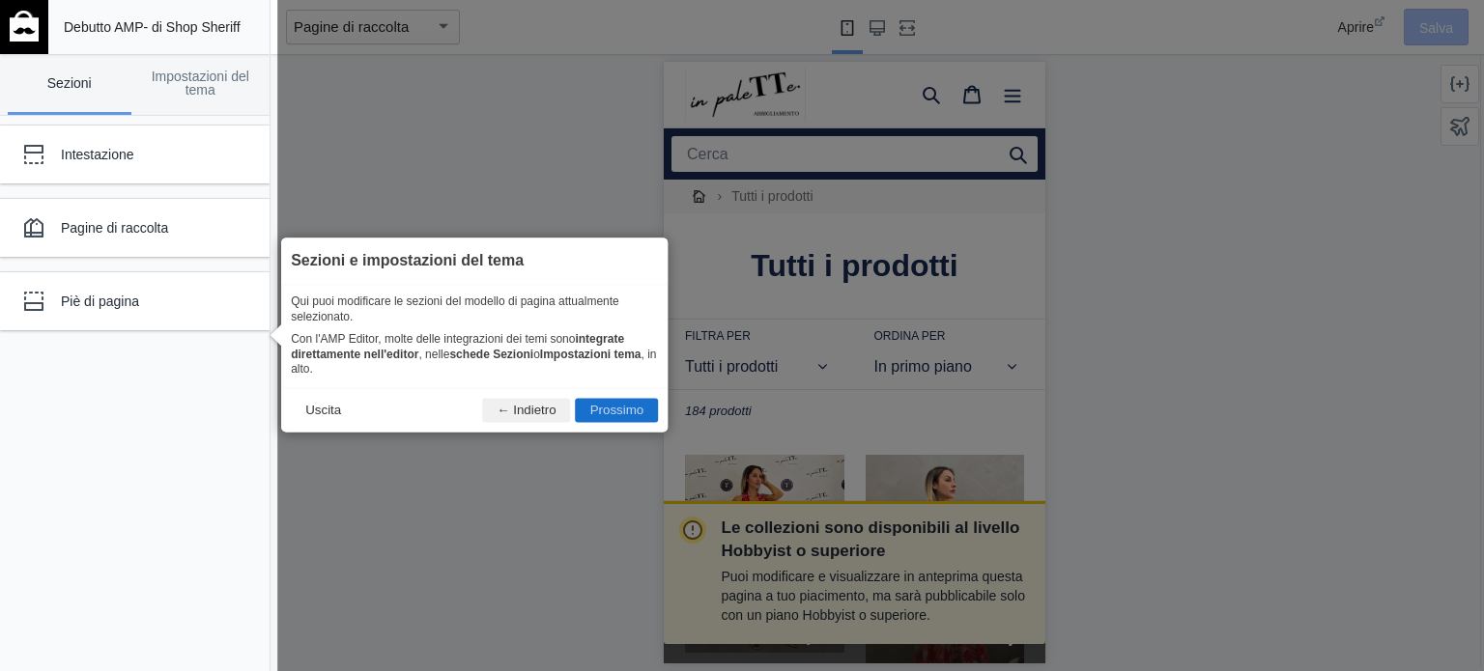
click at [617, 405] on font "Prossimo" at bounding box center [617, 410] width 54 height 14
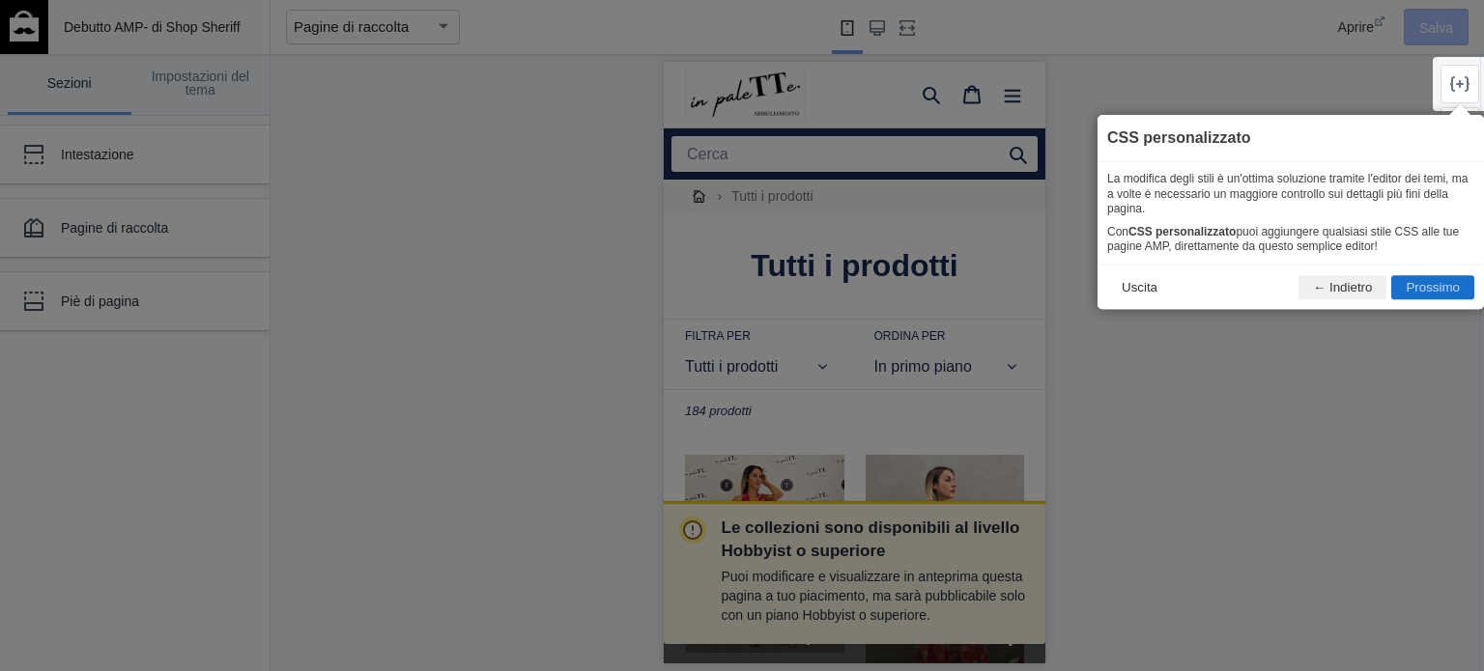
click at [1440, 289] on font "Prossimo" at bounding box center [1433, 287] width 54 height 14
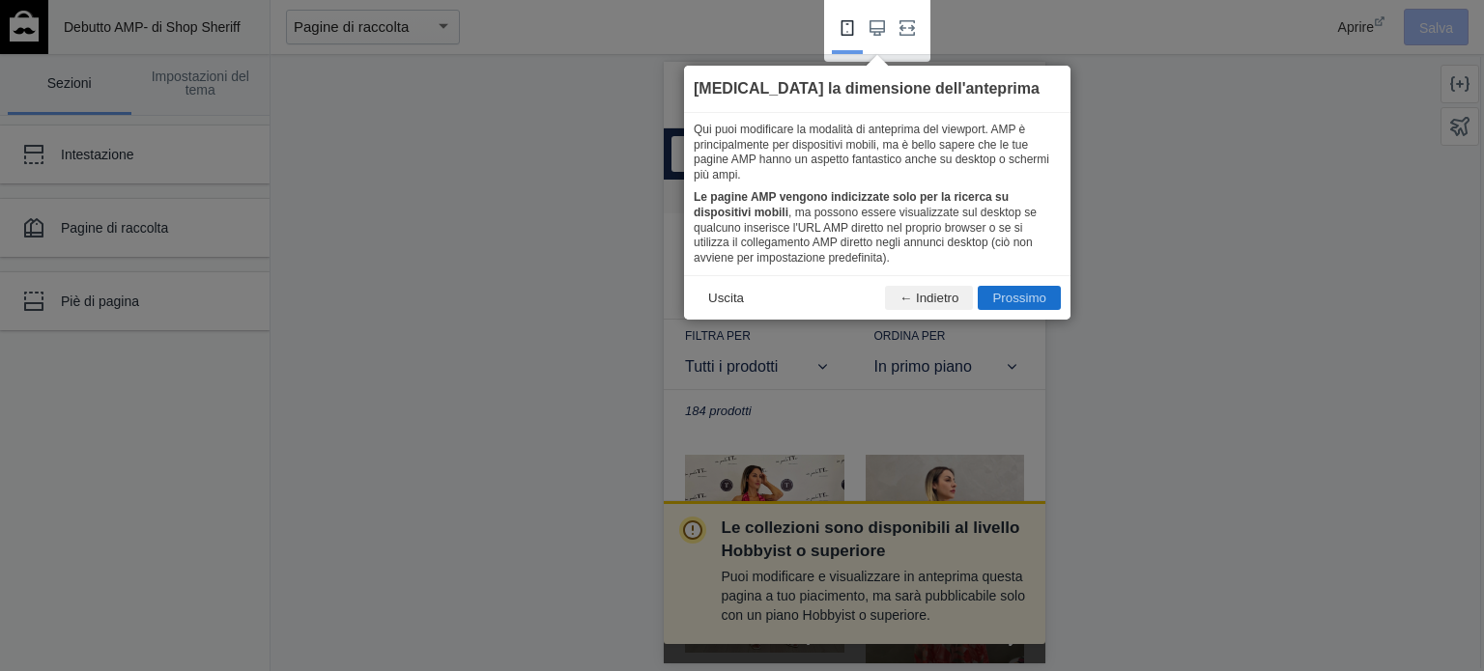
click at [1017, 291] on font "Prossimo" at bounding box center [1019, 298] width 54 height 14
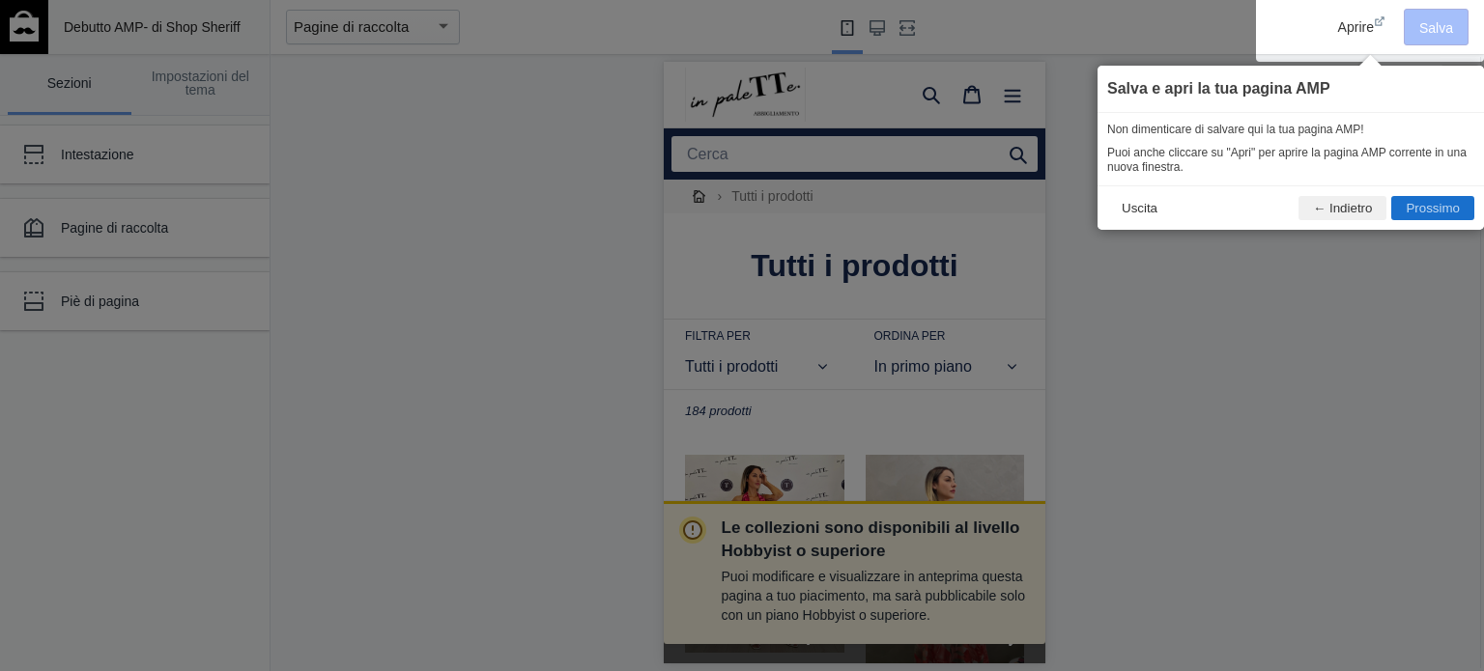
click at [1451, 208] on font "Prossimo" at bounding box center [1433, 208] width 54 height 14
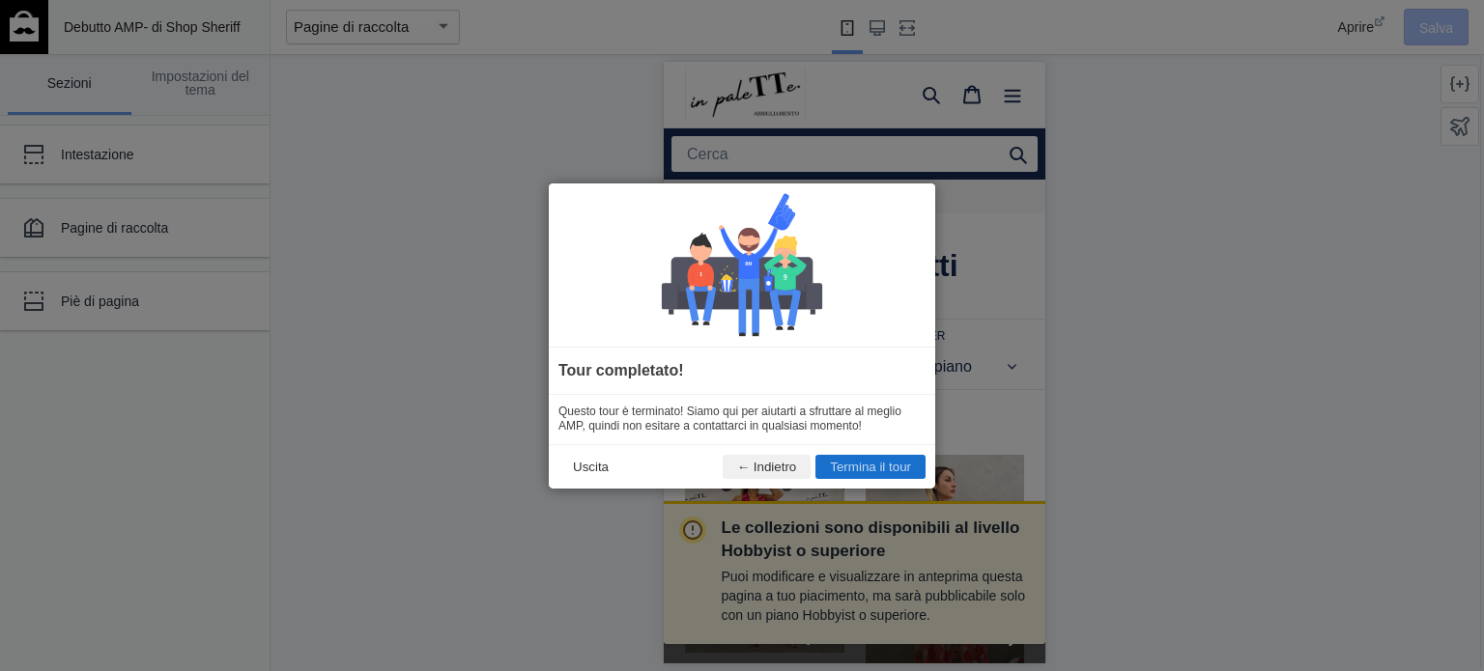
click at [837, 460] on font "Termina il tour" at bounding box center [870, 467] width 81 height 14
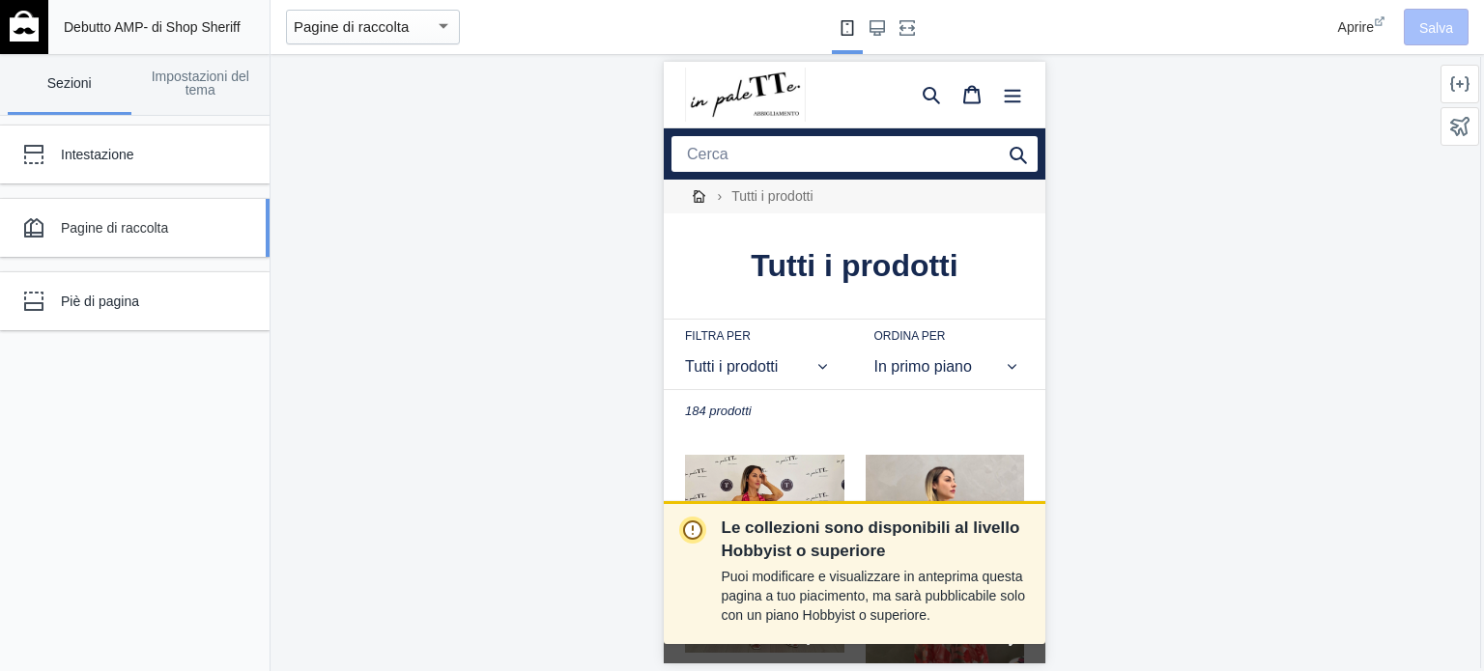
click at [173, 227] on div "Pagine di raccolta" at bounding box center [144, 227] width 166 height 19
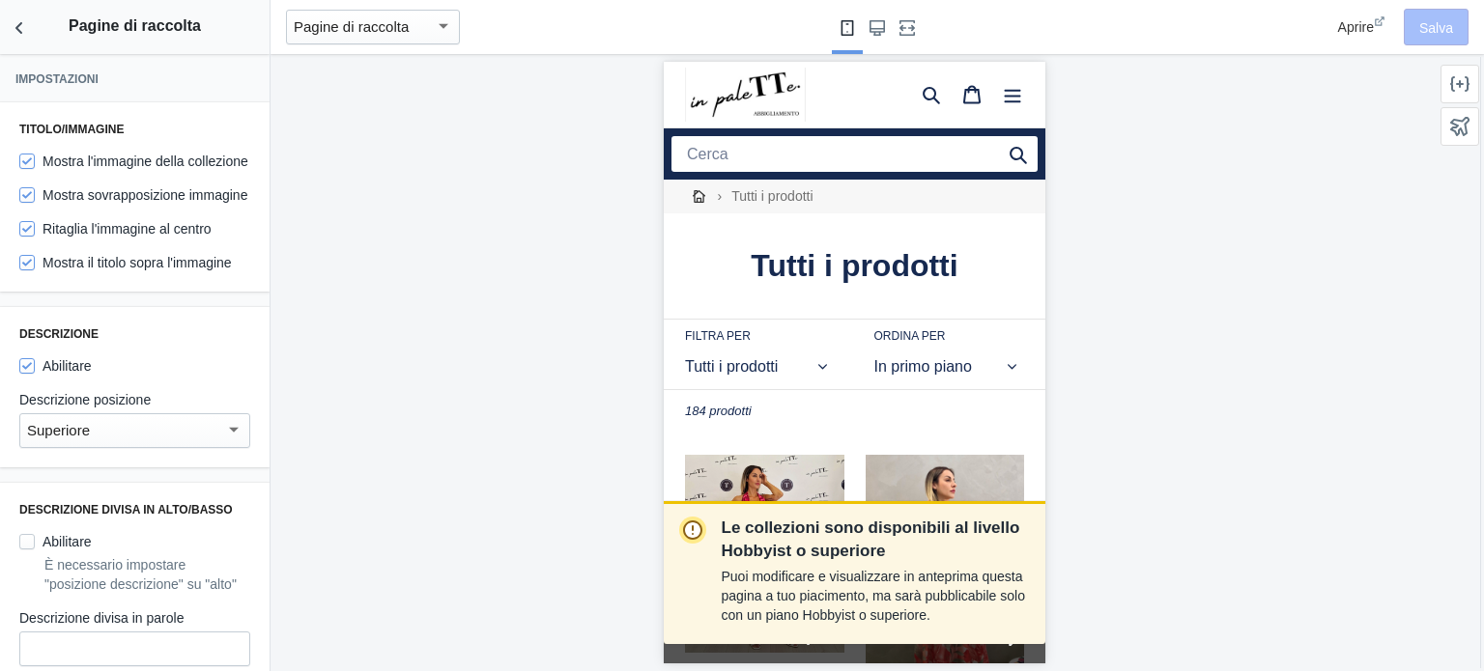
click at [95, 443] on div "Superiore" at bounding box center [126, 430] width 198 height 23
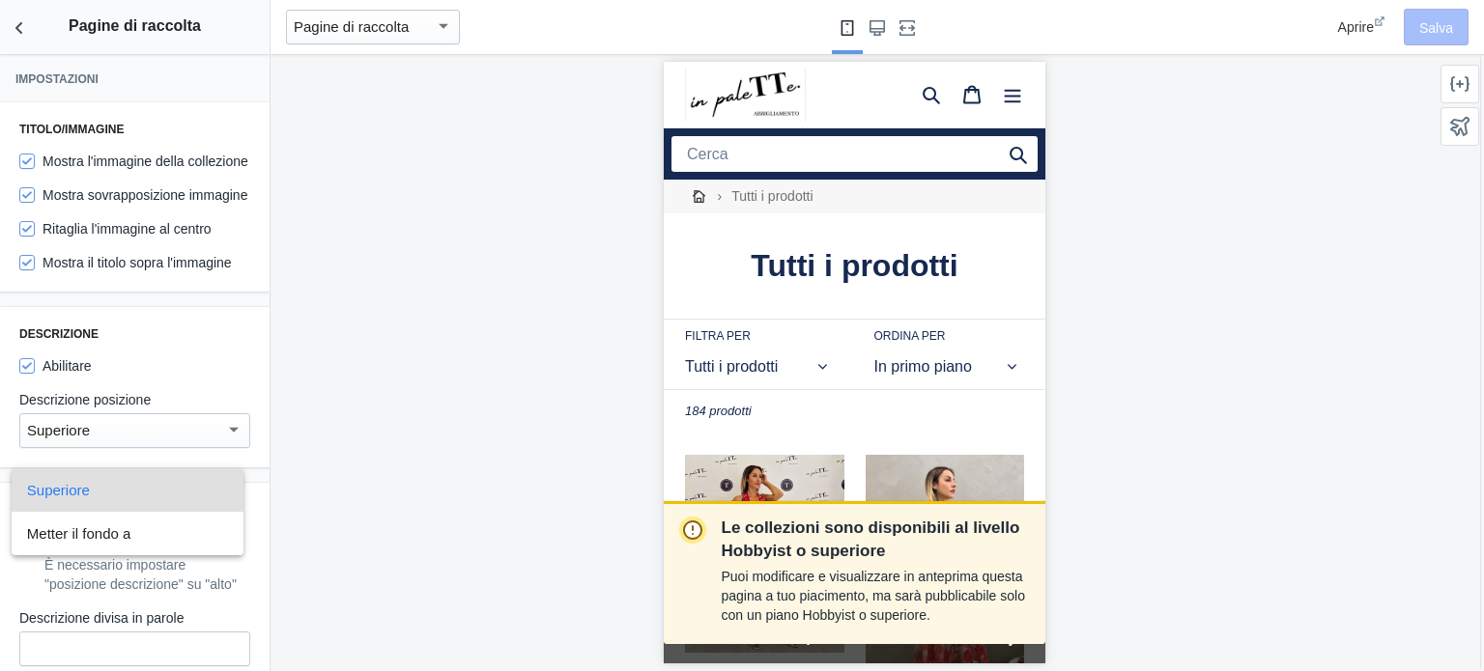
click at [108, 490] on span "Superiore" at bounding box center [127, 490] width 201 height 43
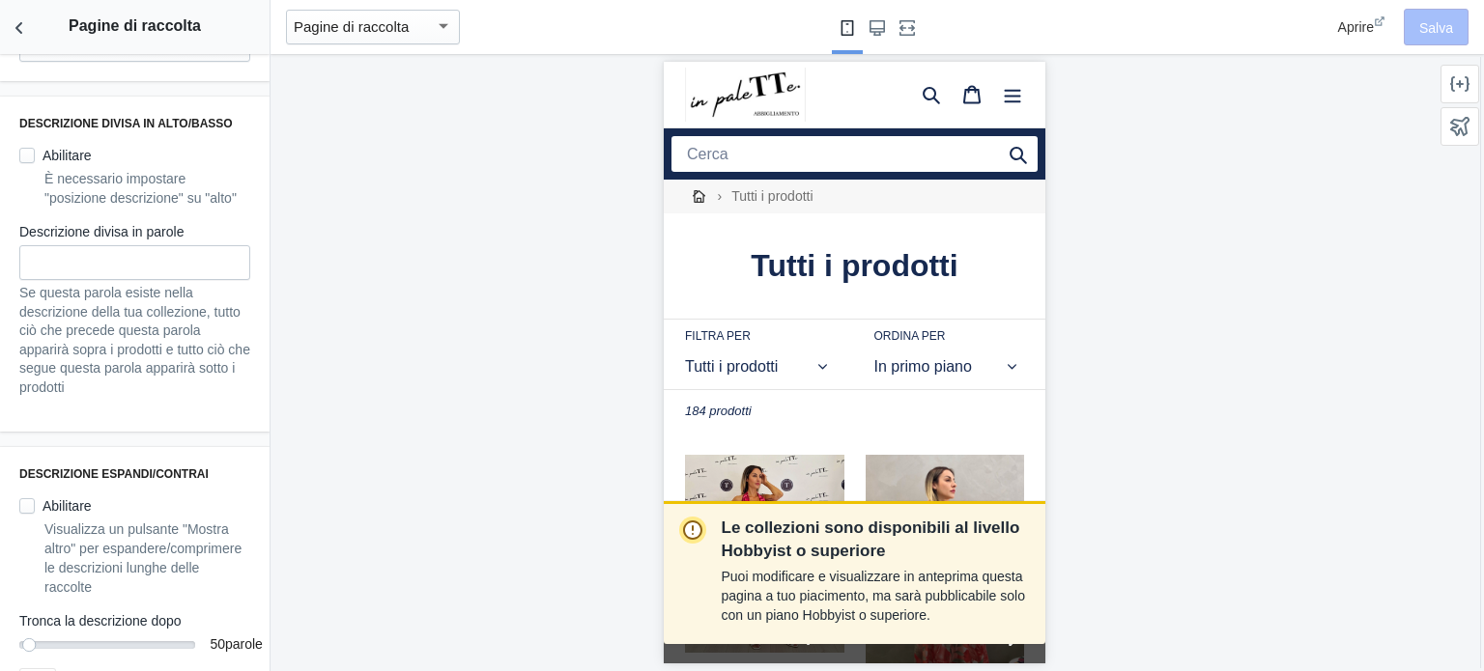
scroll to position [483, 0]
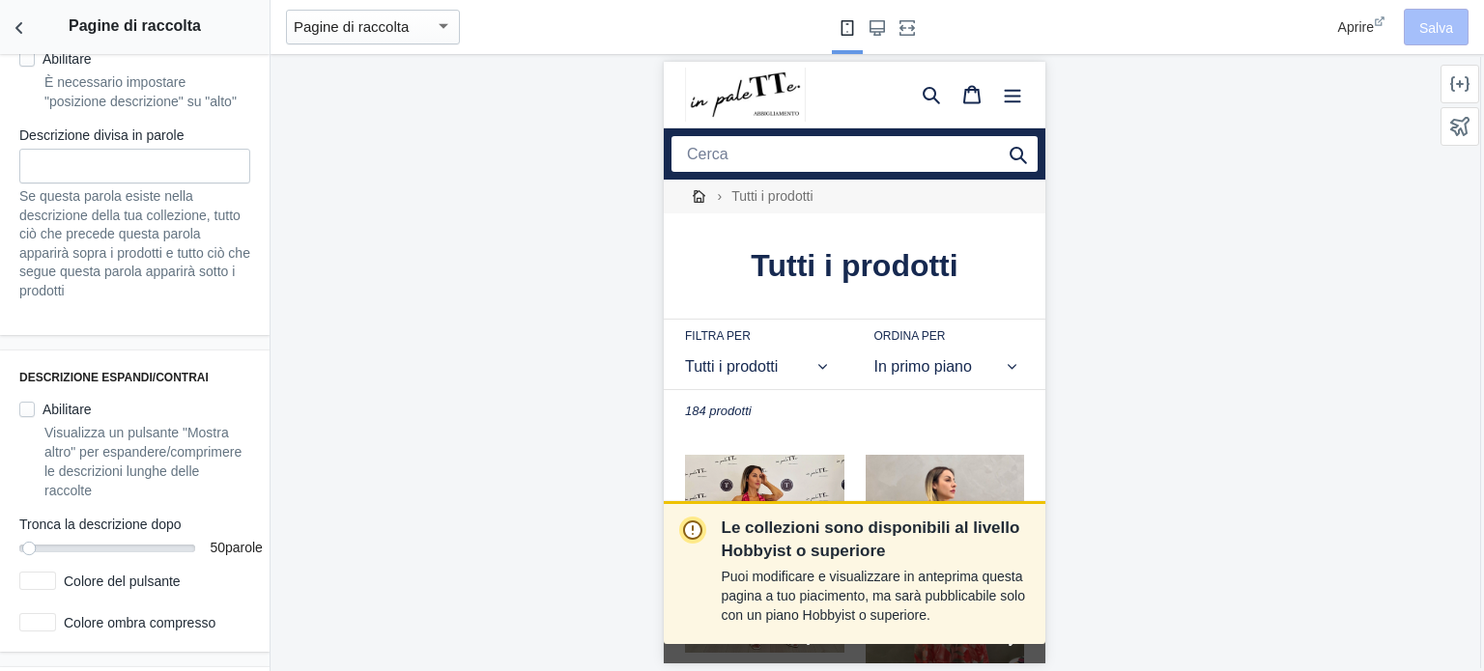
click at [25, 419] on label "Abilitare" at bounding box center [55, 409] width 72 height 19
click at [25, 417] on input "Abilitare" at bounding box center [26, 409] width 15 height 15
checkbox input "true"
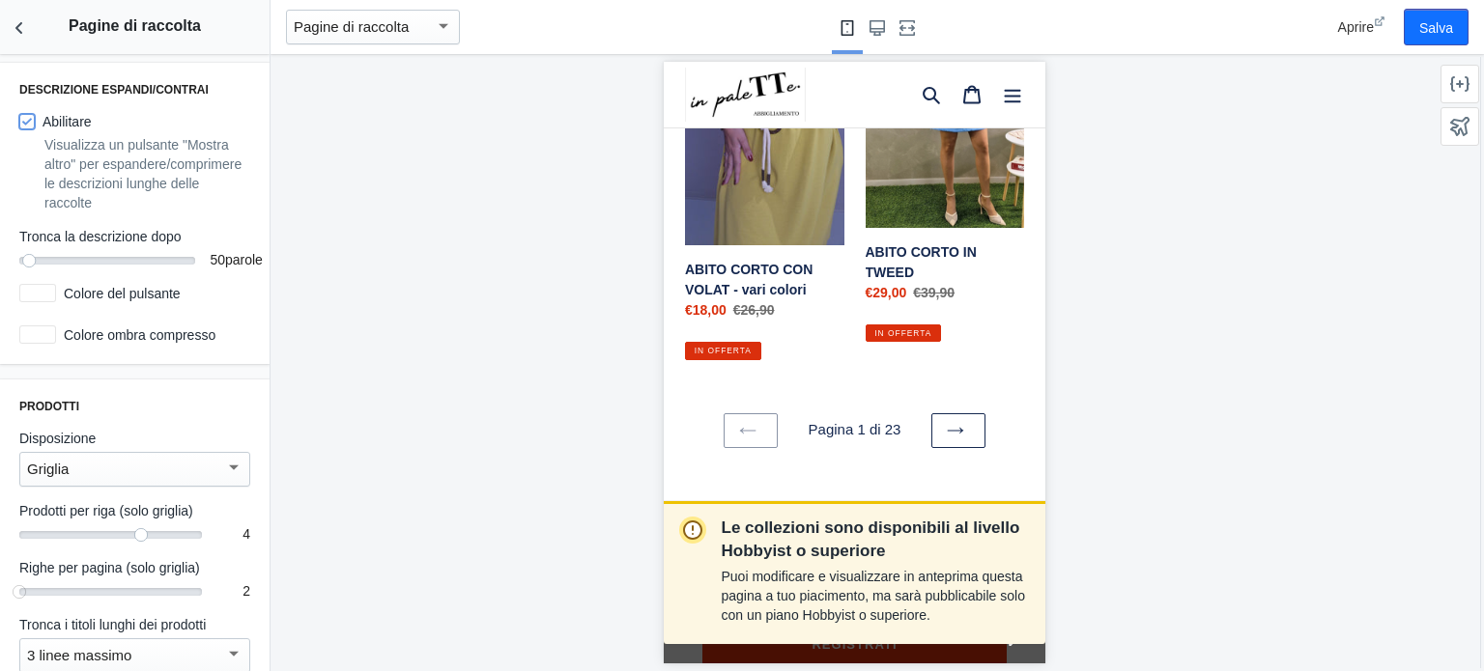
scroll to position [773, 0]
click at [45, 300] on div at bounding box center [37, 291] width 37 height 18
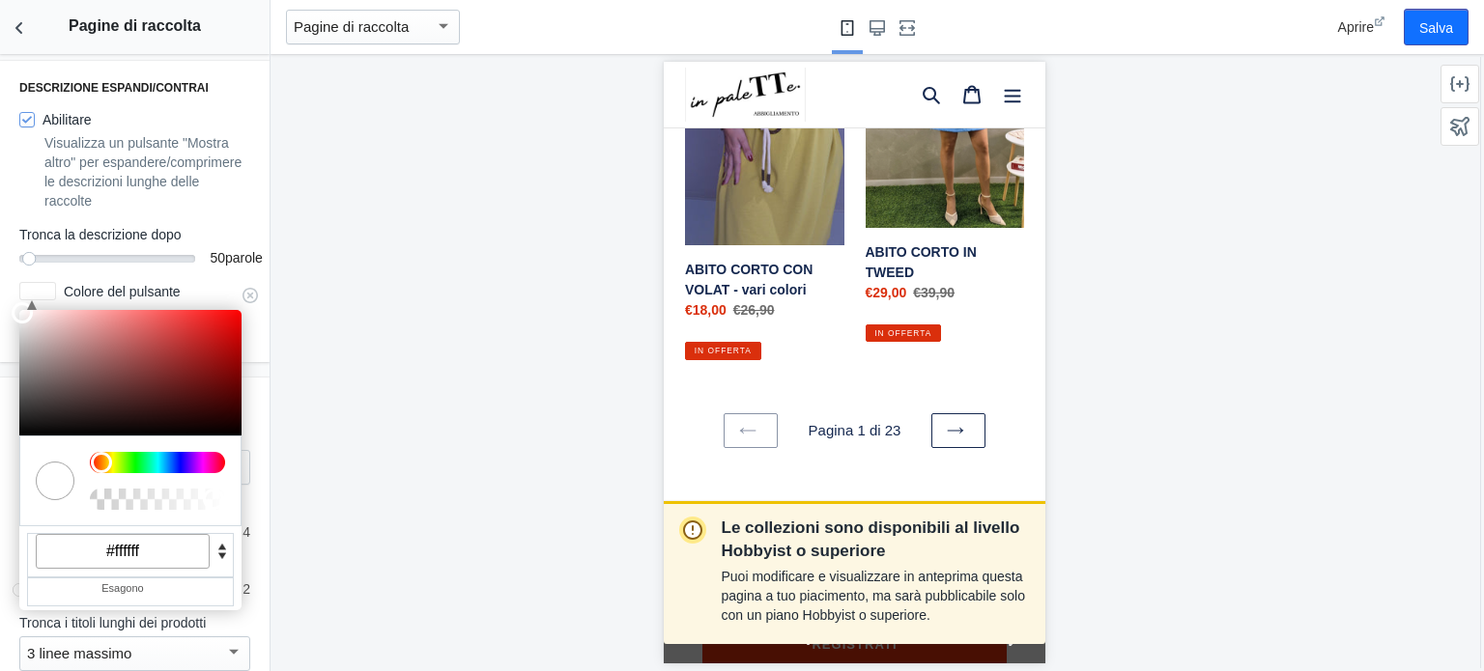
click at [44, 300] on div at bounding box center [37, 291] width 37 height 18
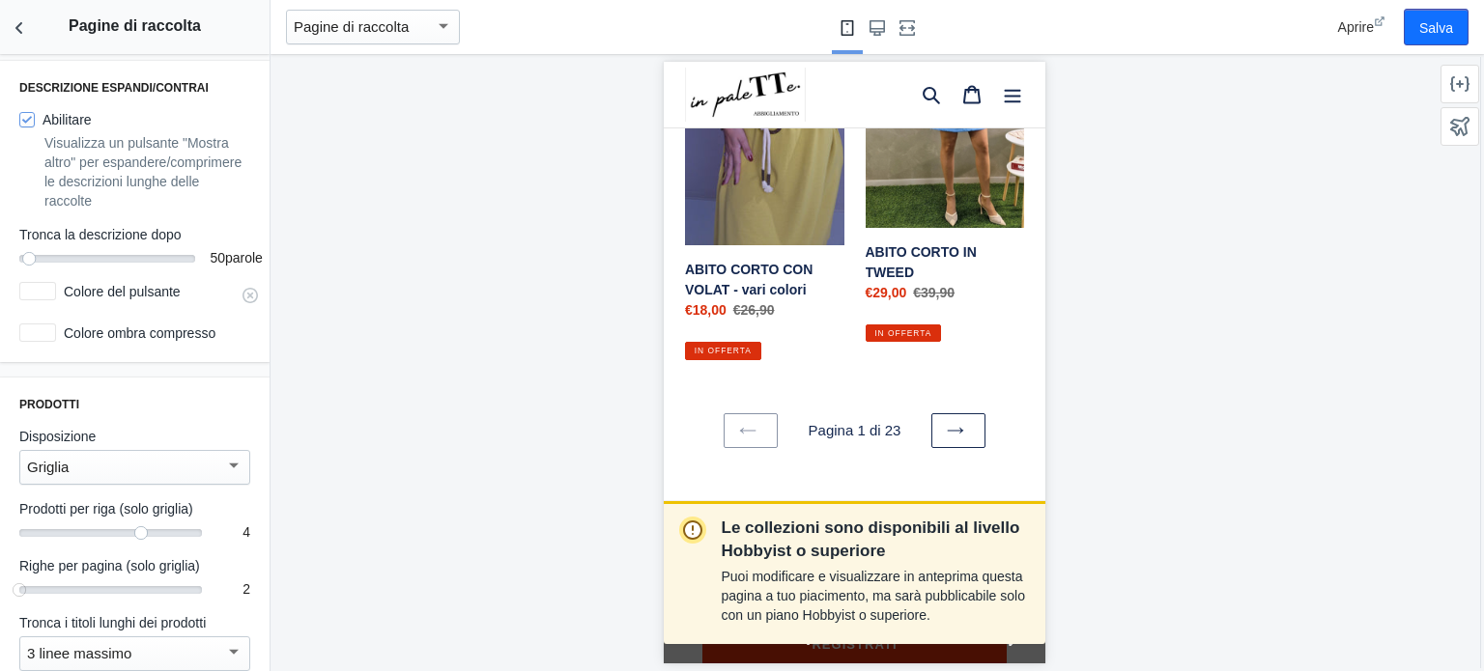
click at [44, 300] on div at bounding box center [37, 291] width 37 height 18
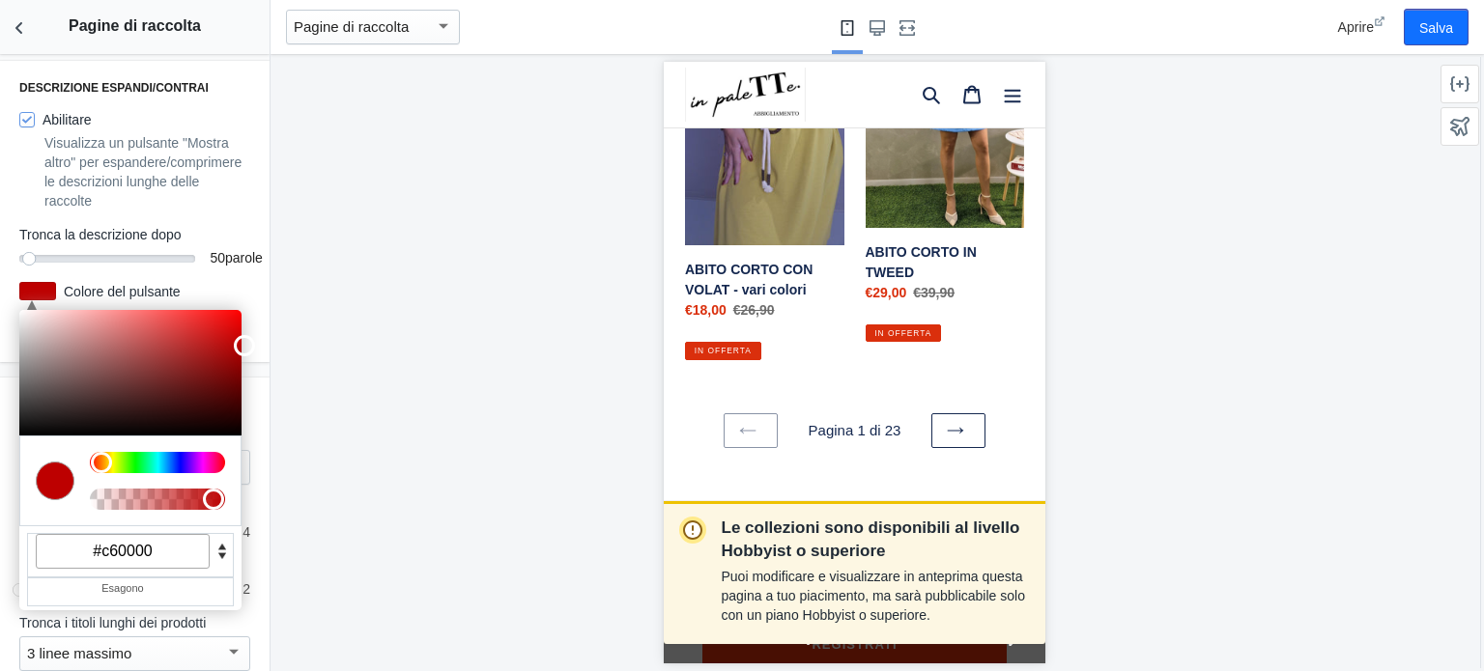
type input "#cc0000"
drag, startPoint x: 216, startPoint y: 432, endPoint x: 259, endPoint y: 409, distance: 48.4
click at [259, 410] on div "Impostazioni Titolo/immagine Mostra l'immagine della collezione Mostra sovrappo…" at bounding box center [135, 362] width 270 height 617
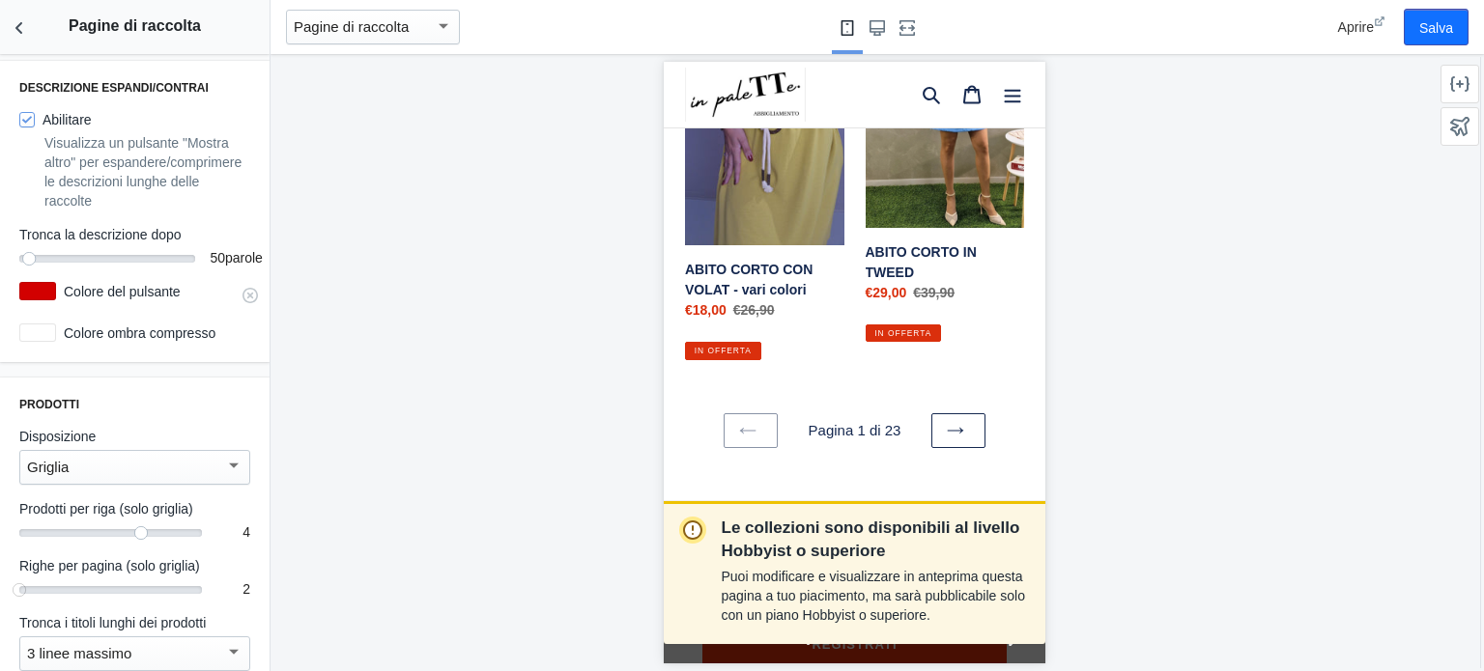
click at [85, 300] on font "Colore del pulsante" at bounding box center [122, 291] width 117 height 15
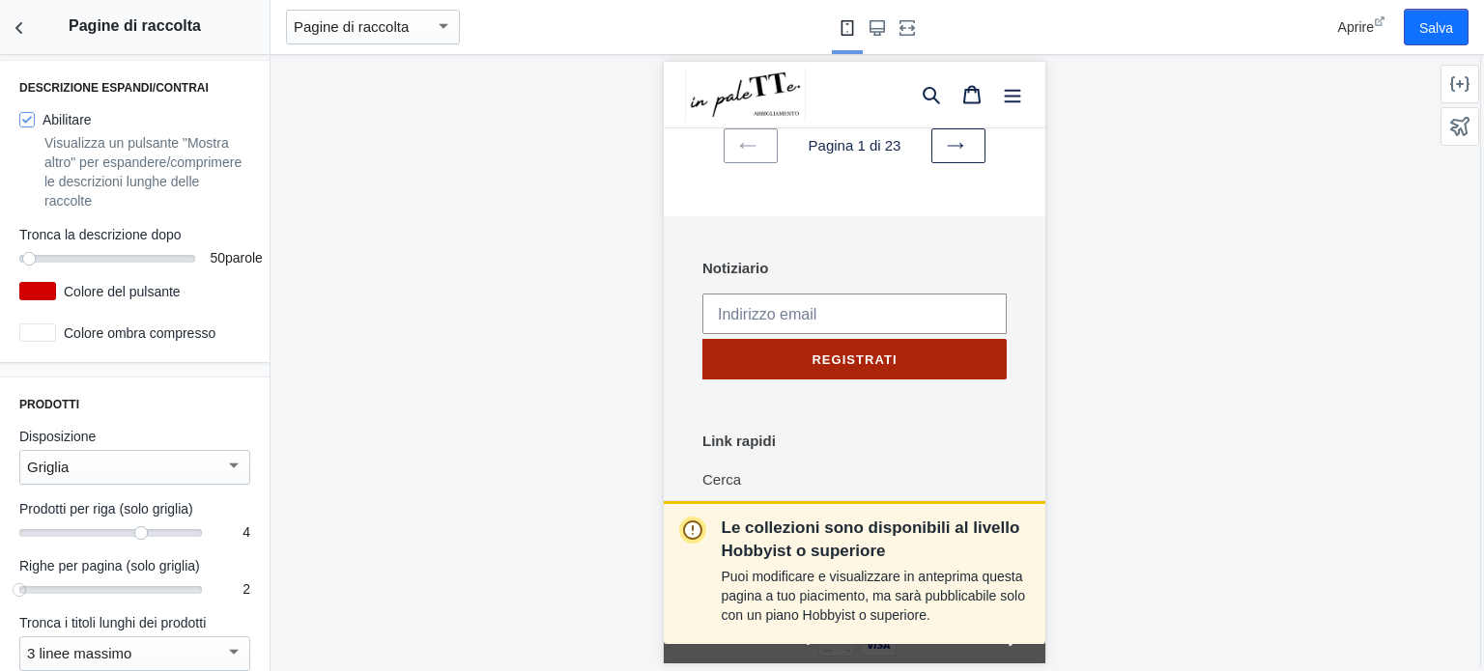
scroll to position [2126, 0]
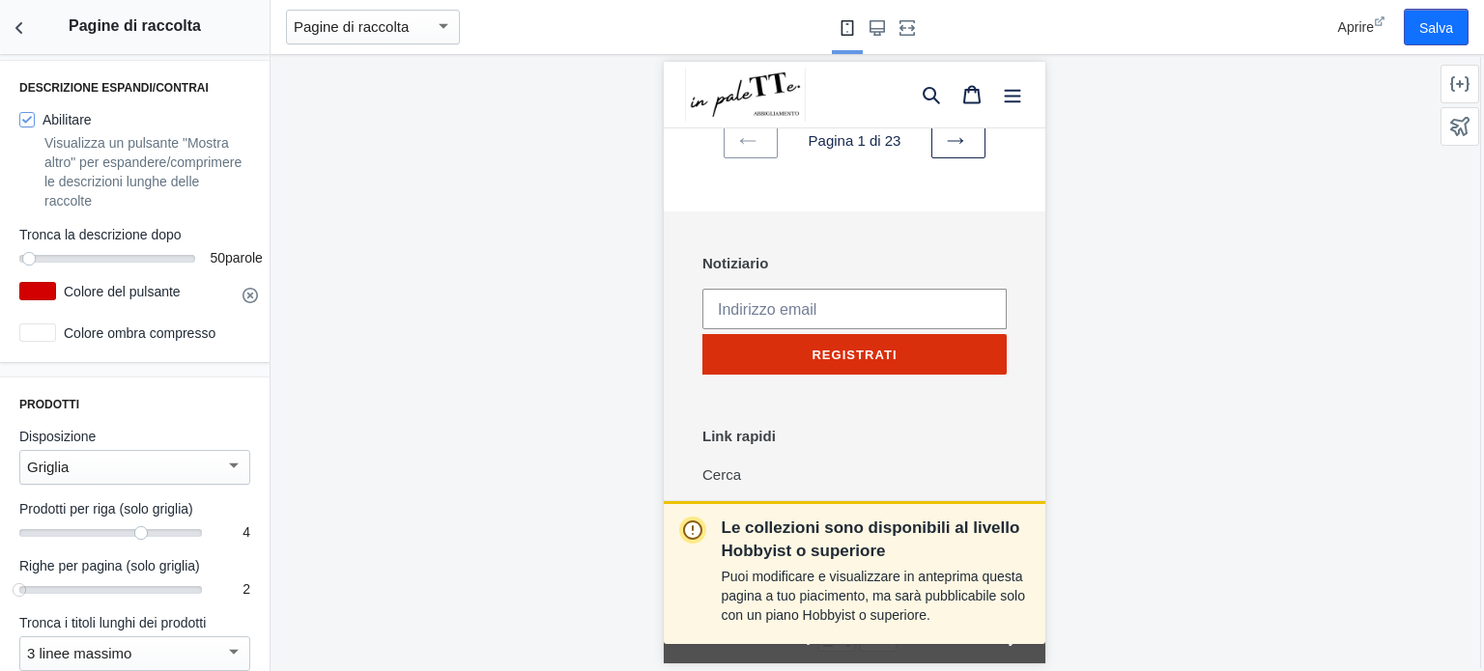
click at [243, 303] on icon at bounding box center [250, 295] width 15 height 15
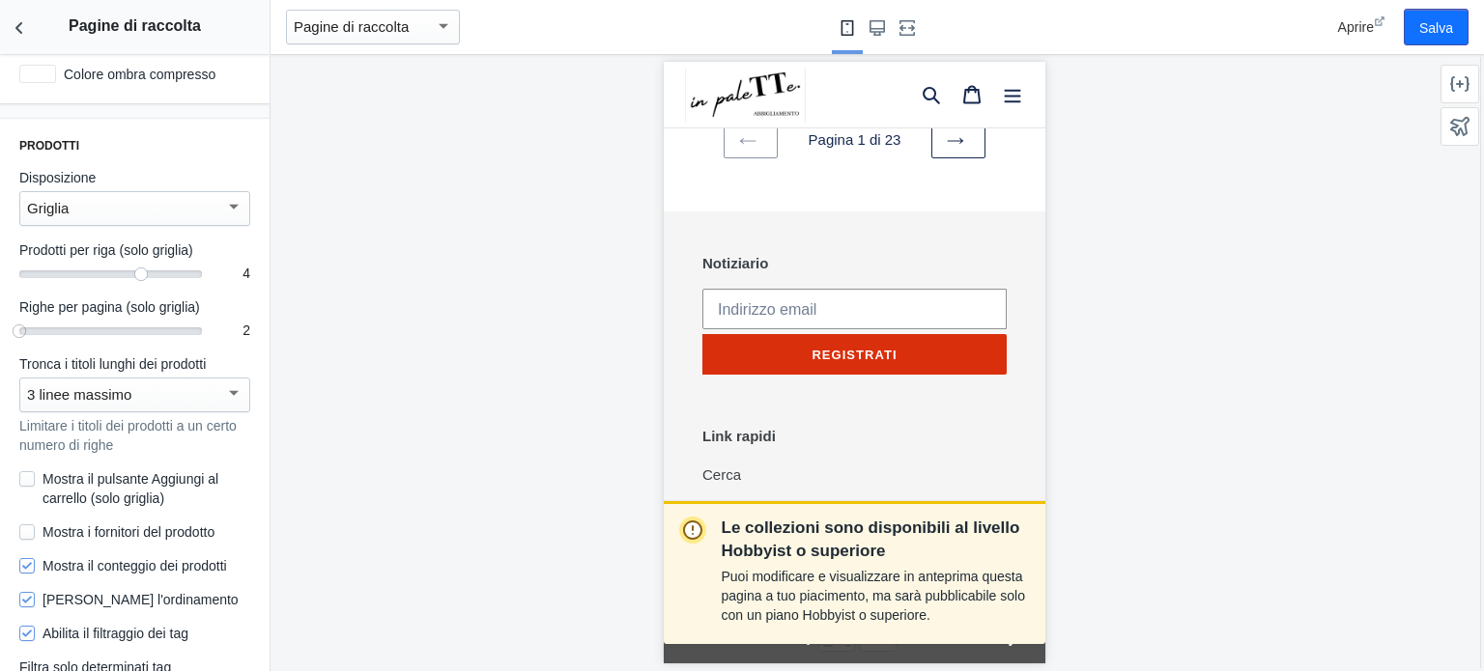
scroll to position [1063, 0]
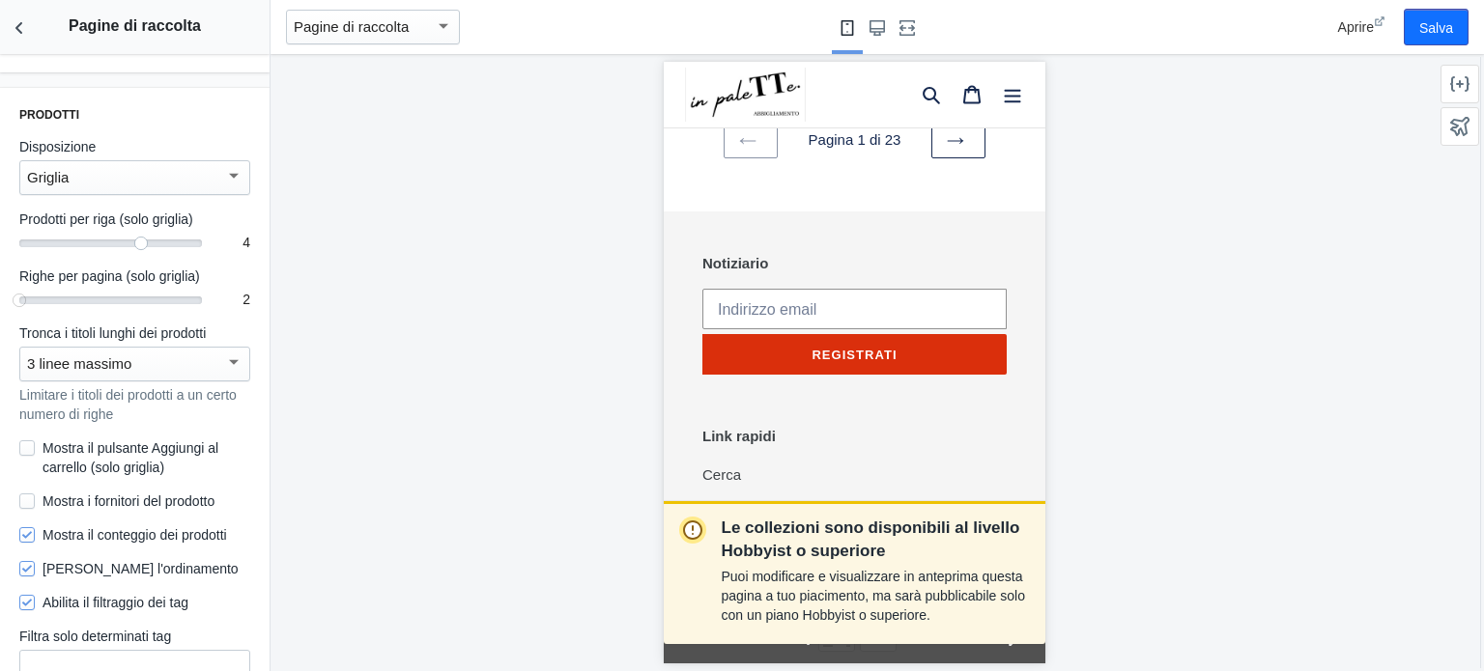
click at [190, 189] on div "Griglia" at bounding box center [126, 177] width 198 height 23
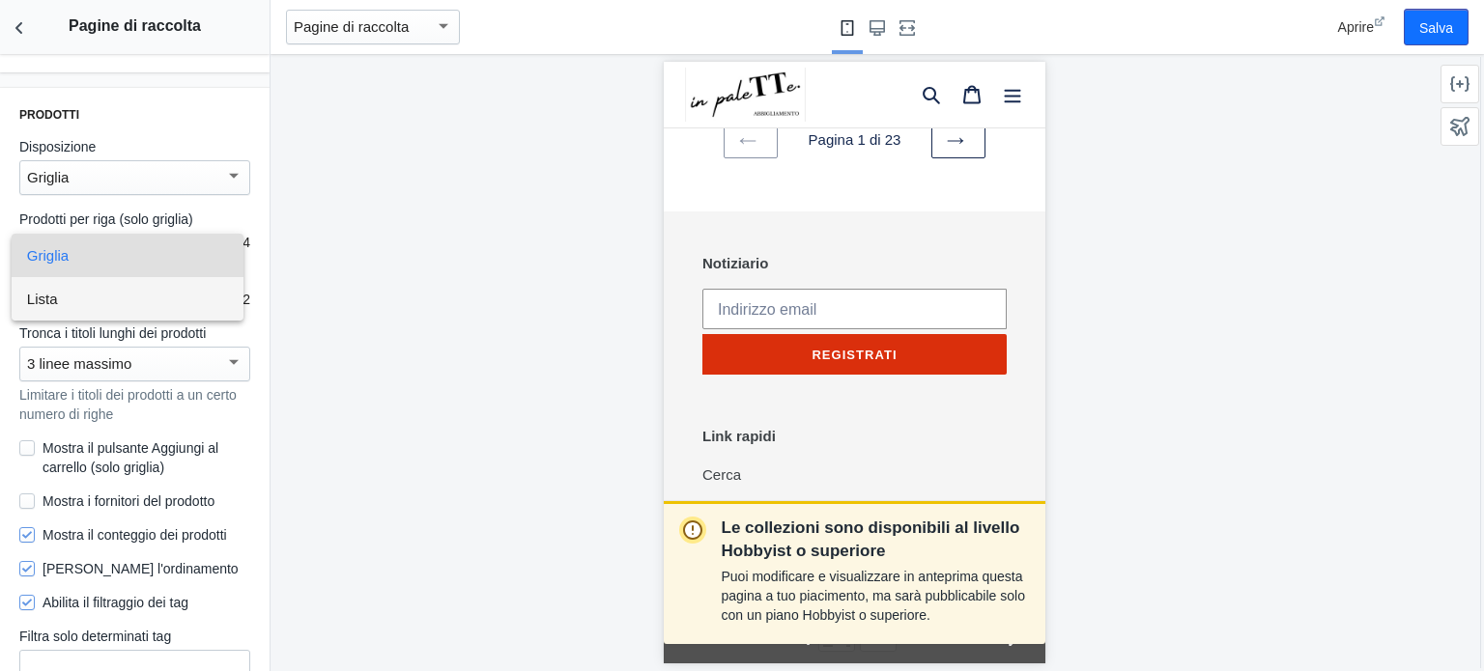
click at [168, 308] on span "Lista" at bounding box center [127, 298] width 201 height 43
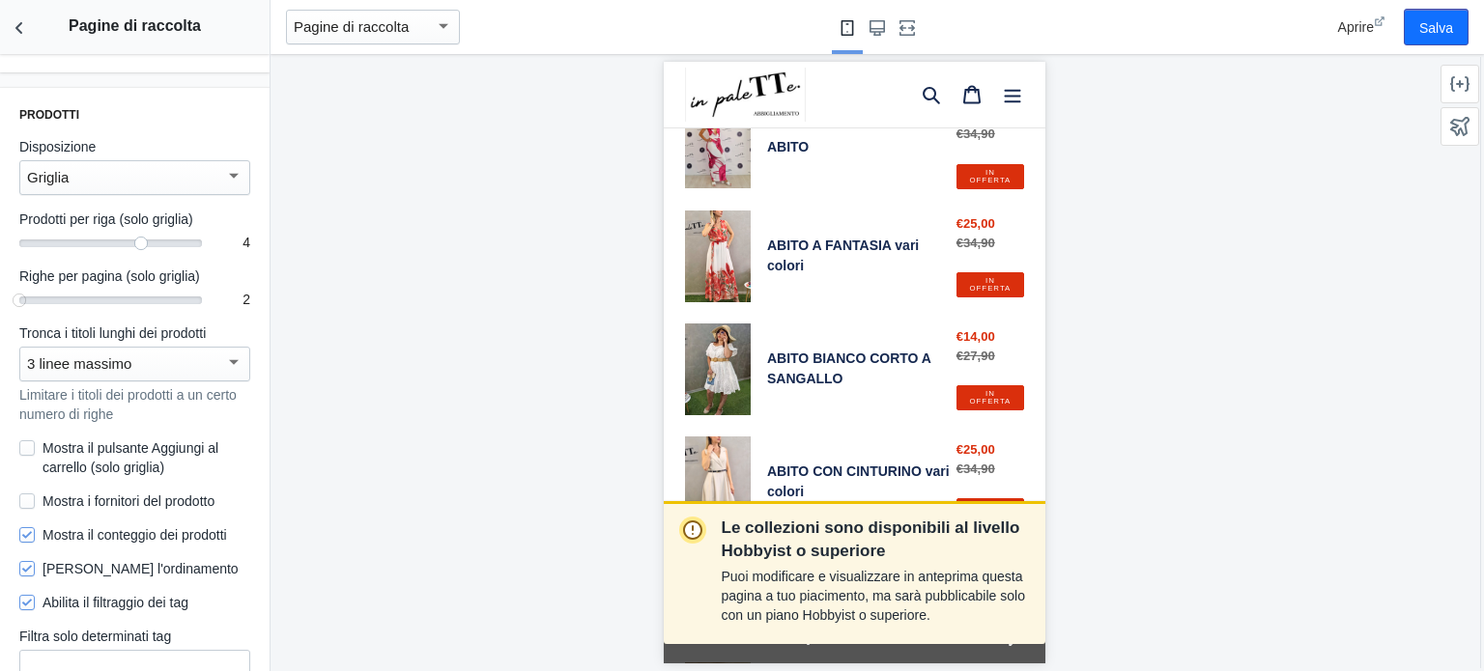
scroll to position [290, 0]
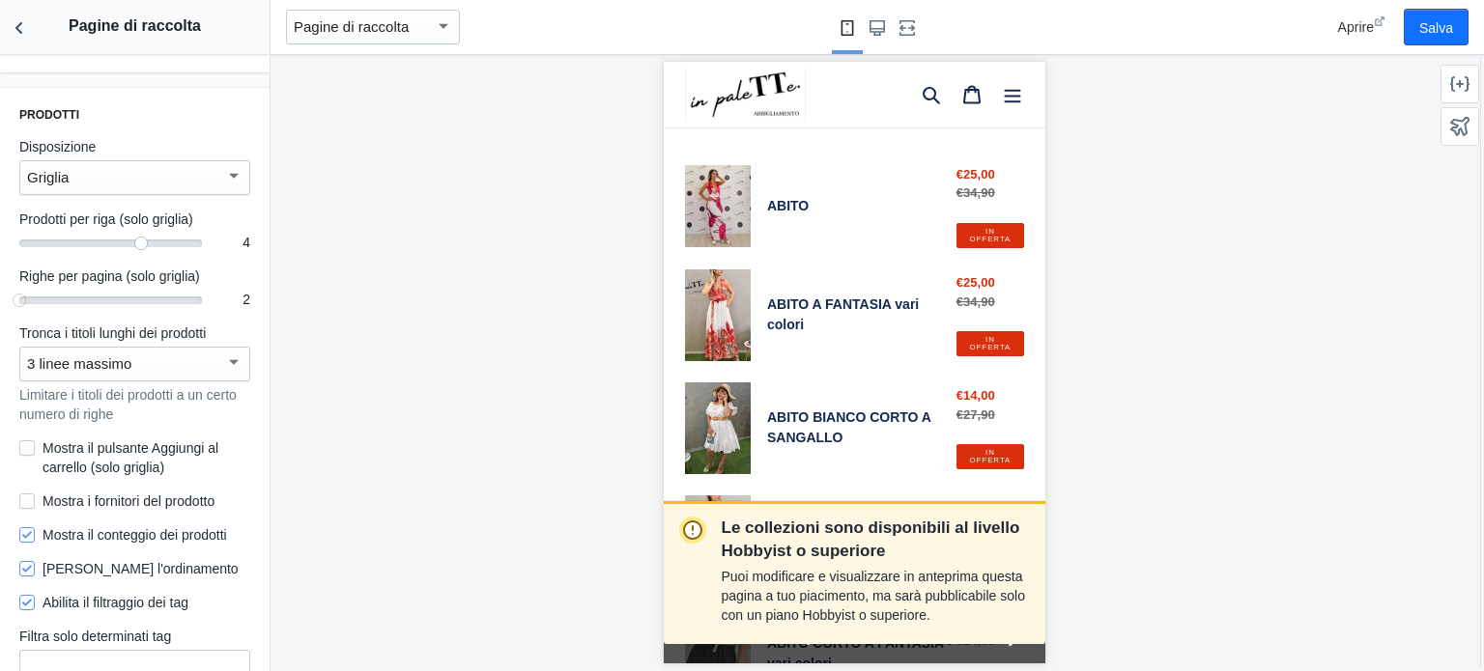
click at [204, 189] on div "Griglia" at bounding box center [126, 177] width 198 height 23
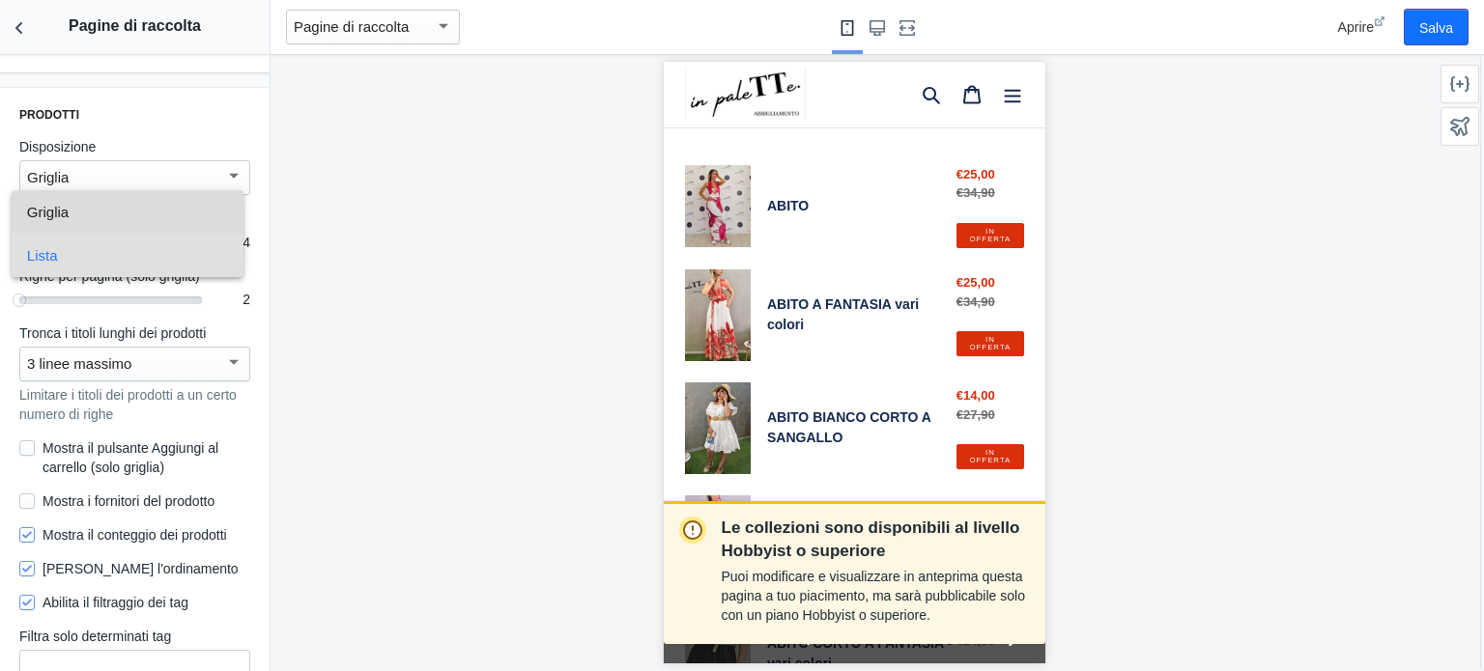
click at [149, 209] on span "Griglia" at bounding box center [127, 211] width 201 height 43
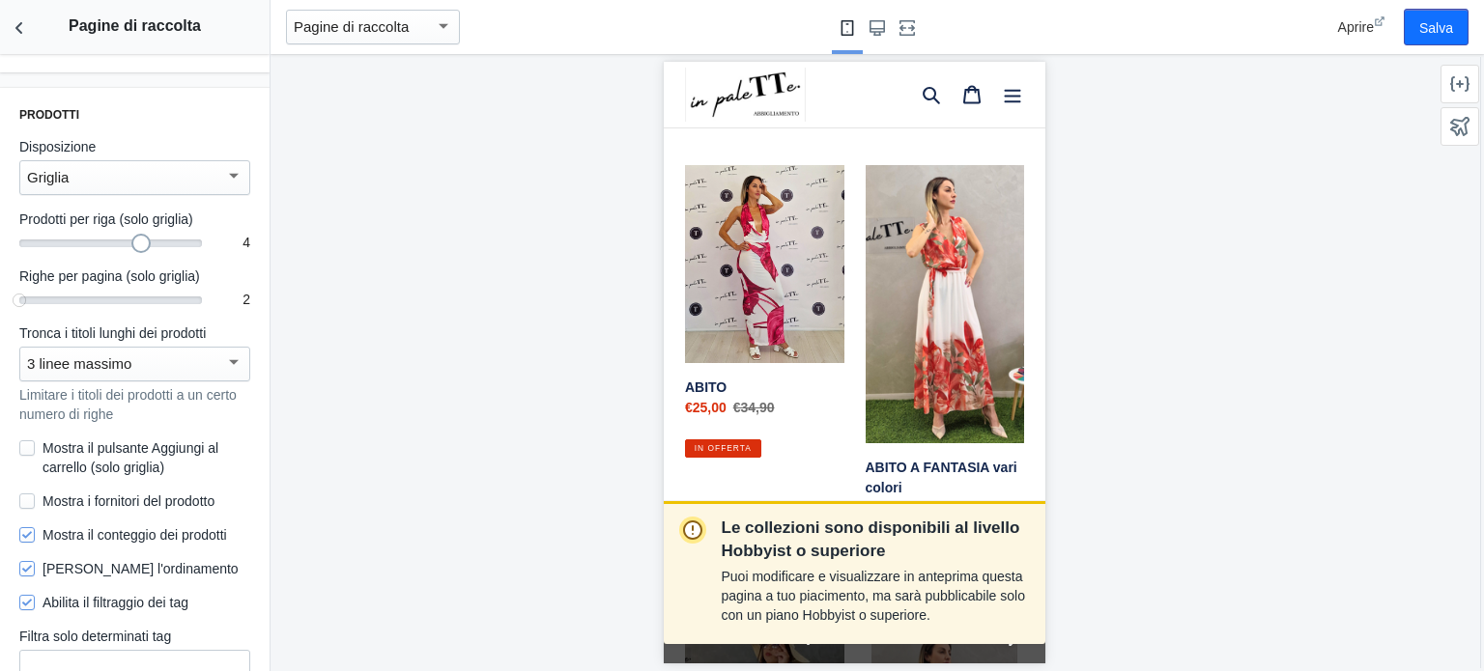
drag, startPoint x: 135, startPoint y: 328, endPoint x: 113, endPoint y: 331, distance: 22.6
click at [113, 331] on div "Prodotti Disposizione Griglia Prodotti per riga (solo griglia) 4 4 Righe per pa…" at bounding box center [135, 434] width 270 height 692
click at [91, 252] on mat-slider "4" at bounding box center [110, 242] width 183 height 19
click at [30, 247] on div at bounding box center [110, 244] width 183 height 8
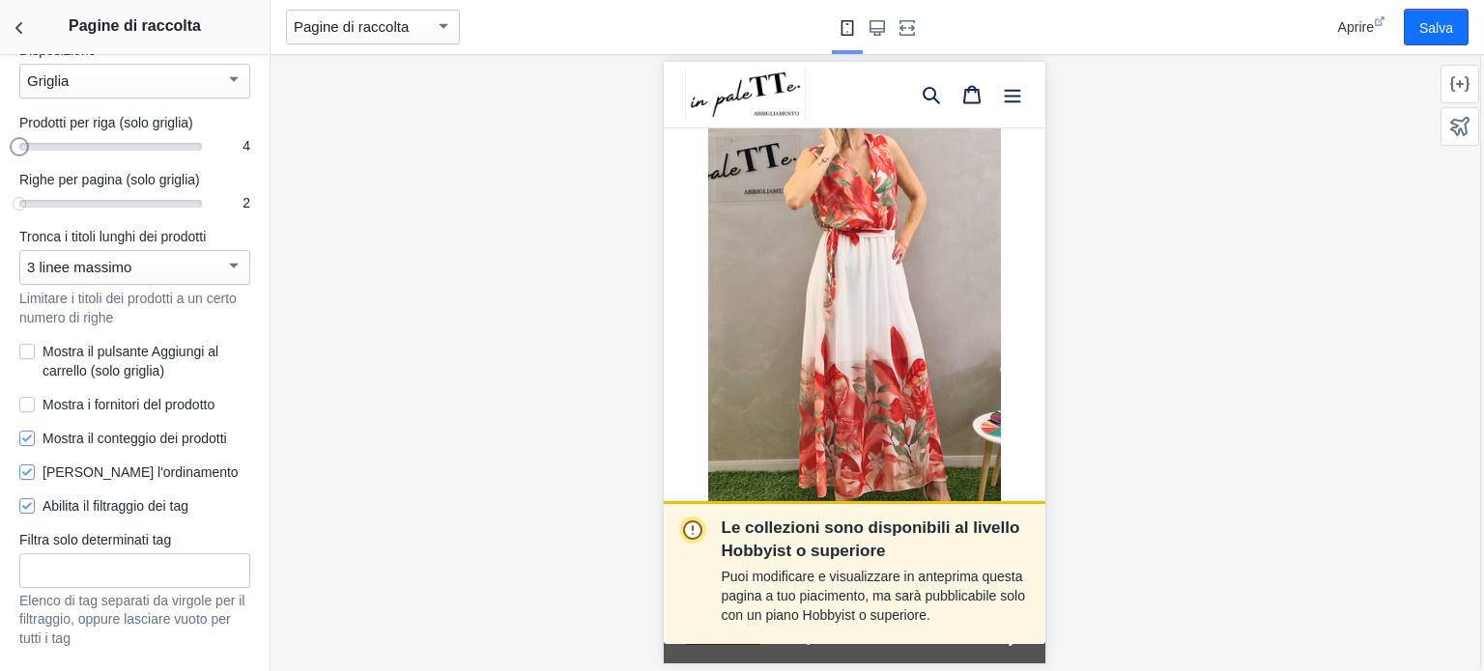
scroll to position [966, 0]
click at [30, 359] on input "Mostra il pulsante Aggiungi al carrello (solo griglia)" at bounding box center [26, 351] width 15 height 15
checkbox input "true"
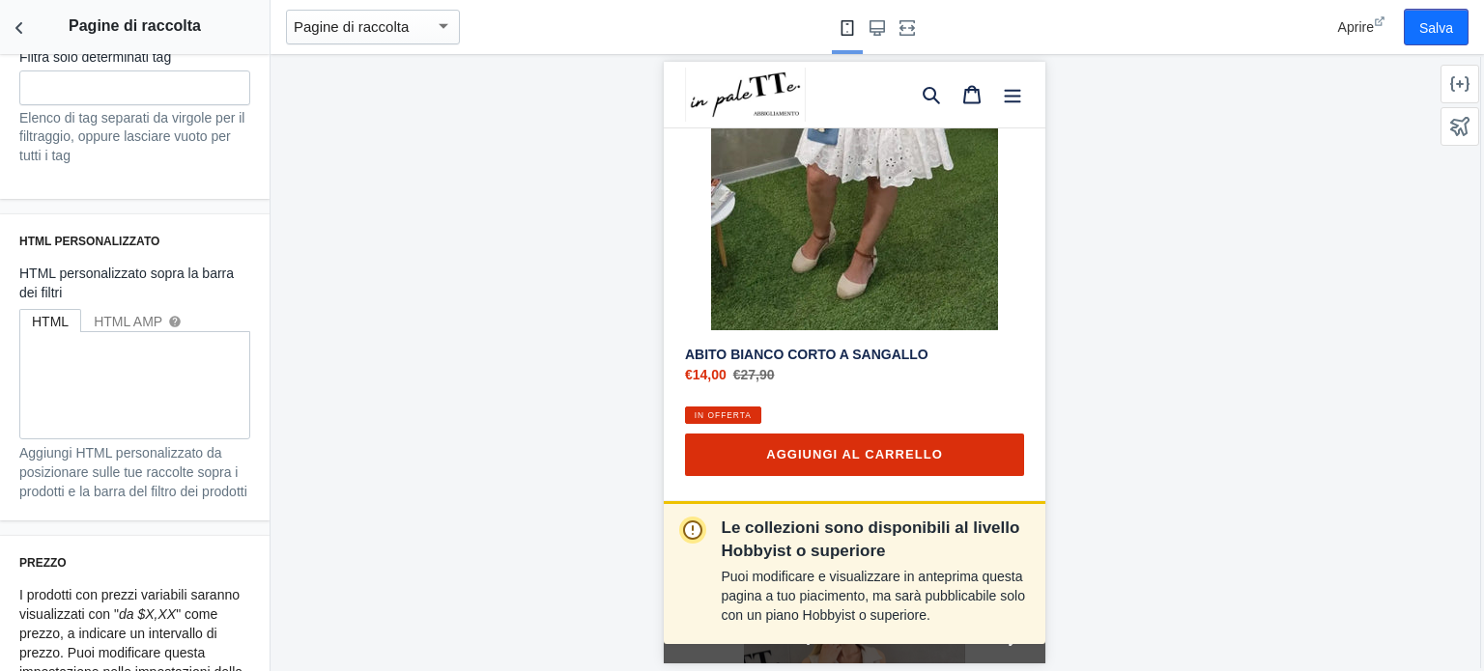
scroll to position [1739, 0]
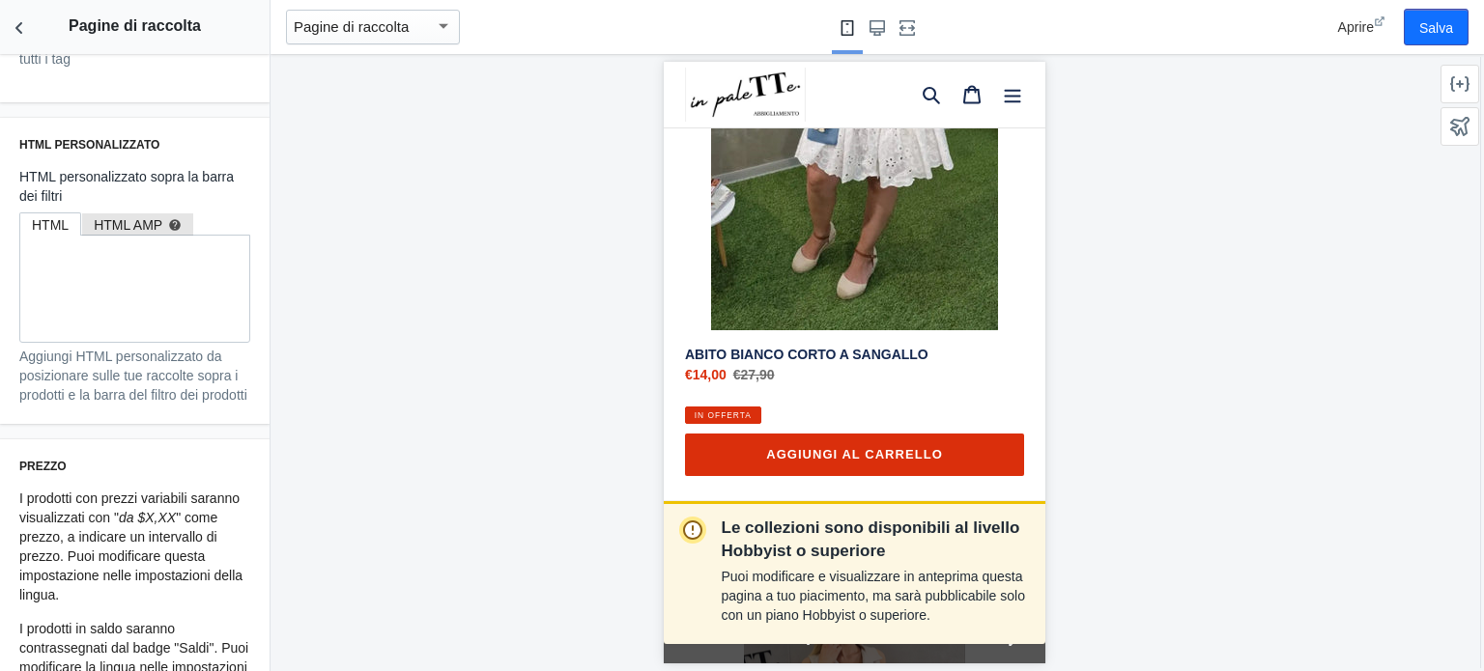
click at [136, 233] on font "HTML AMP" at bounding box center [128, 224] width 69 height 15
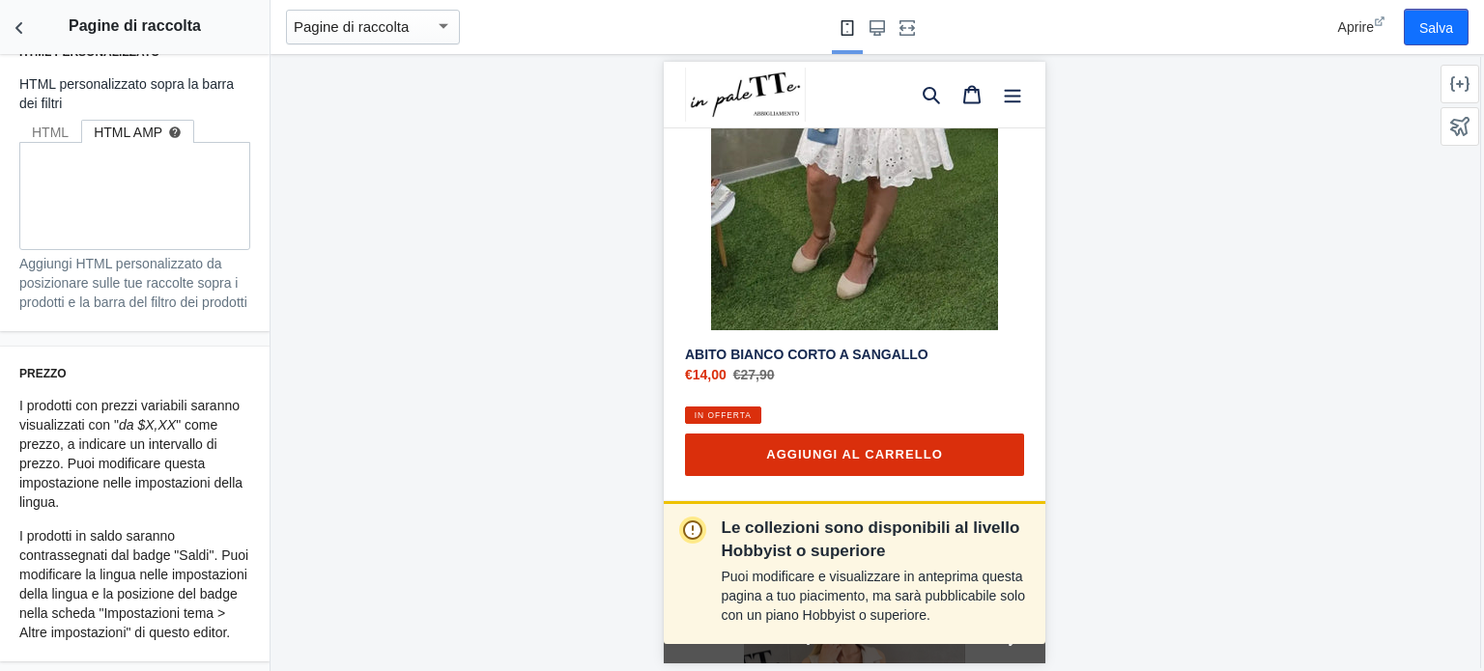
scroll to position [1952, 0]
click at [1461, 82] on icon at bounding box center [1459, 83] width 19 height 15
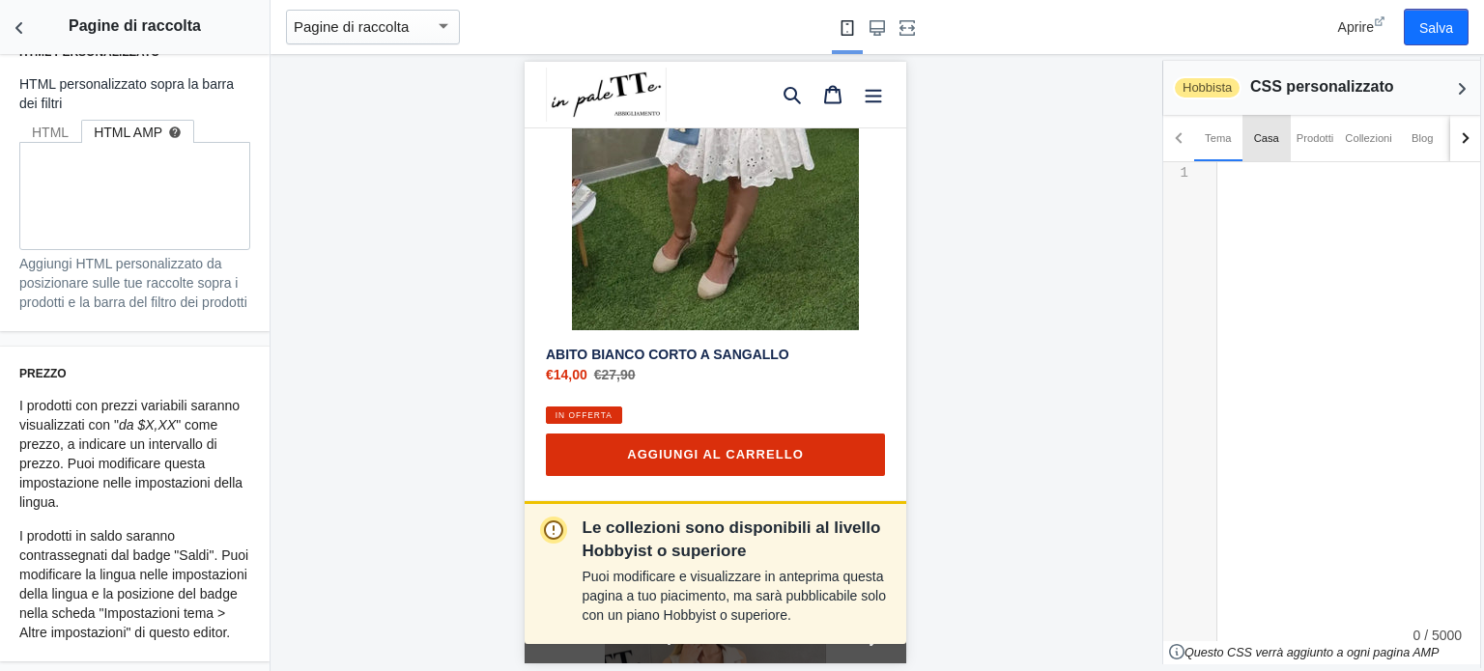
click at [1264, 140] on font "Casa" at bounding box center [1266, 138] width 25 height 12
click at [1316, 139] on font "Prodotti" at bounding box center [1316, 138] width 38 height 12
click at [1195, 144] on div "Tema" at bounding box center [1218, 138] width 48 height 46
click at [1098, 146] on div "Le collezioni sono disponibili al livello Hobbyist o superiore Puoi modificare …" at bounding box center [715, 362] width 889 height 617
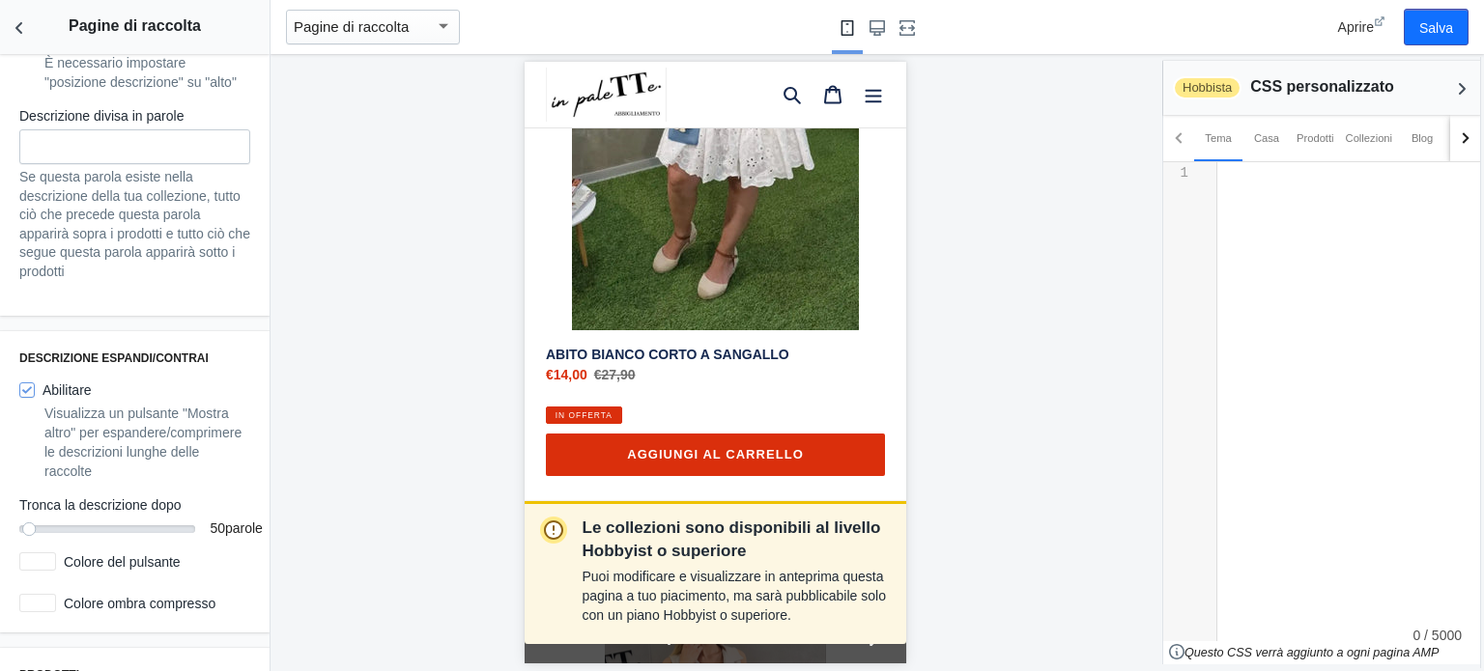
scroll to position [0, 0]
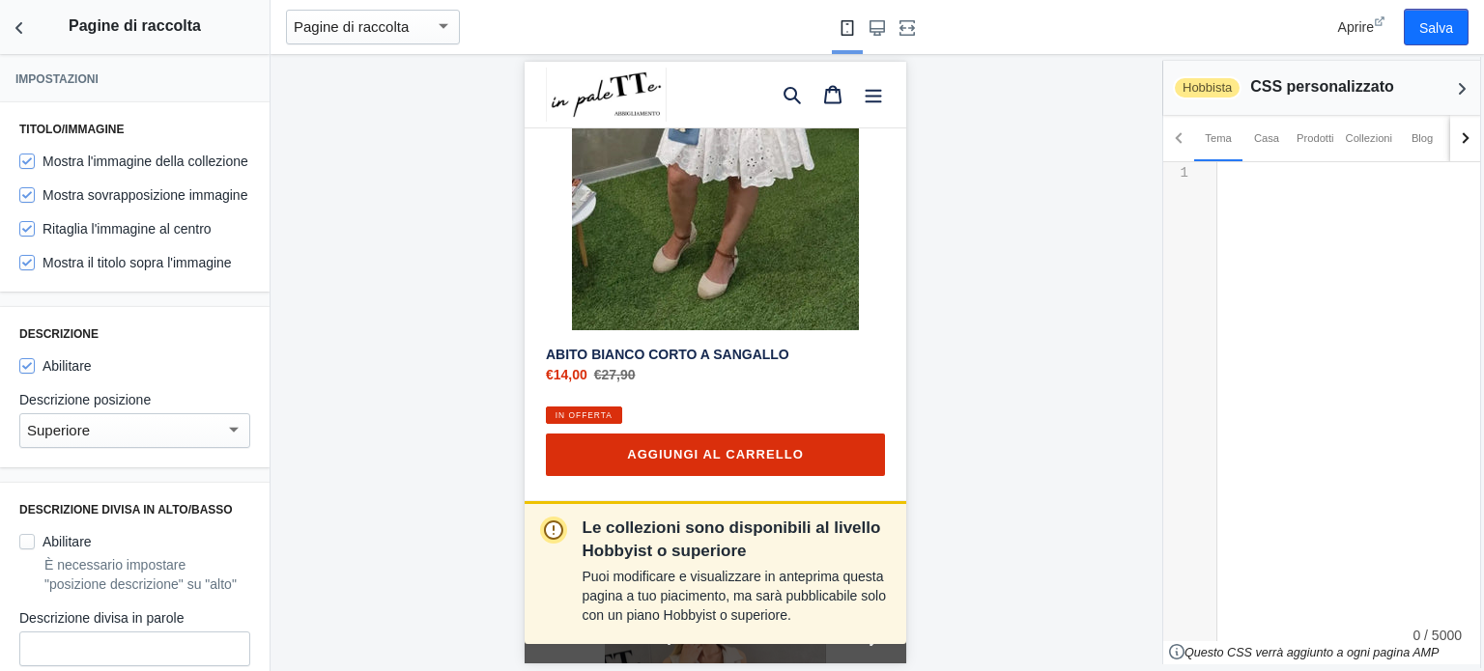
click at [449, 170] on div "Le collezioni sono disponibili al livello Hobbyist o superiore Puoi modificare …" at bounding box center [715, 362] width 889 height 617
click at [1380, 22] on use at bounding box center [1380, 21] width 10 height 10
click at [1423, 20] on font "Salva" at bounding box center [1436, 27] width 34 height 15
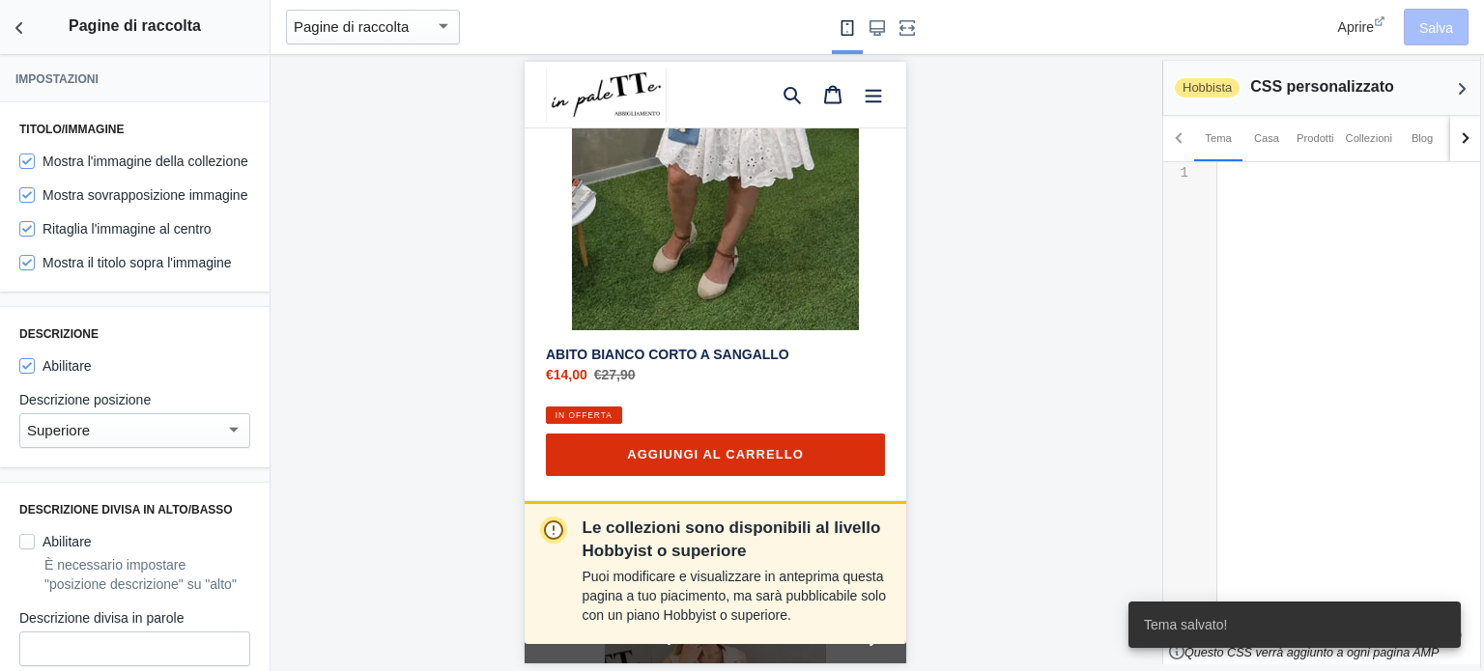
click at [983, 382] on div "Le collezioni sono disponibili al livello Hobbyist o superiore Puoi modificare …" at bounding box center [715, 362] width 889 height 617
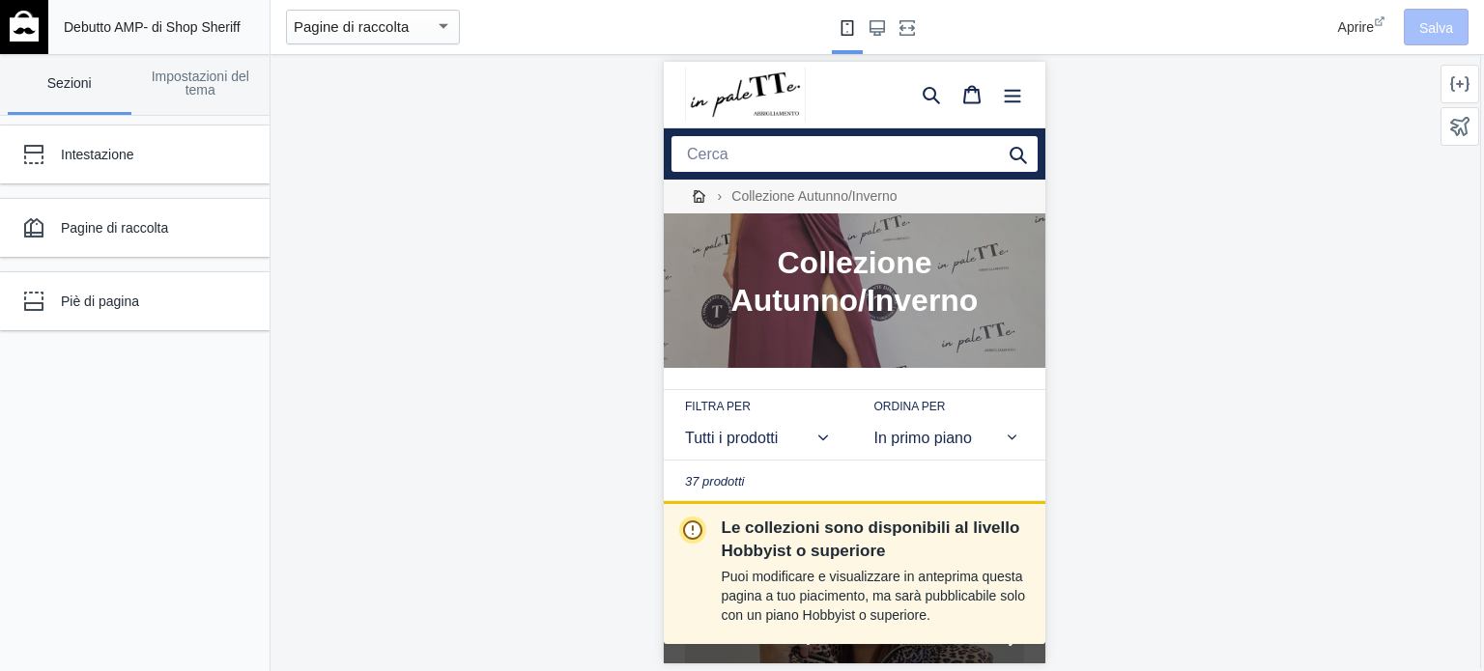
click at [398, 35] on font "Pagine di raccolta" at bounding box center [351, 26] width 115 height 16
